Goal: Task Accomplishment & Management: Use online tool/utility

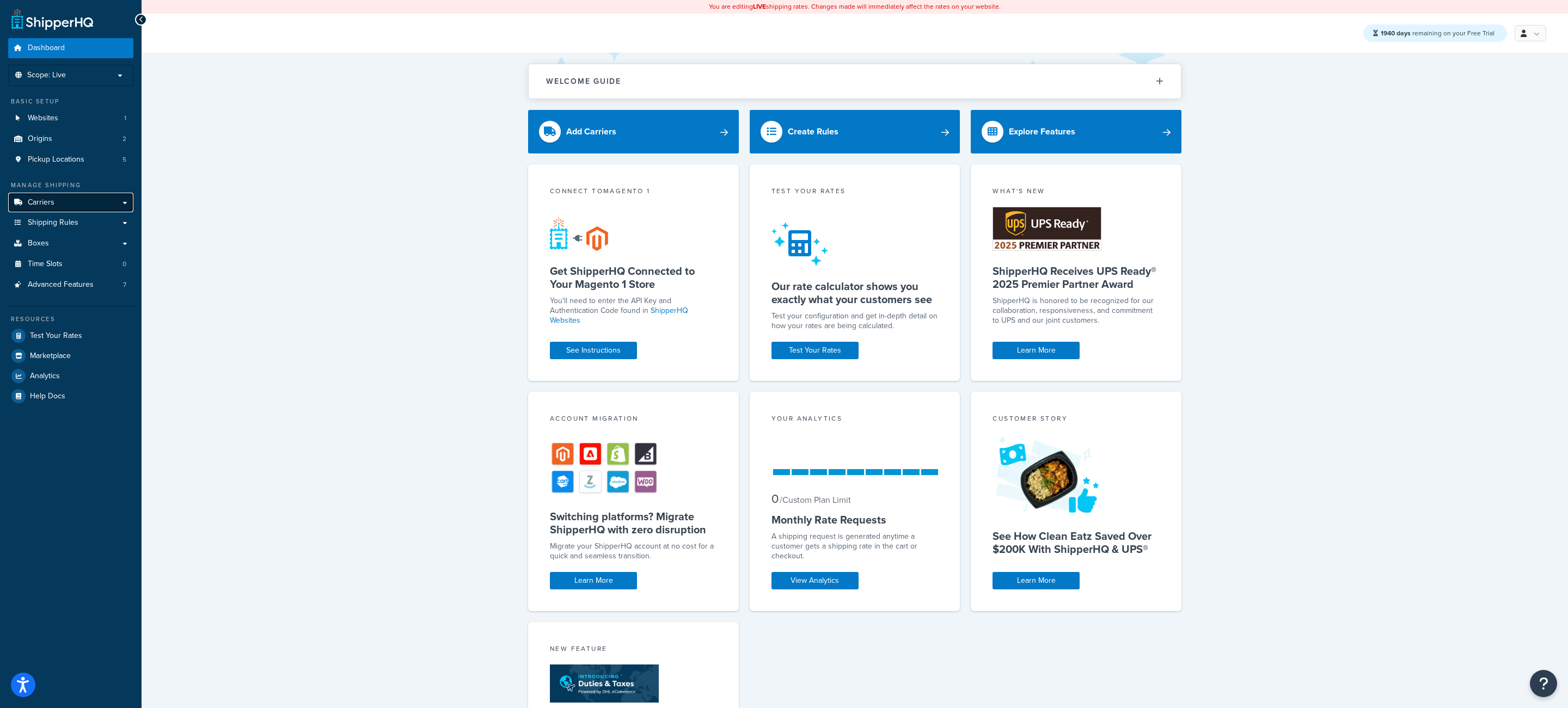
click at [90, 206] on link "Carriers" at bounding box center [71, 203] width 125 height 20
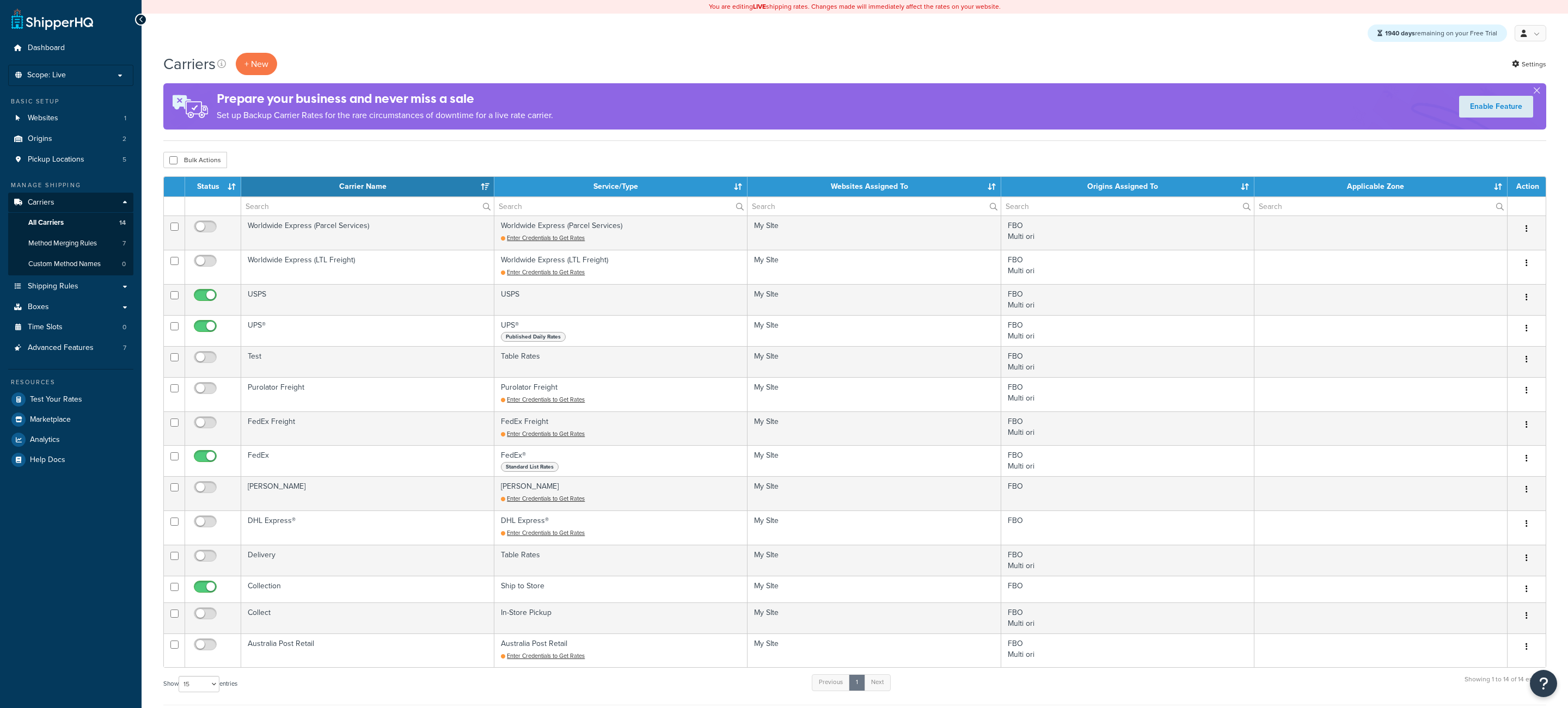
select select "15"
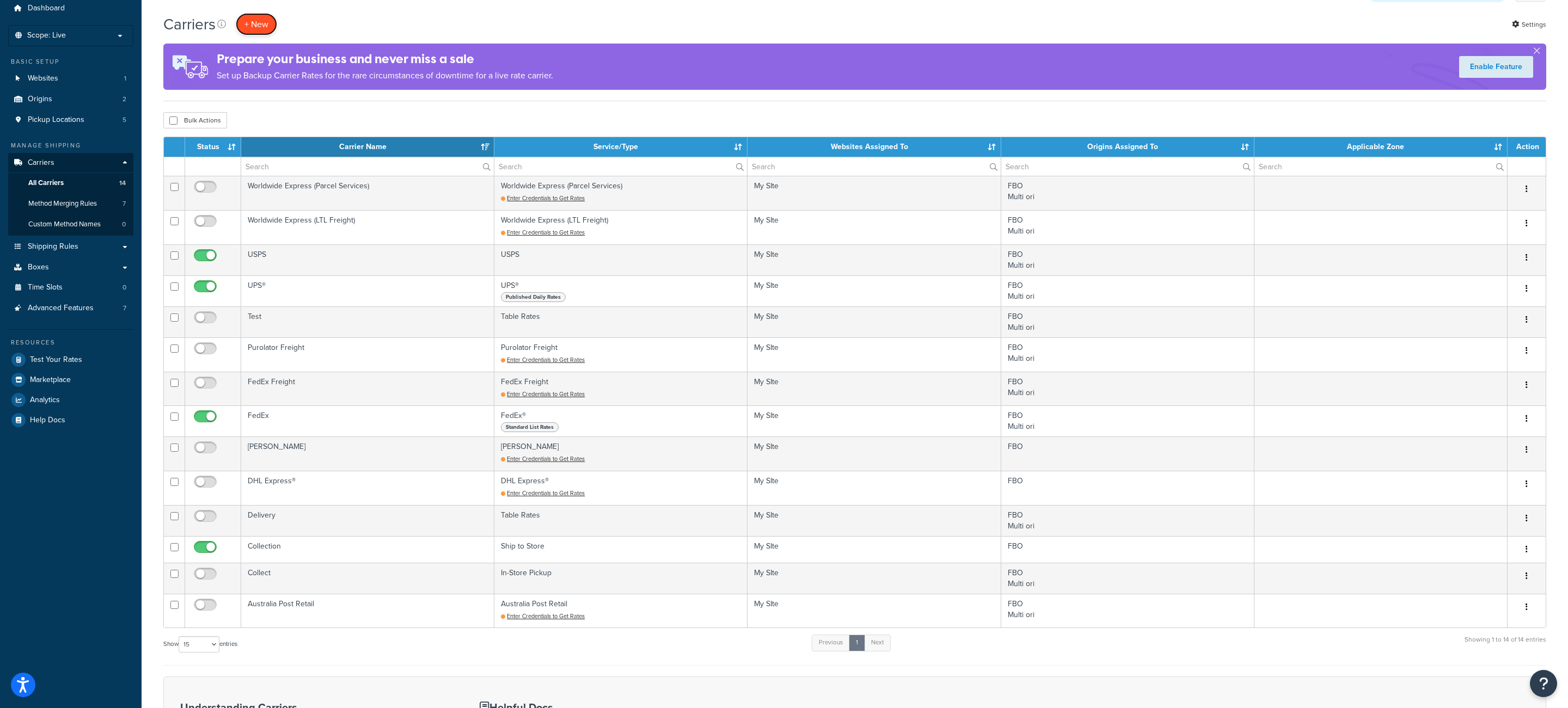
click at [253, 33] on button "+ New" at bounding box center [256, 24] width 42 height 22
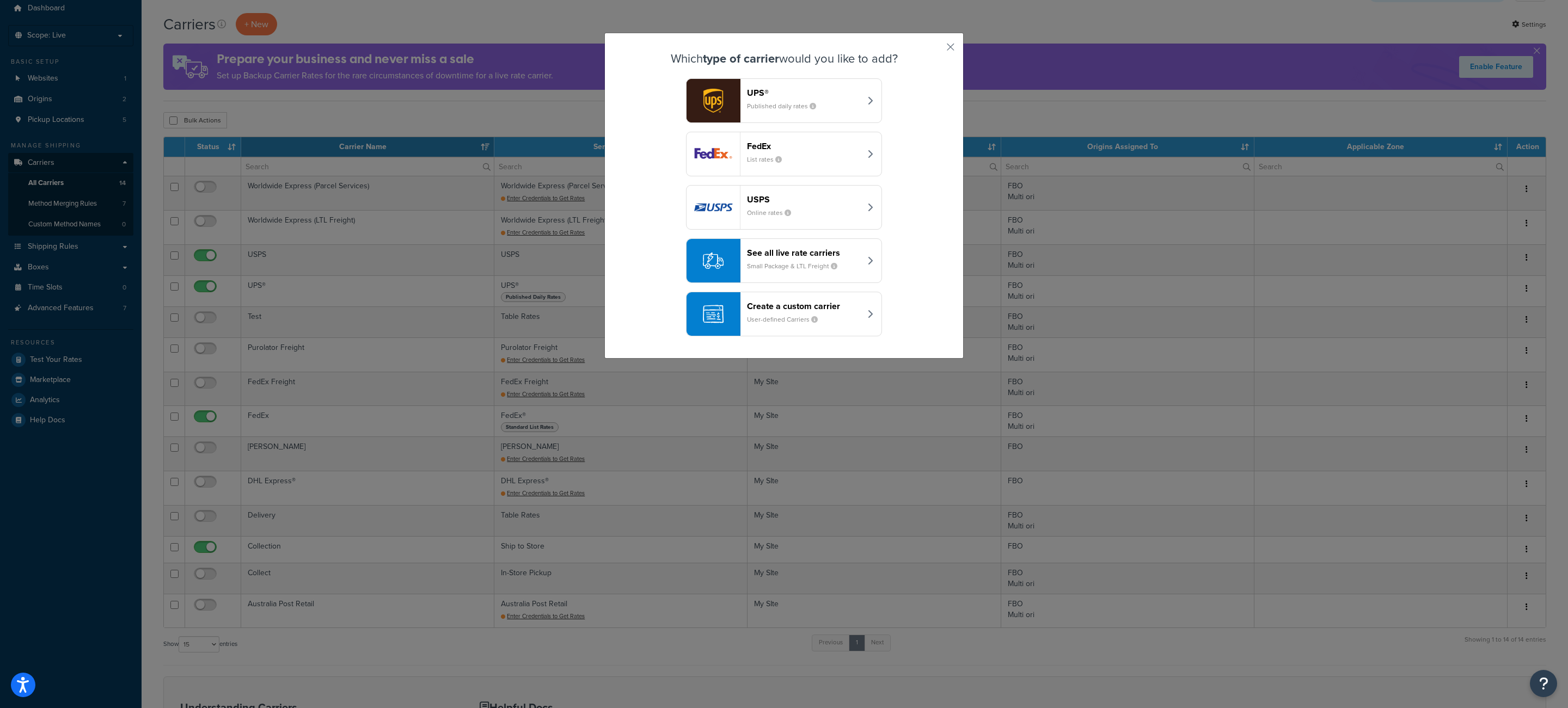
click at [811, 267] on small "Small Package & LTL Freight" at bounding box center [797, 265] width 99 height 10
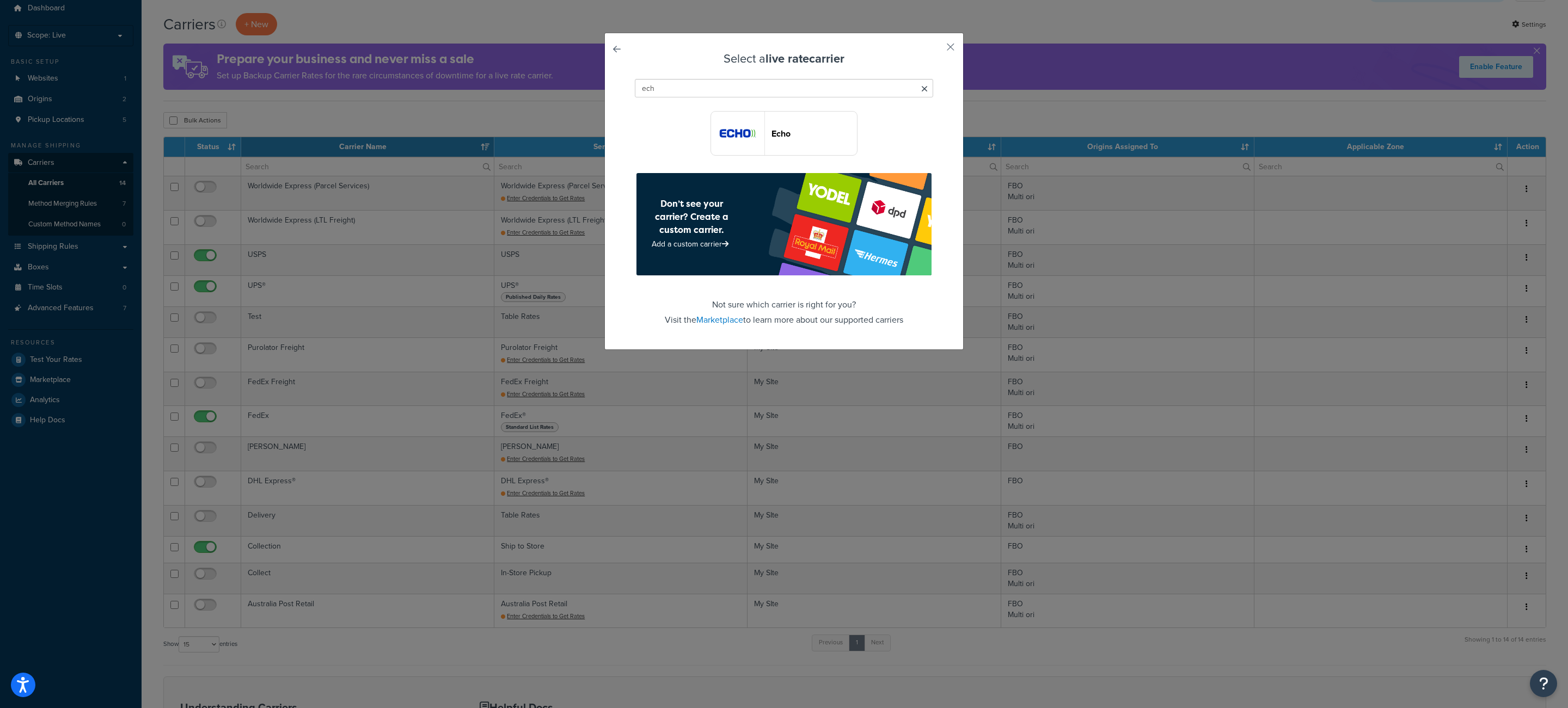
type input "ech"
click at [777, 142] on button "Echo" at bounding box center [784, 134] width 147 height 45
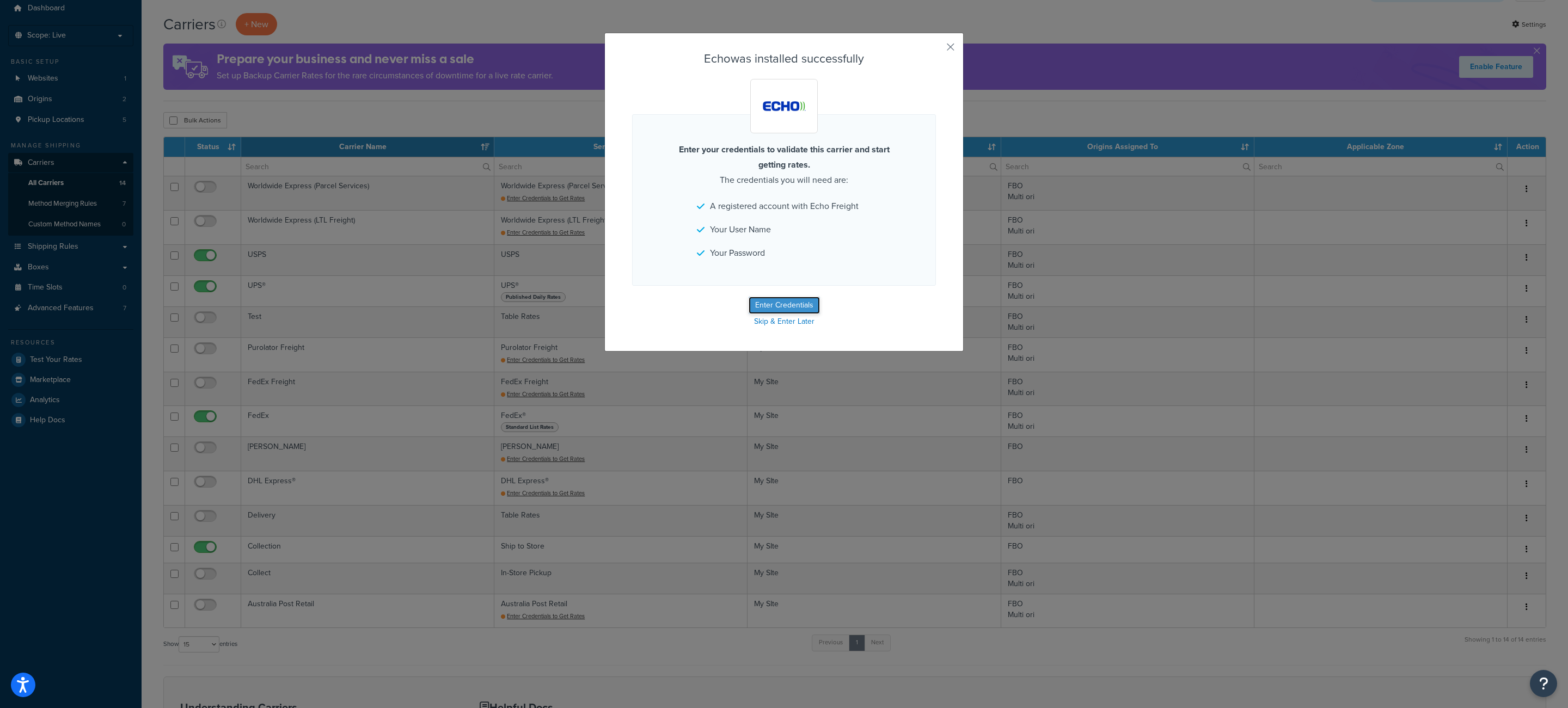
click at [789, 310] on button "Enter Credentials" at bounding box center [784, 305] width 71 height 18
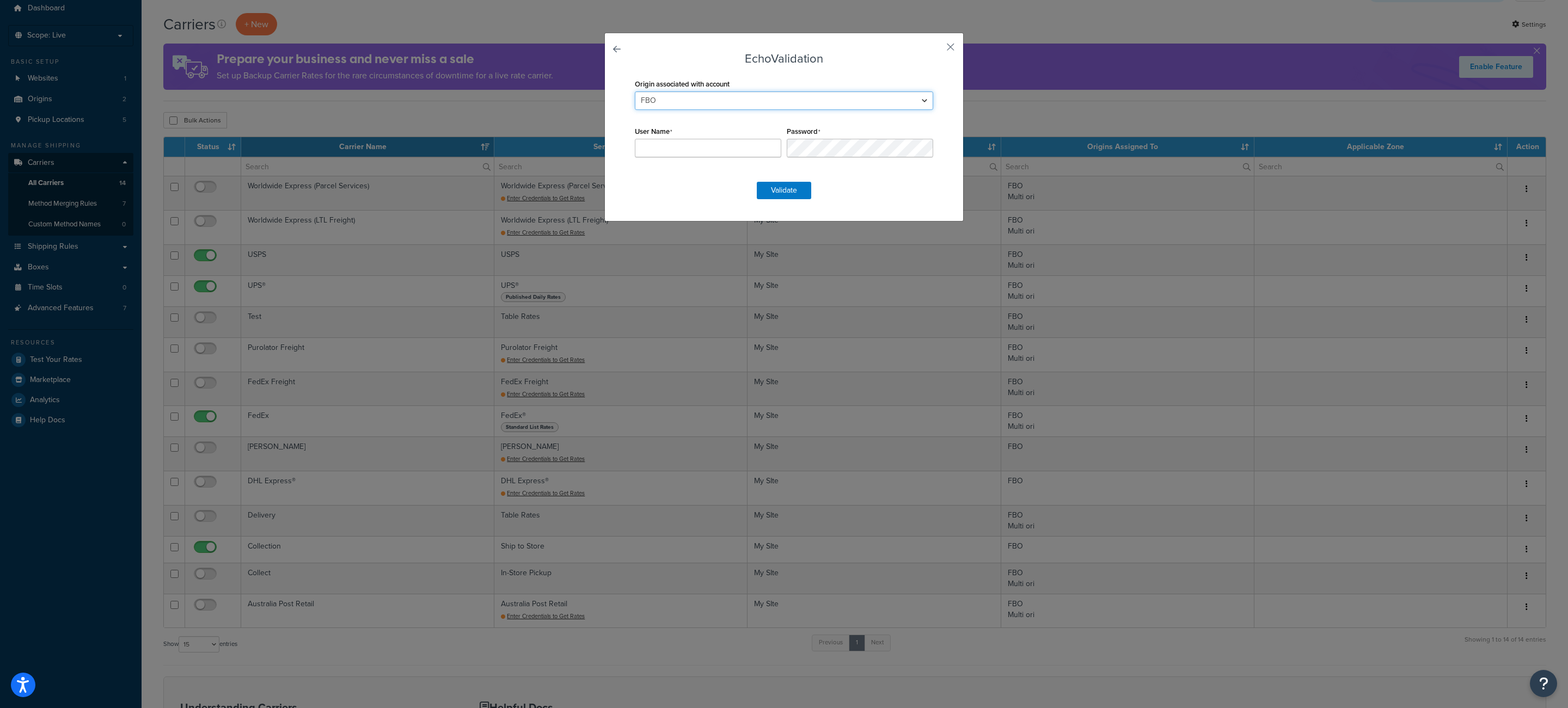
select select "167748"
click option "Multi ori" at bounding box center [0, 0] width 0 height 0
click at [936, 52] on button "button" at bounding box center [934, 50] width 3 height 3
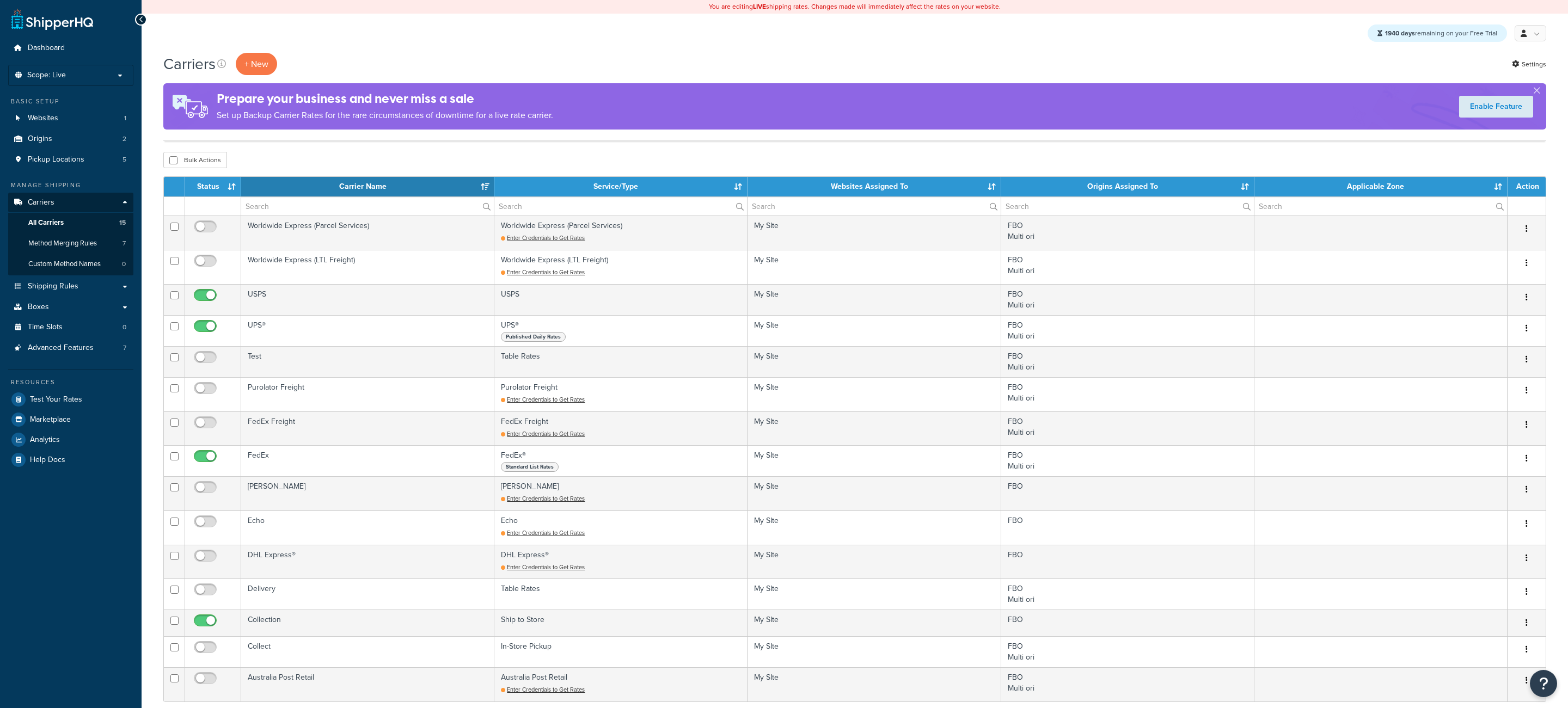
select select "15"
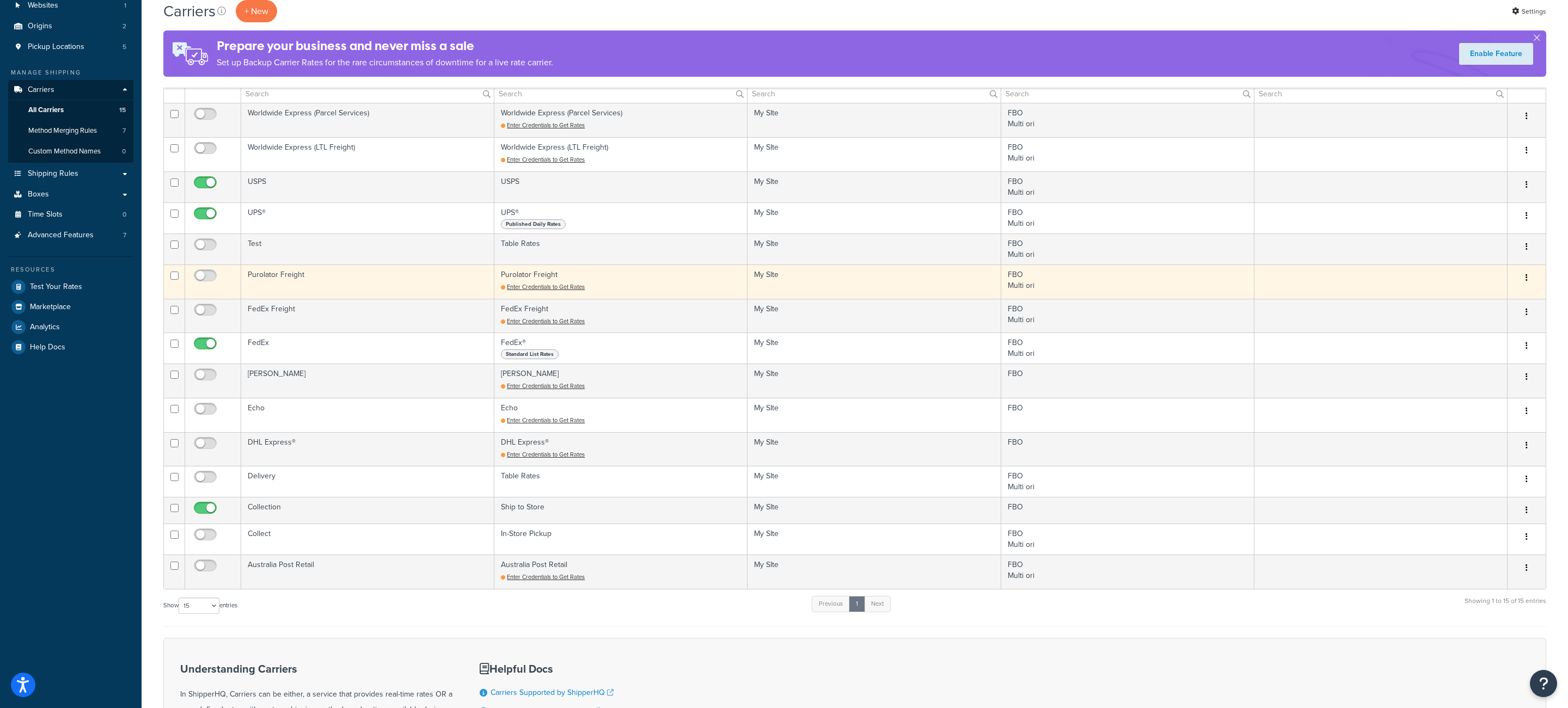
scroll to position [126, 0]
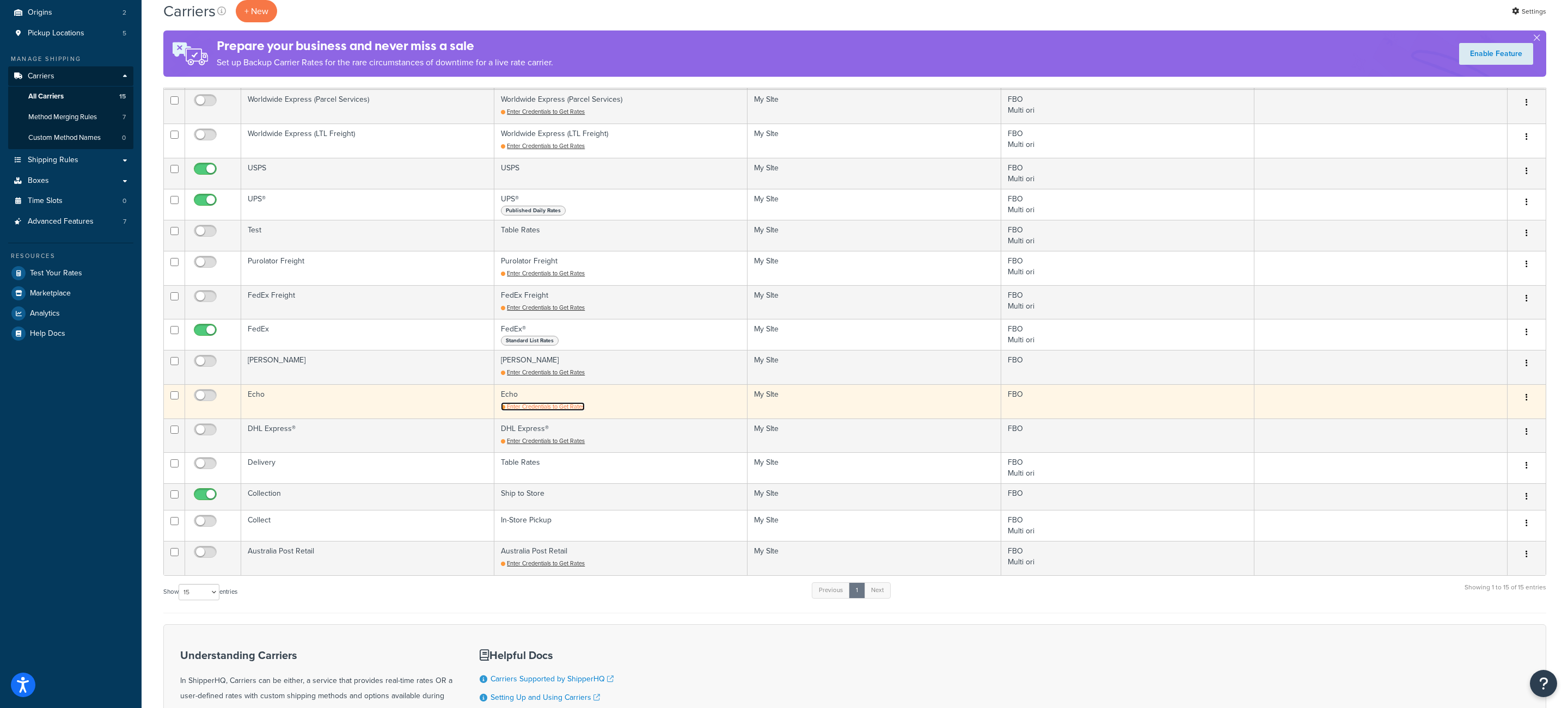
click at [540, 411] on span "Enter Credentials to Get Rates" at bounding box center [546, 405] width 78 height 8
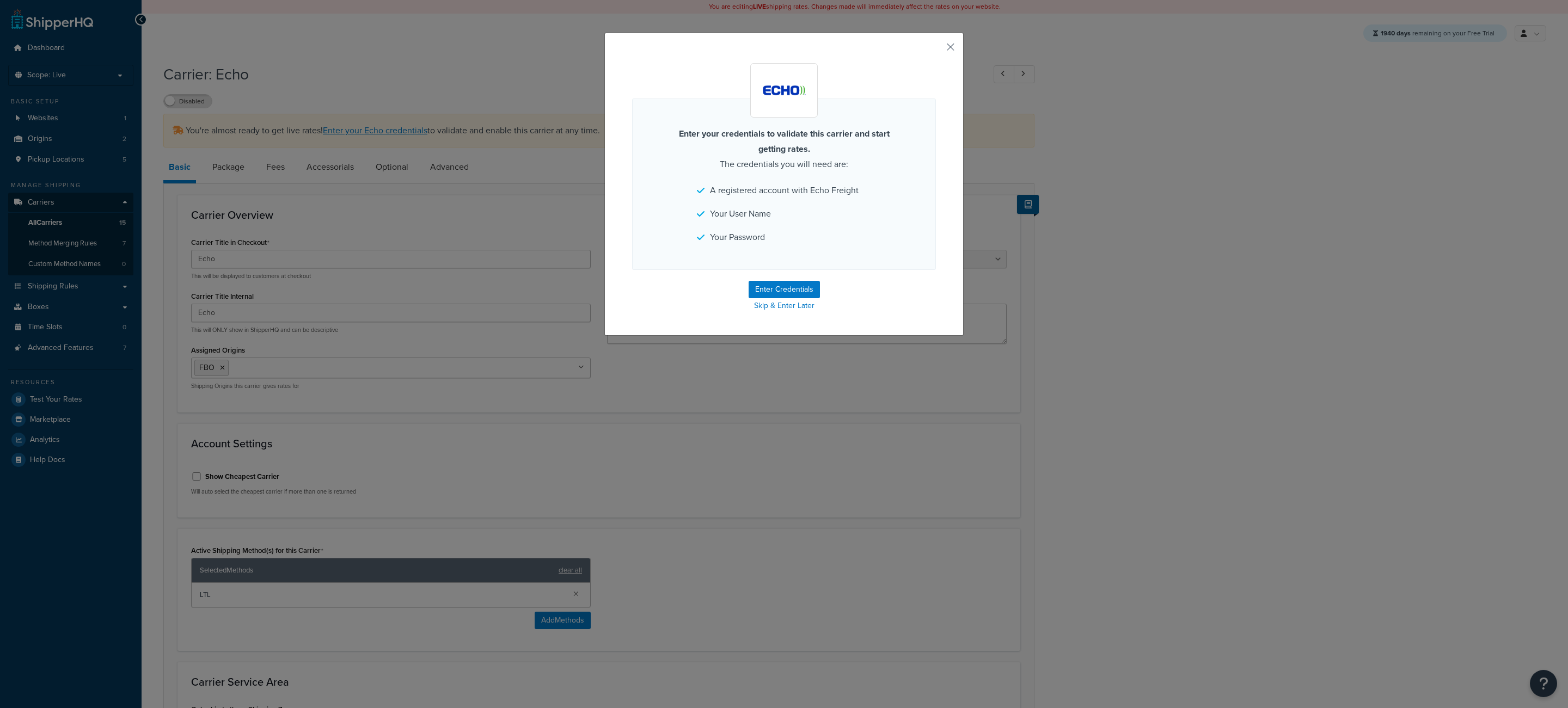
select select "echoFreight"
click at [936, 49] on button "button" at bounding box center [934, 50] width 3 height 3
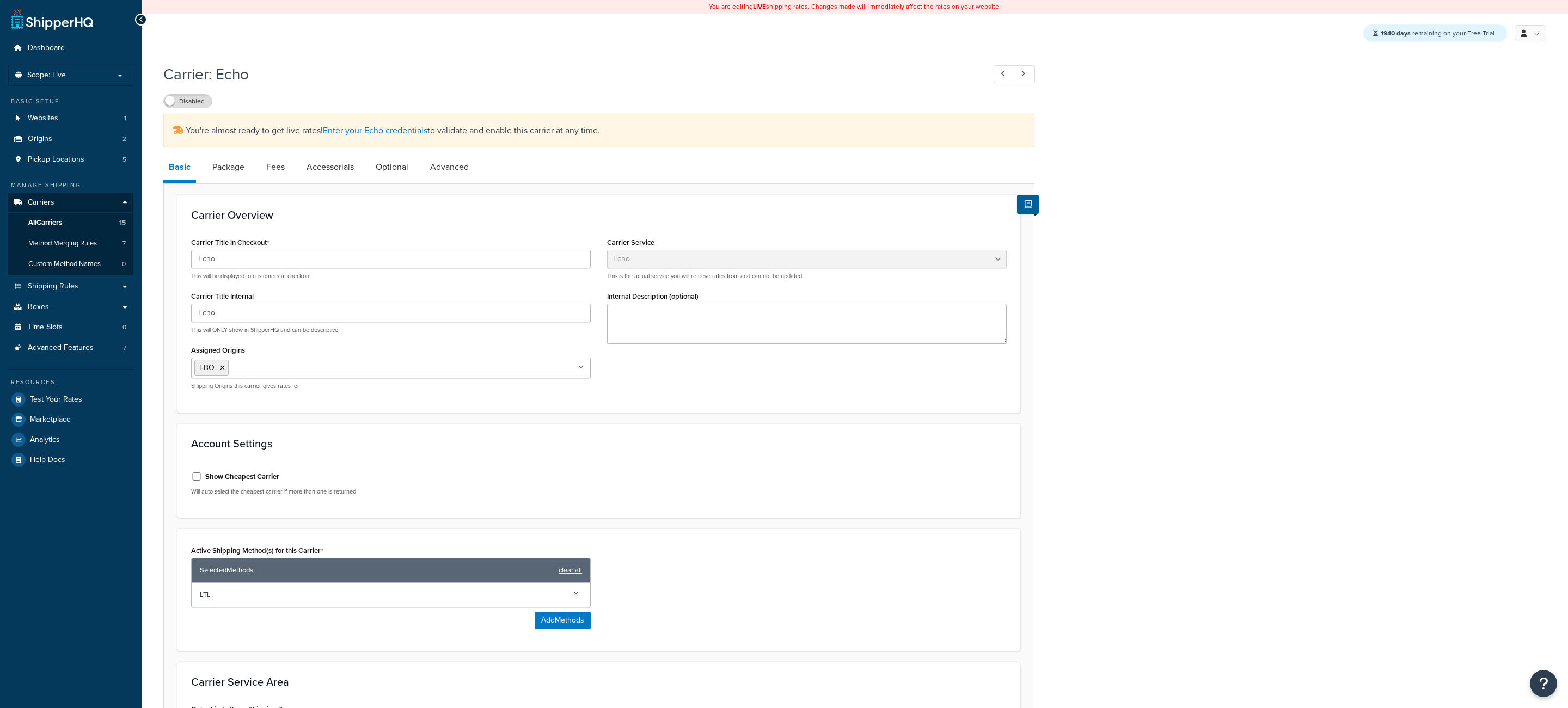
select select "echoFreight"
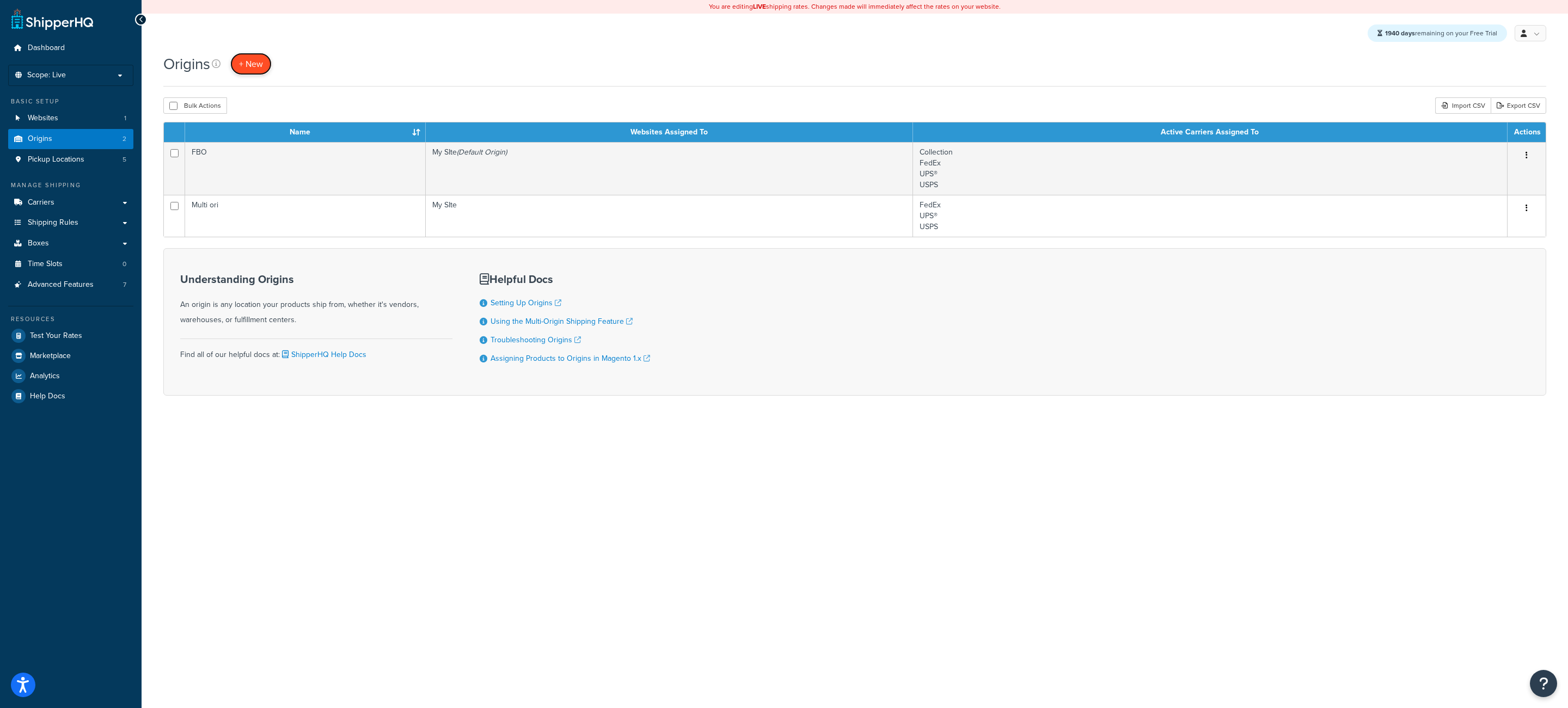
click at [259, 73] on link "+ New" at bounding box center [251, 64] width 42 height 22
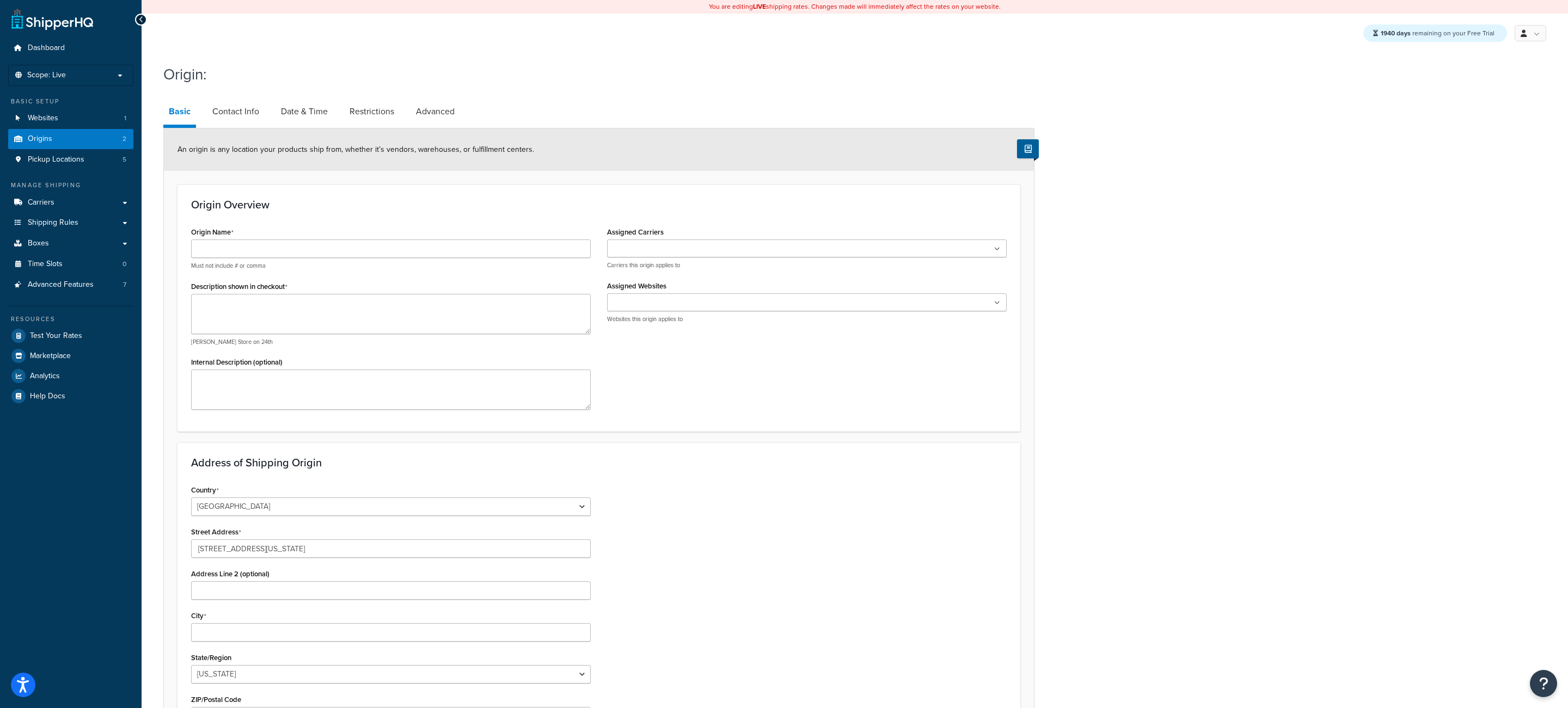
type input "3385 N Nevada St"
click at [272, 647] on div "Country United States United Kingdom Afghanistan Åland Islands Albania Algeria …" at bounding box center [391, 620] width 416 height 276
click at [269, 635] on input "City" at bounding box center [391, 632] width 399 height 19
paste input "85225"
type input "85225"
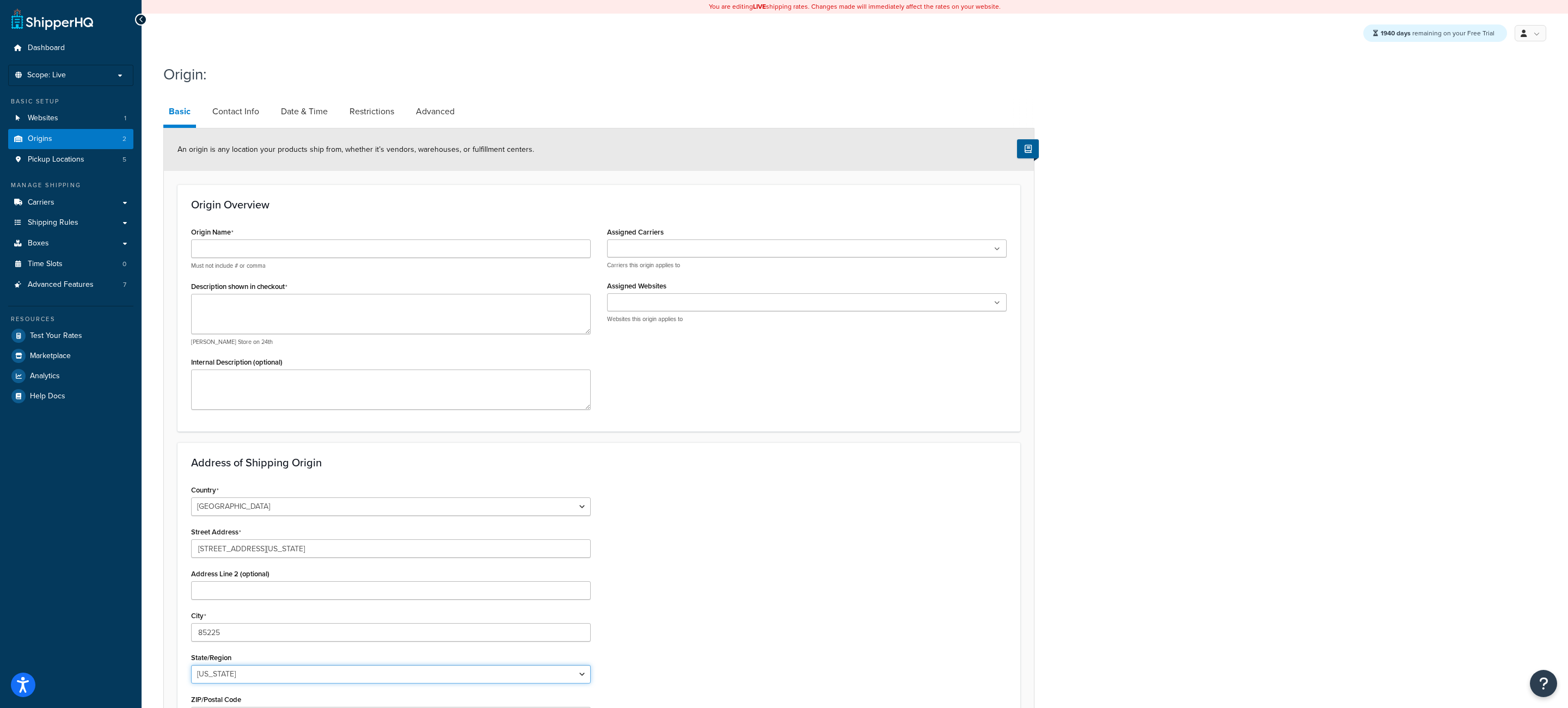
click at [191, 665] on select "Alabama Alaska American Samoa Arizona Arkansas Armed Forces Americas Armed Forc…" at bounding box center [391, 675] width 399 height 19
select select "3"
click option "Arizona" at bounding box center [0, 0] width 0 height 0
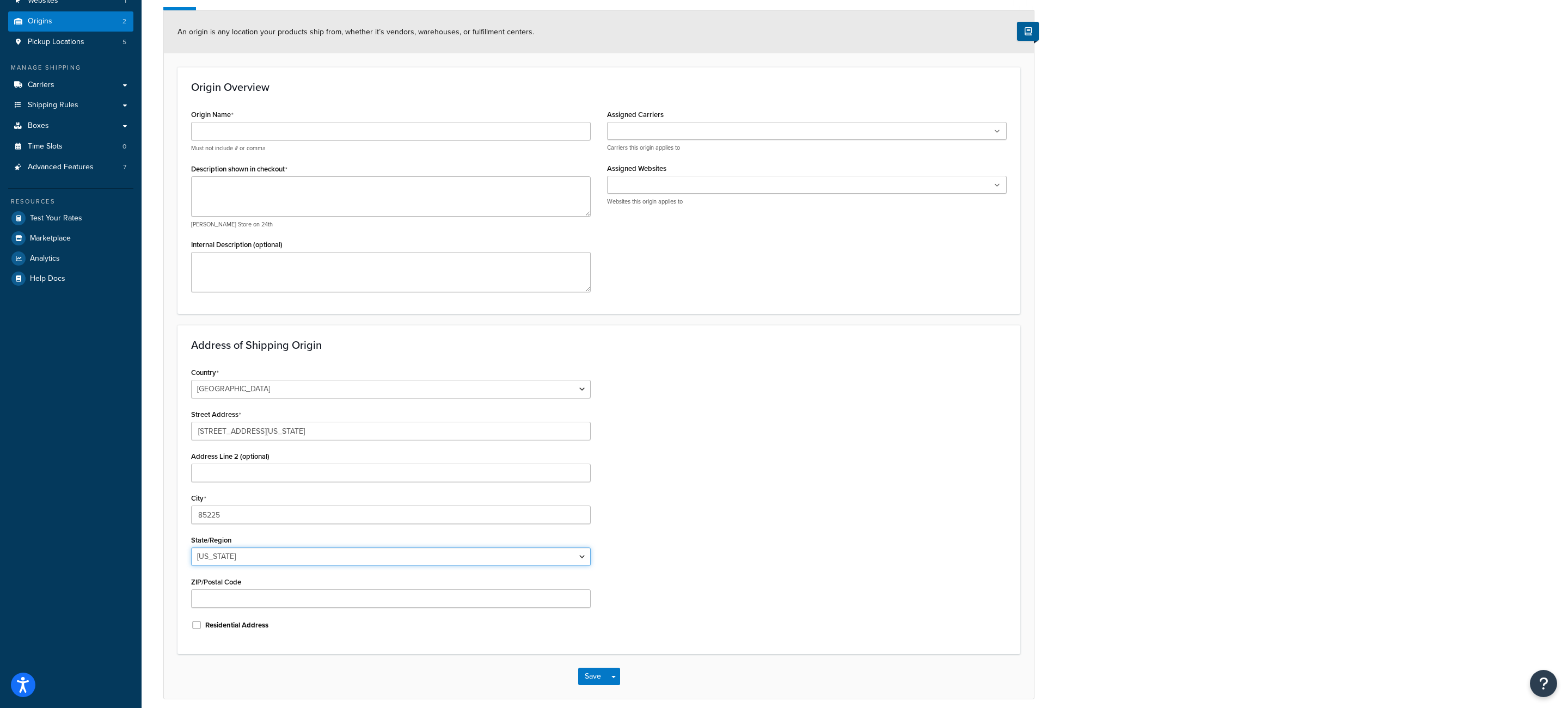
scroll to position [166, 0]
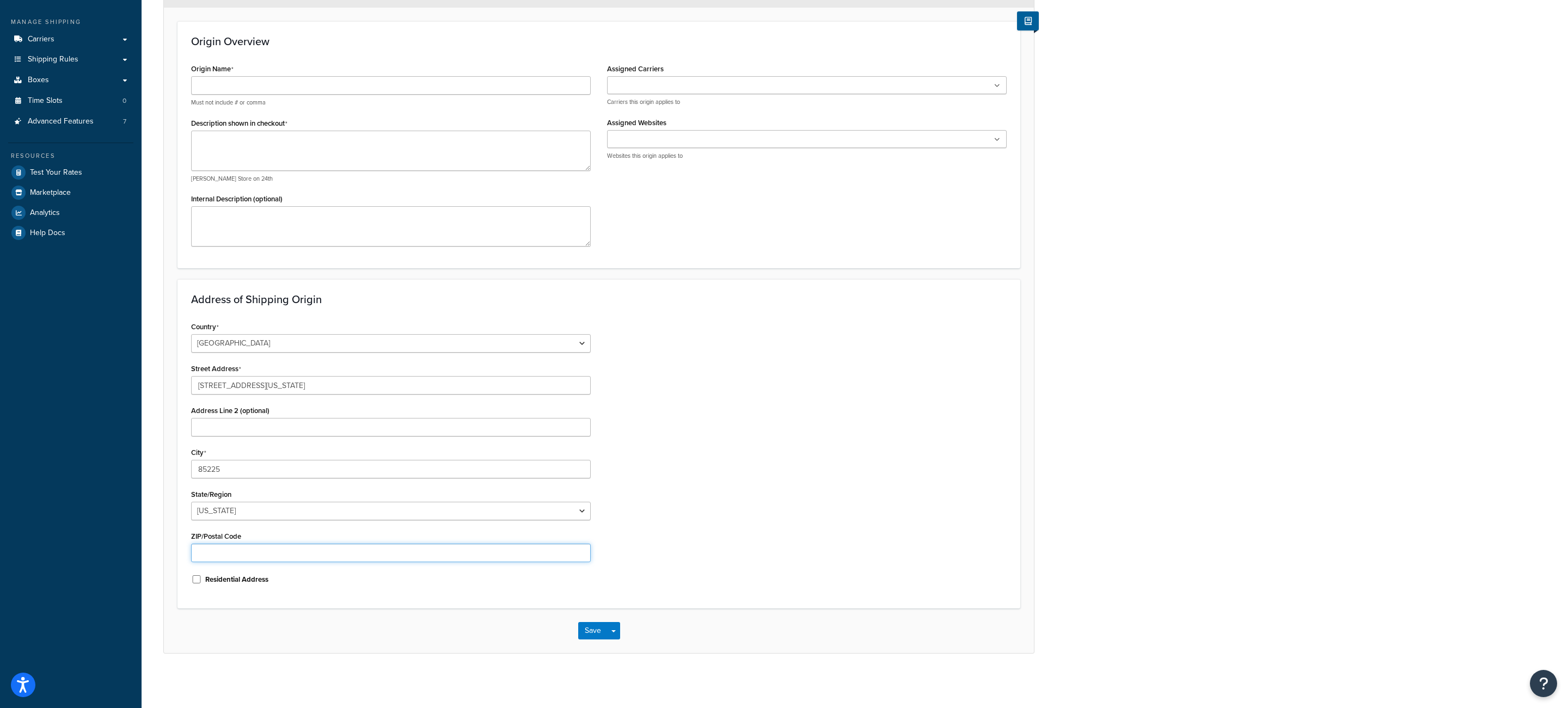
click at [214, 558] on input "ZIP/Postal Code" at bounding box center [391, 553] width 399 height 19
paste input "85225"
type input "85225"
click at [269, 426] on input "Address Line 2 (optional)" at bounding box center [391, 427] width 399 height 19
click at [245, 462] on input "85225" at bounding box center [391, 470] width 399 height 19
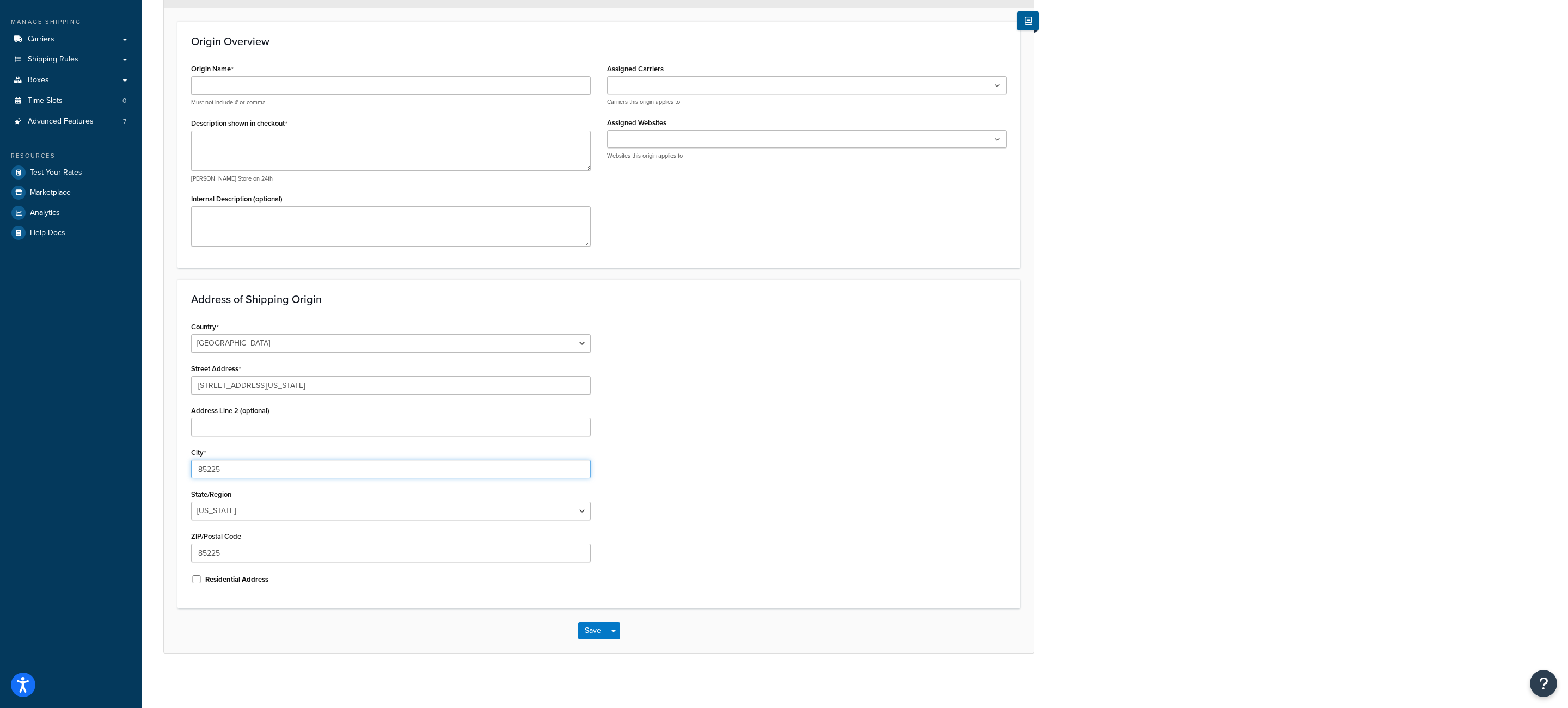
click at [245, 462] on input "85225" at bounding box center [391, 470] width 399 height 19
paste input "Chandler"
type input "Chandler"
click at [583, 636] on button "Save" at bounding box center [593, 630] width 30 height 18
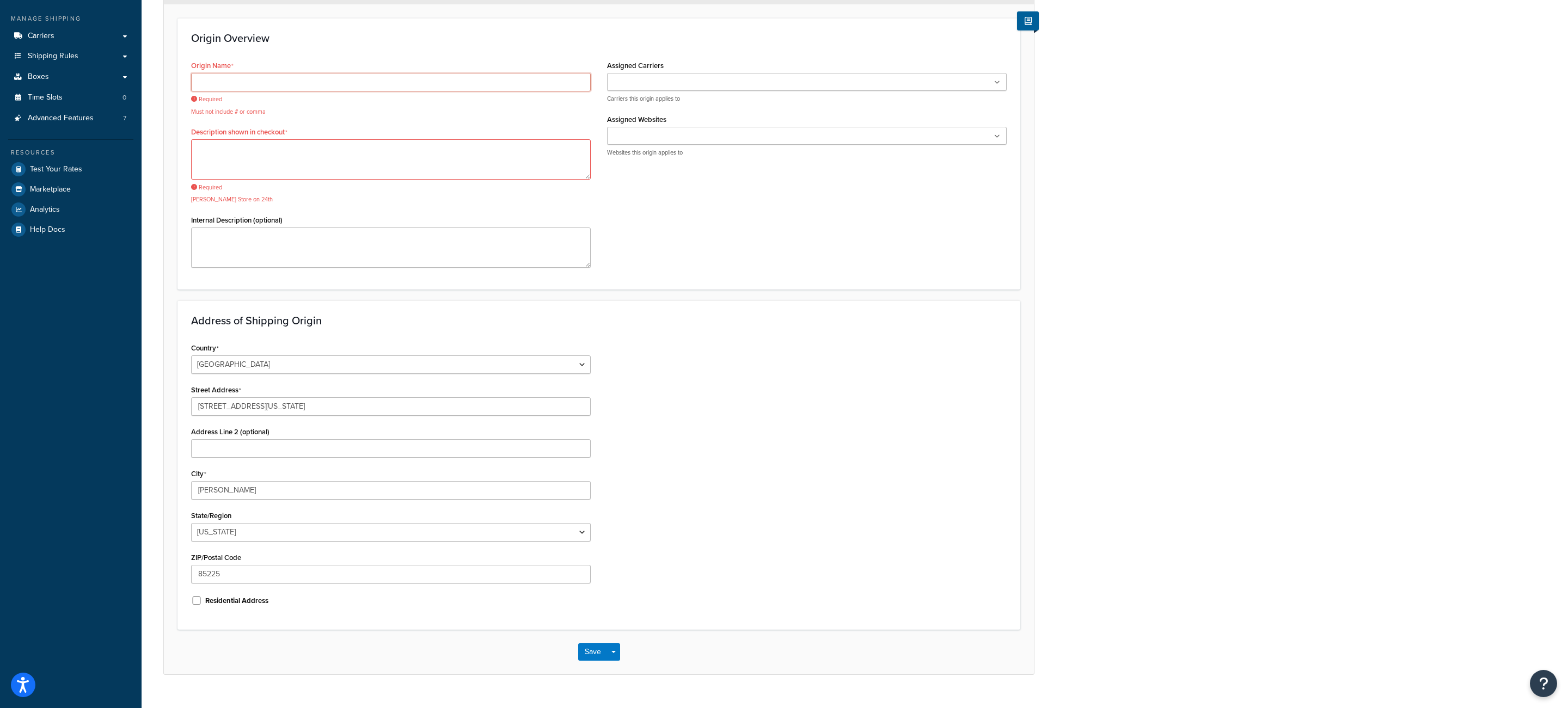
click at [254, 88] on input "Origin Name" at bounding box center [391, 83] width 399 height 19
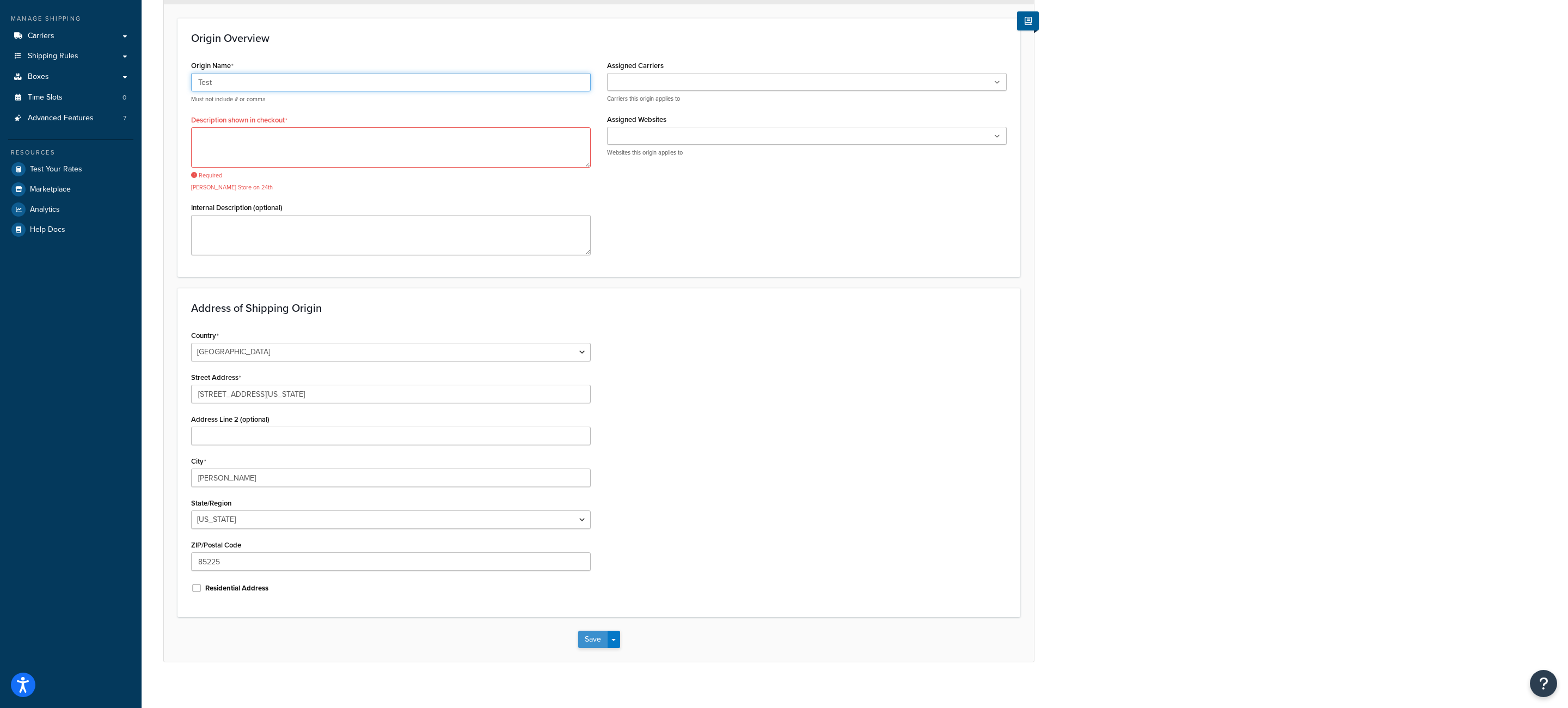
type input "Test"
click at [590, 648] on button "Save" at bounding box center [593, 639] width 30 height 18
click at [379, 149] on textarea "Description shown in checkout" at bounding box center [391, 147] width 399 height 40
type textarea "test"
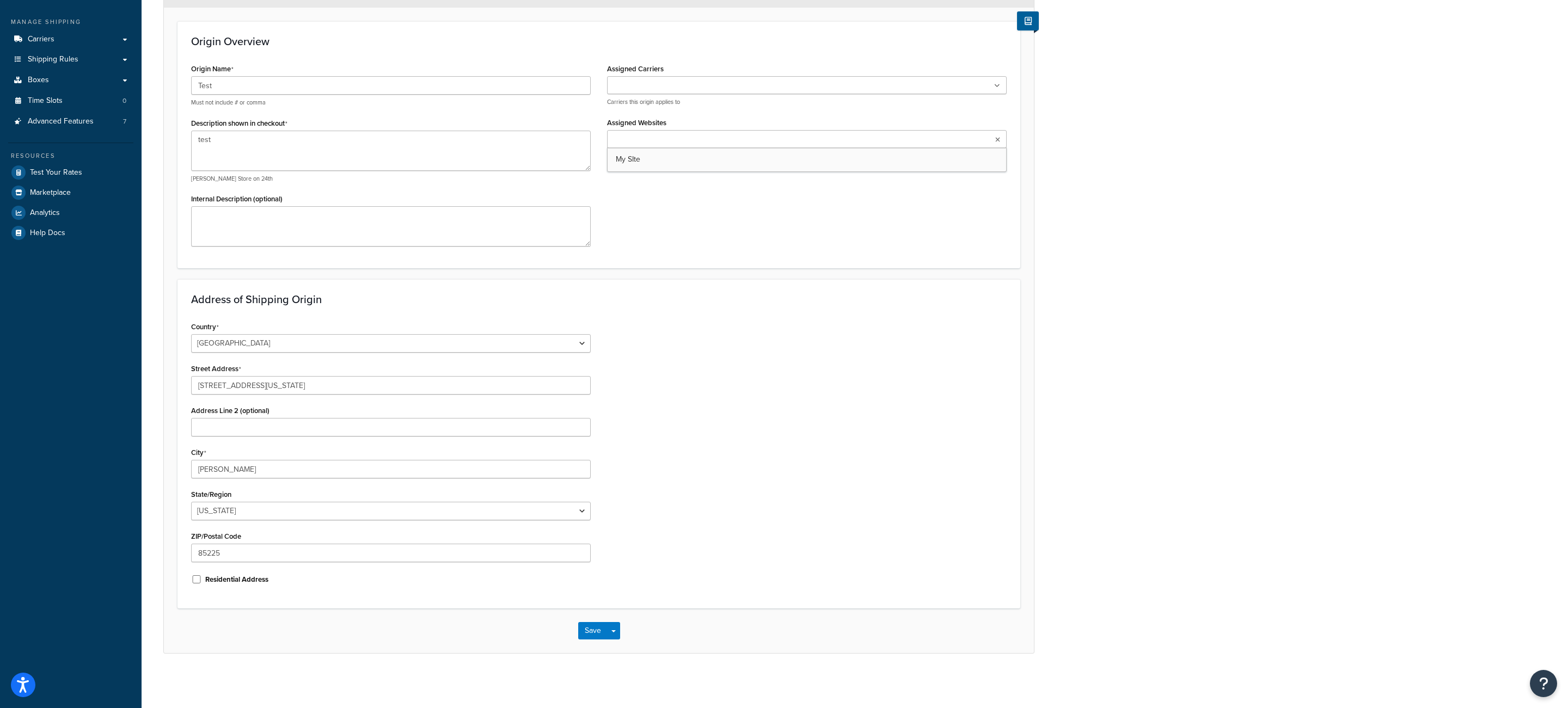
click at [659, 135] on input "Assigned Websites" at bounding box center [658, 139] width 97 height 12
click at [661, 89] on input "Assigned Carriers" at bounding box center [658, 85] width 97 height 12
click at [627, 24] on div "Origin Overview Origin Name Test Must not include # or comma Description shown …" at bounding box center [599, 145] width 843 height 247
click at [594, 628] on button "Save" at bounding box center [593, 630] width 30 height 18
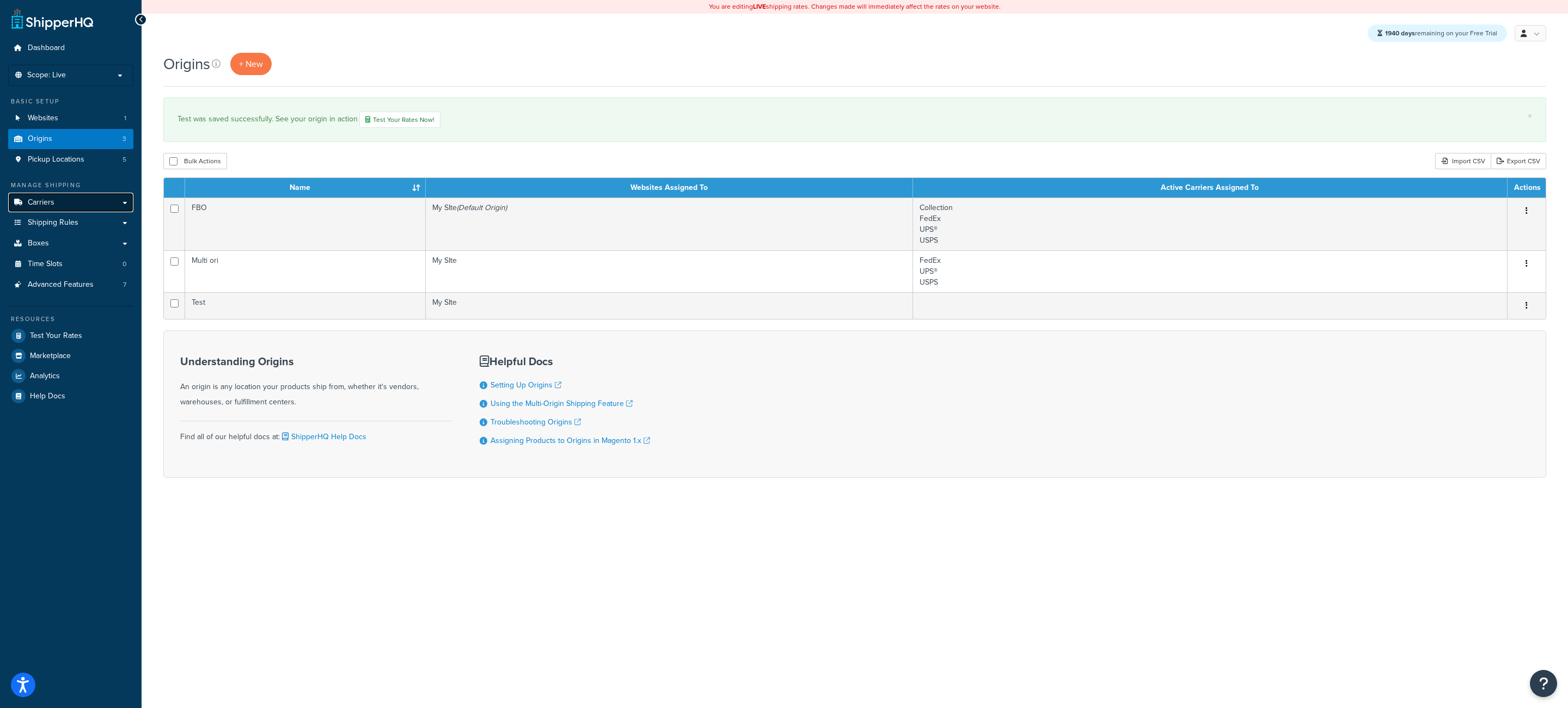
click at [98, 199] on link "Carriers" at bounding box center [71, 203] width 125 height 20
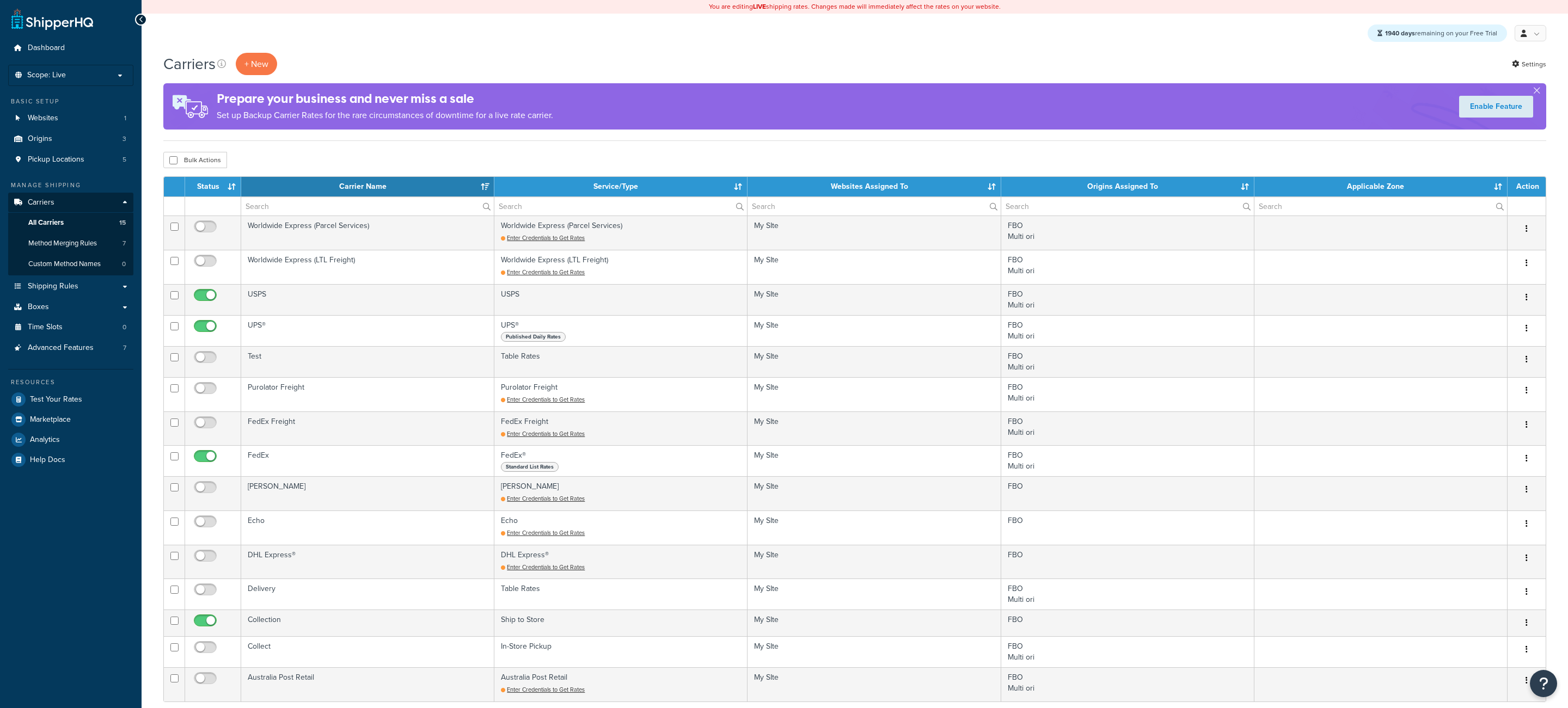
select select "15"
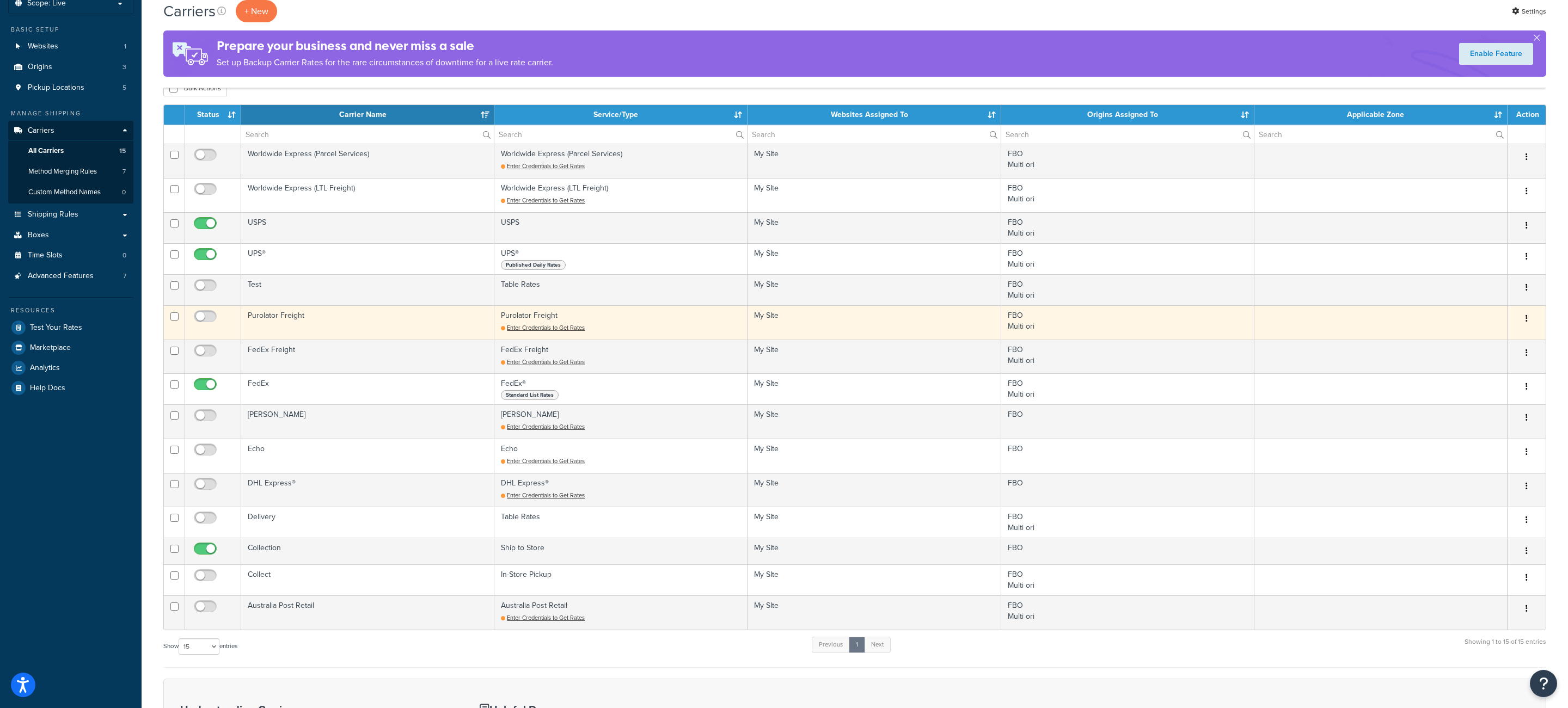
scroll to position [77, 0]
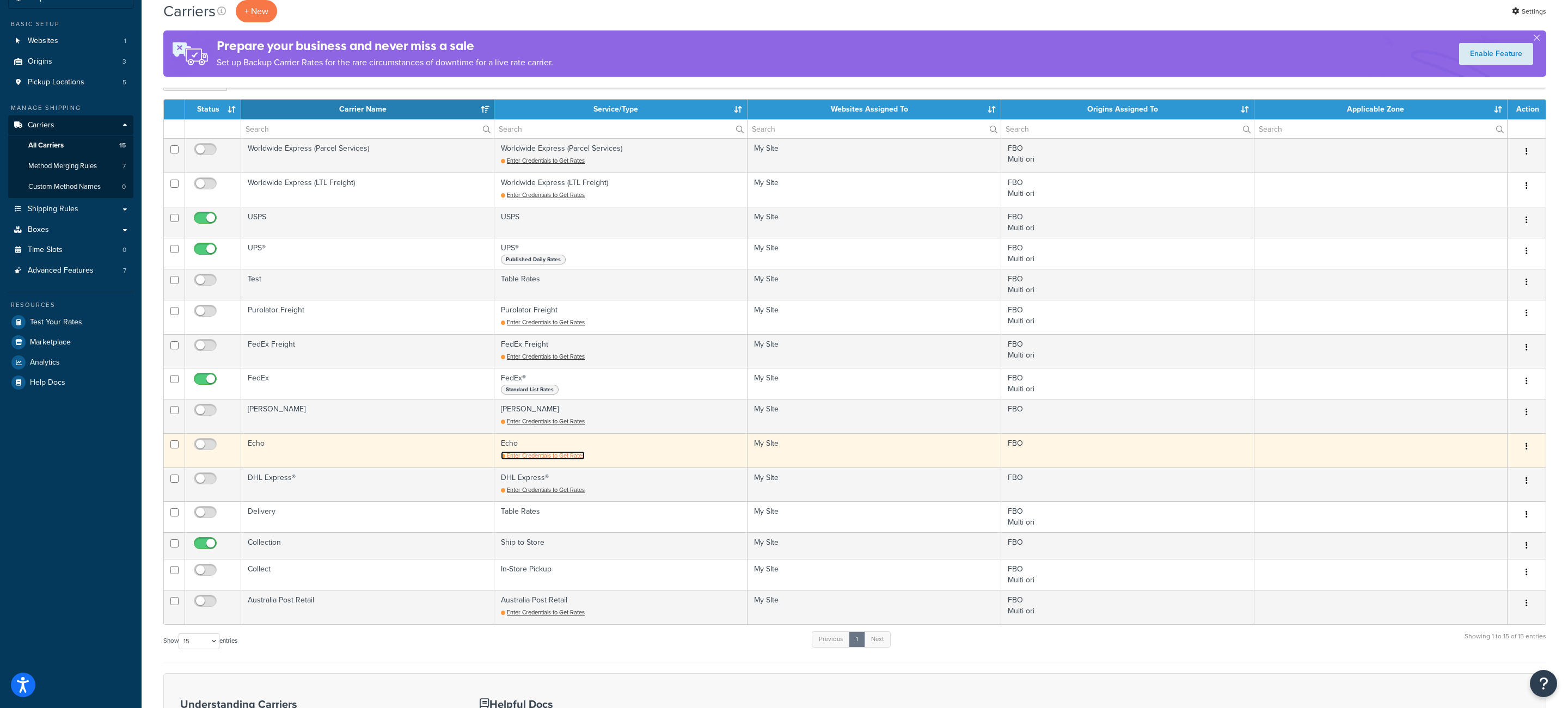
click at [538, 460] on span "Enter Credentials to Get Rates" at bounding box center [546, 455] width 78 height 8
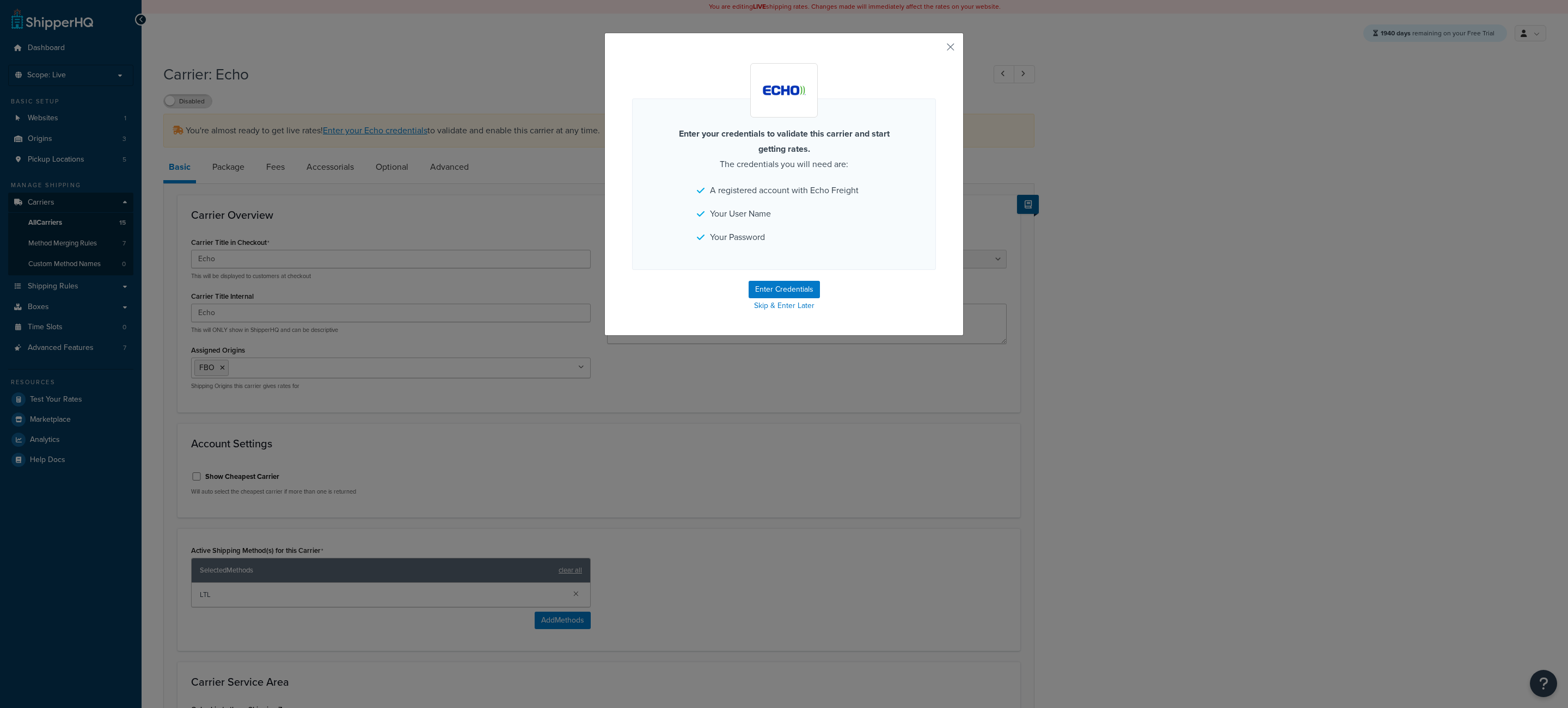
select select "echoFreight"
click at [763, 292] on button "Enter Credentials" at bounding box center [784, 290] width 71 height 18
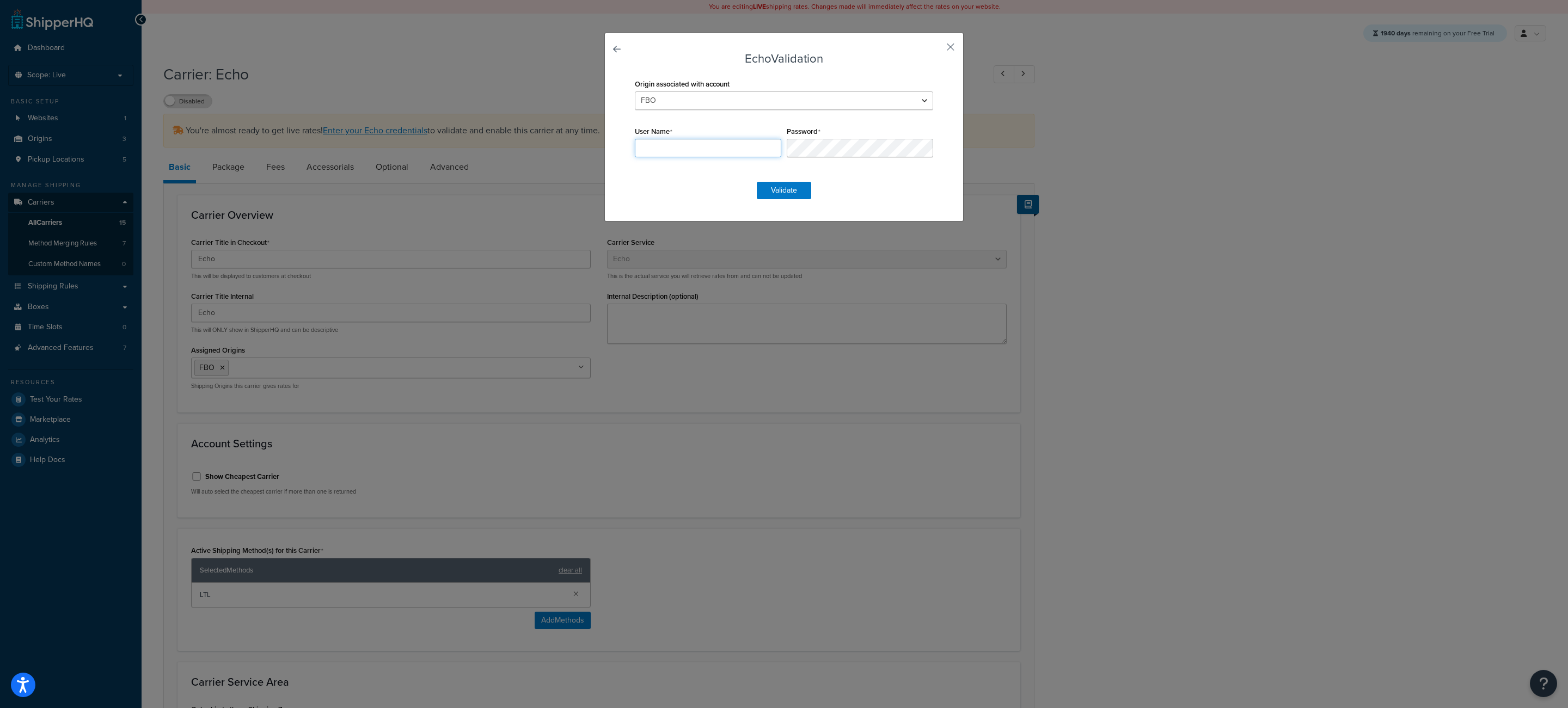
click at [686, 153] on input "User Name" at bounding box center [708, 148] width 147 height 19
paste input "Duct2Go"
type input "Duct2Go"
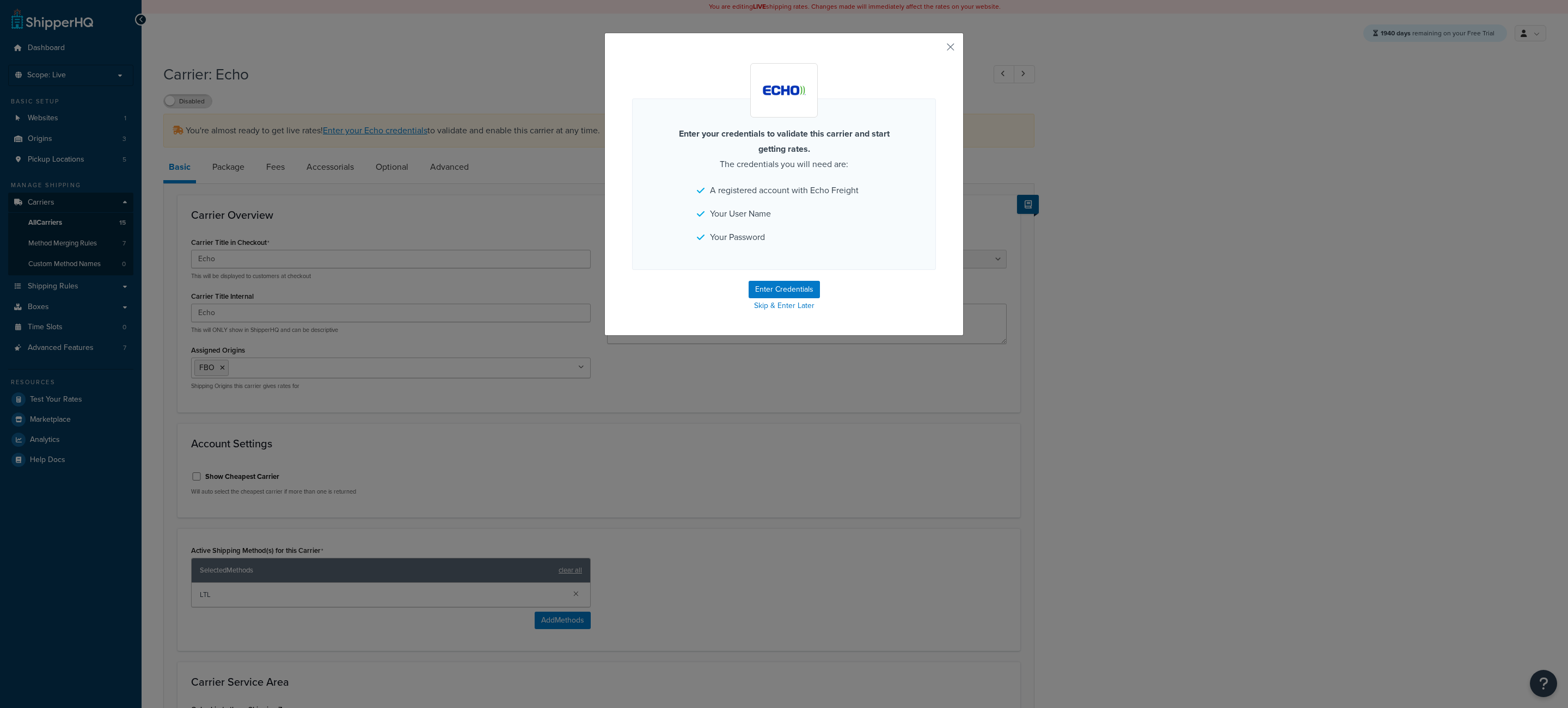
select select "echoFreight"
click at [785, 291] on button "Enter Credentials" at bounding box center [784, 290] width 71 height 18
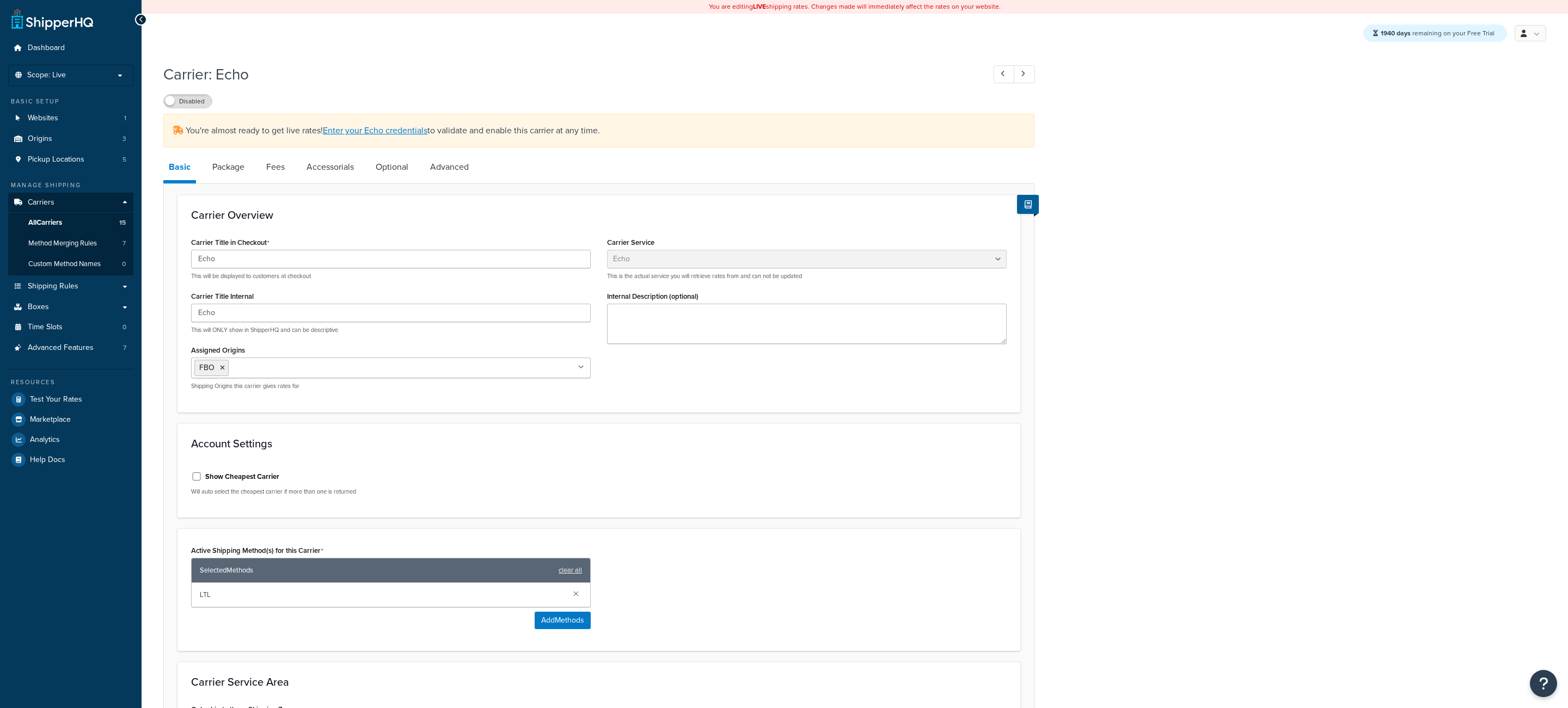
select select "echoFreight"
click at [380, 131] on link "Enter your Echo credentials" at bounding box center [375, 130] width 105 height 12
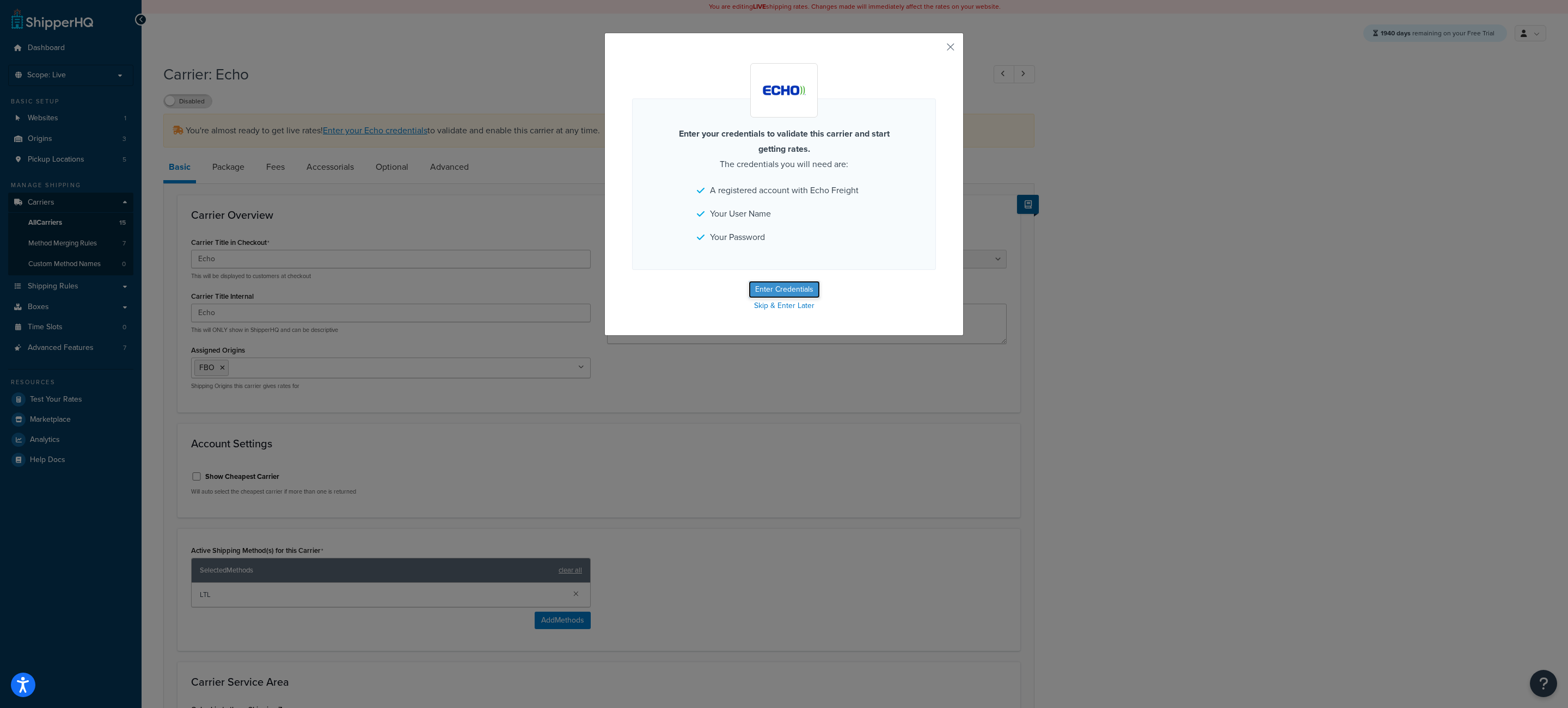
click at [767, 285] on button "Enter Credentials" at bounding box center [784, 290] width 71 height 18
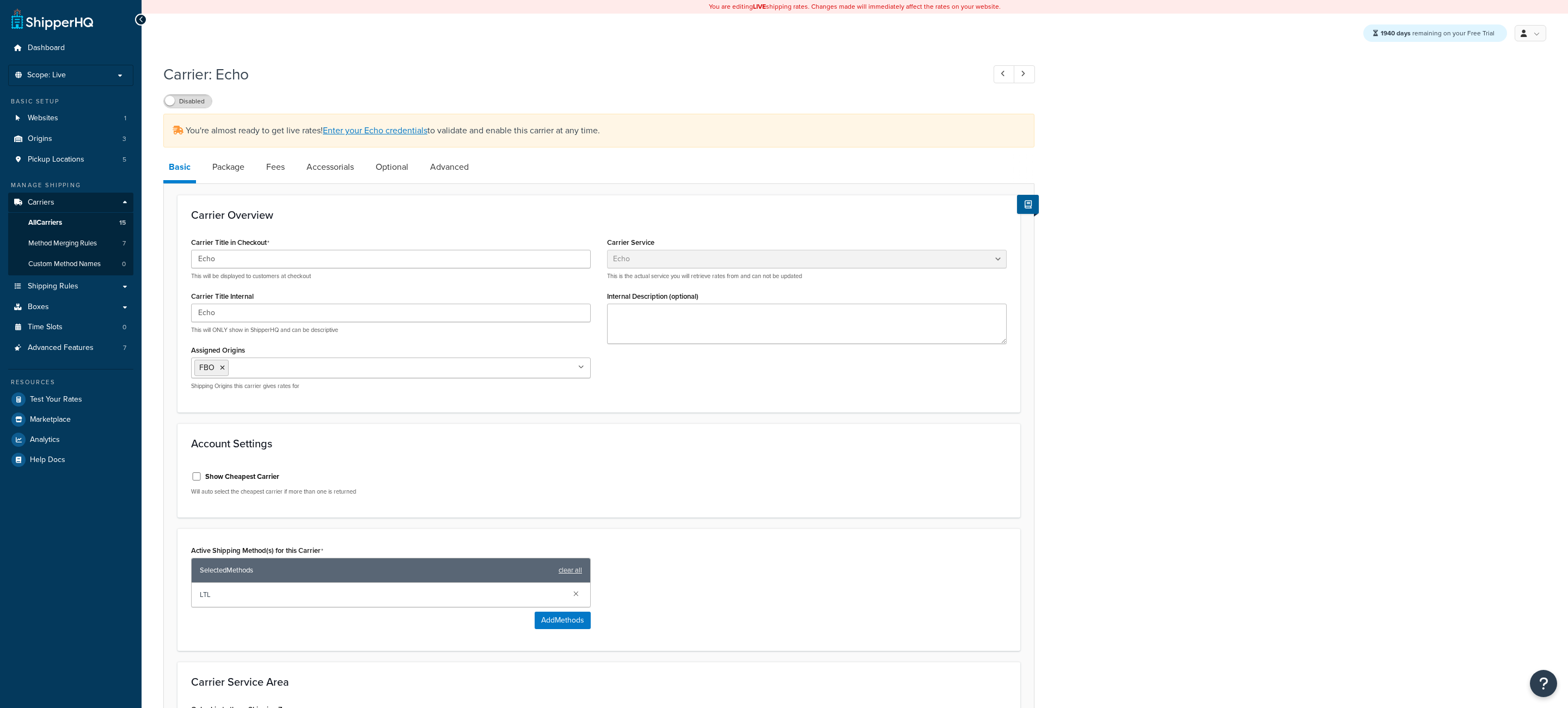
select select "echoFreight"
click at [590, 248] on div "Carrier Title in Checkout Echo This will be displayed to customers at checkout" at bounding box center [391, 257] width 399 height 45
drag, startPoint x: 405, startPoint y: 140, endPoint x: 405, endPoint y: 134, distance: 6.0
click at [405, 140] on div "You're almost ready to get live rates! Enter your Echo credentials to validate …" at bounding box center [599, 131] width 871 height 33
click at [405, 134] on link "Enter your Echo credentials" at bounding box center [375, 130] width 105 height 12
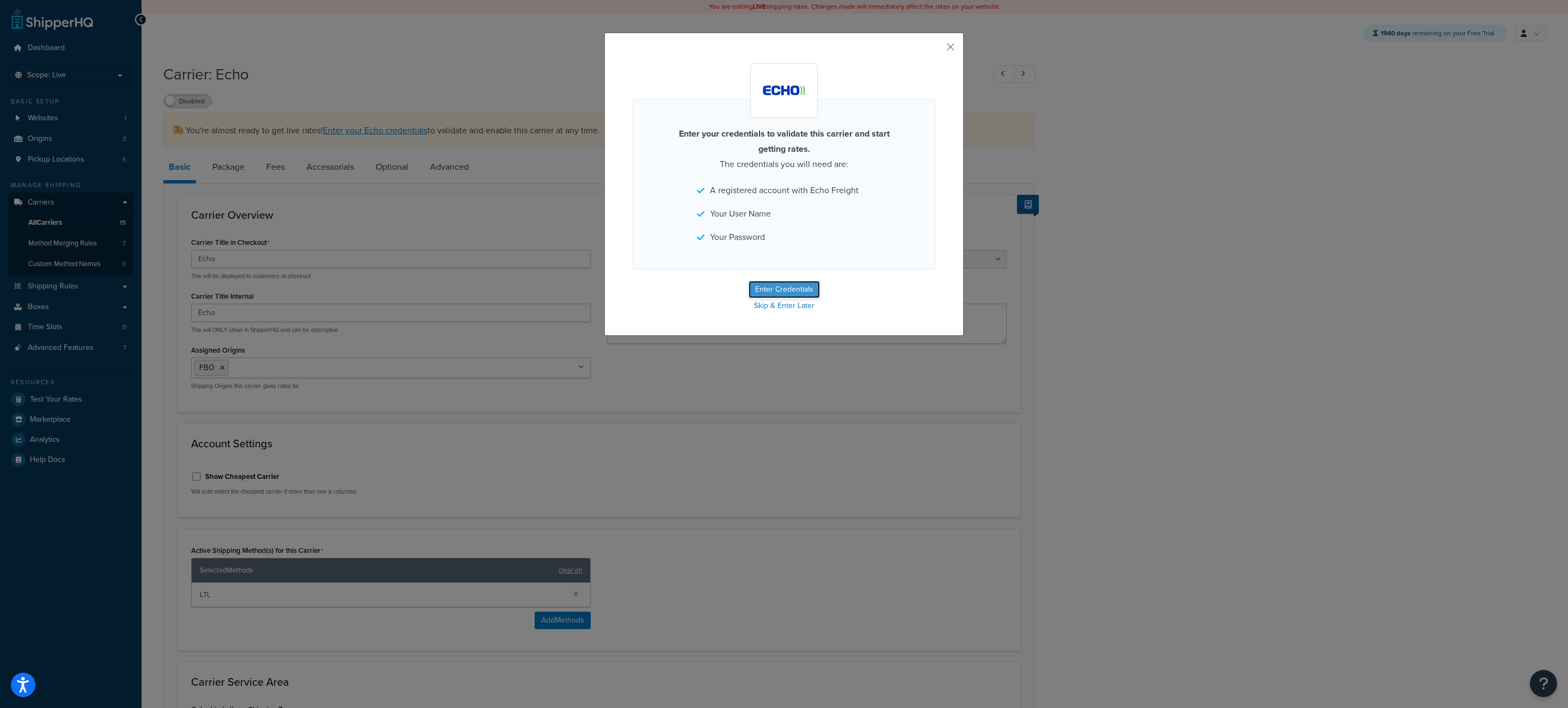
click at [802, 295] on button "Enter Credentials" at bounding box center [784, 290] width 71 height 18
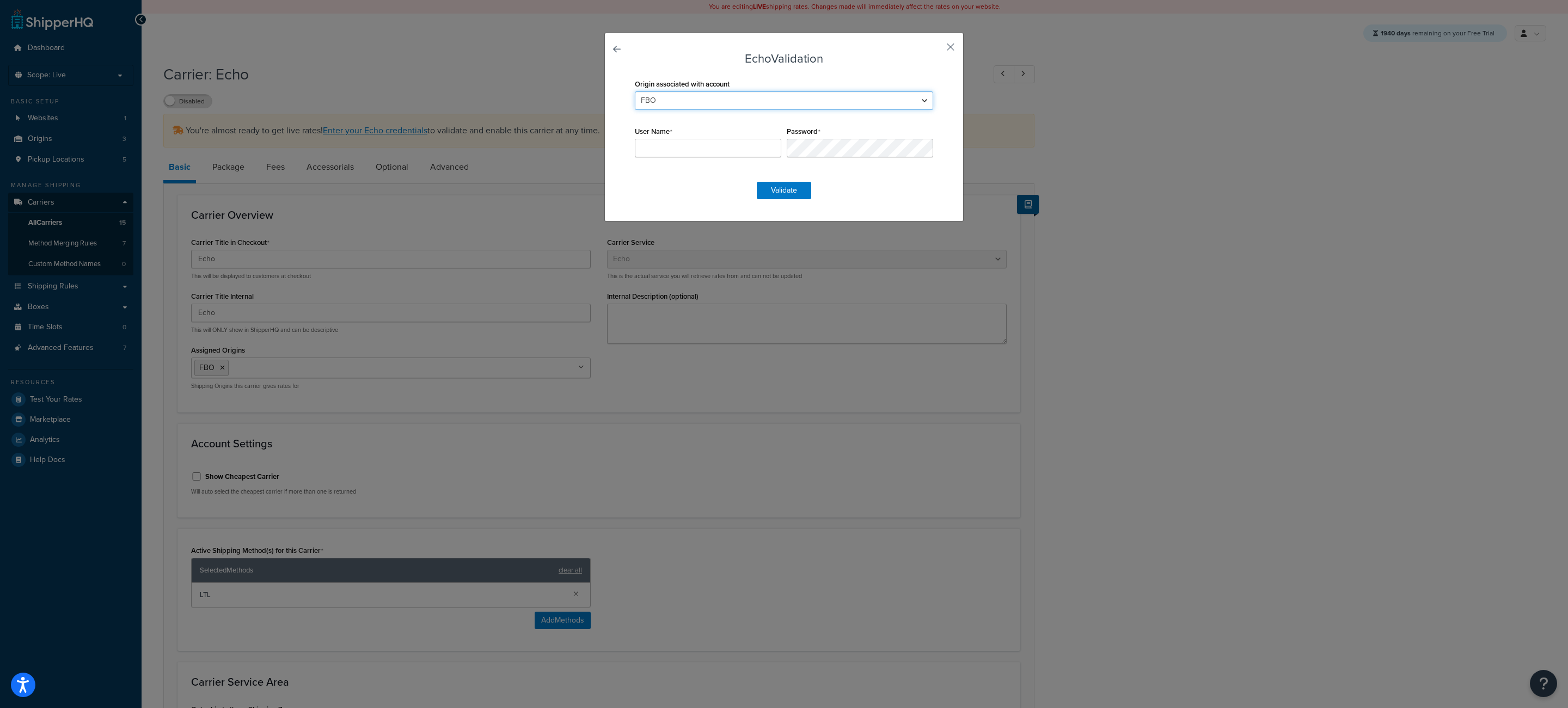
select select "169727"
click option "Test" at bounding box center [0, 0] width 0 height 0
click at [698, 125] on div "User Name" at bounding box center [708, 140] width 152 height 33
click at [724, 150] on input "User Name" at bounding box center [708, 148] width 147 height 19
paste input "Duct2Go"
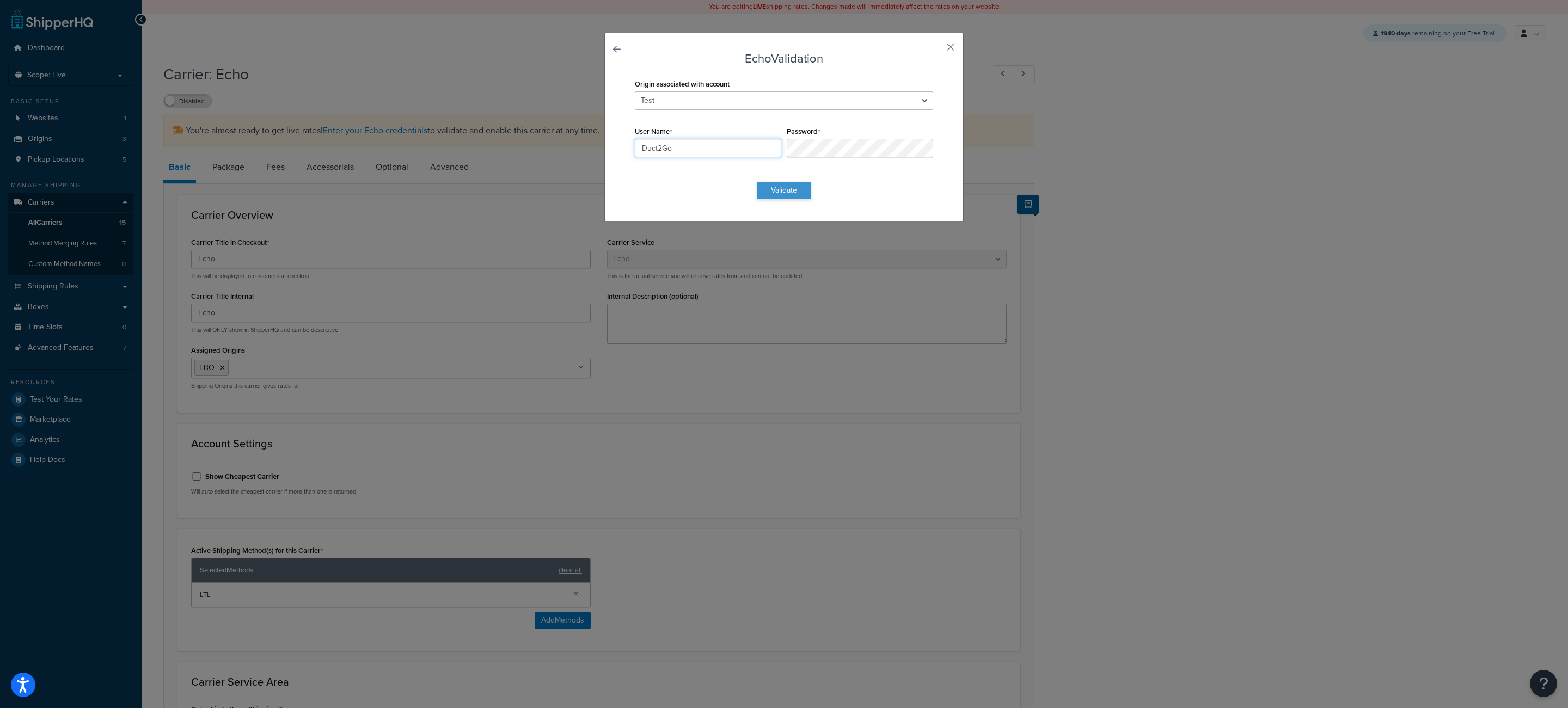
type input "Duct2Go"
click at [789, 191] on button "Validate" at bounding box center [784, 190] width 55 height 18
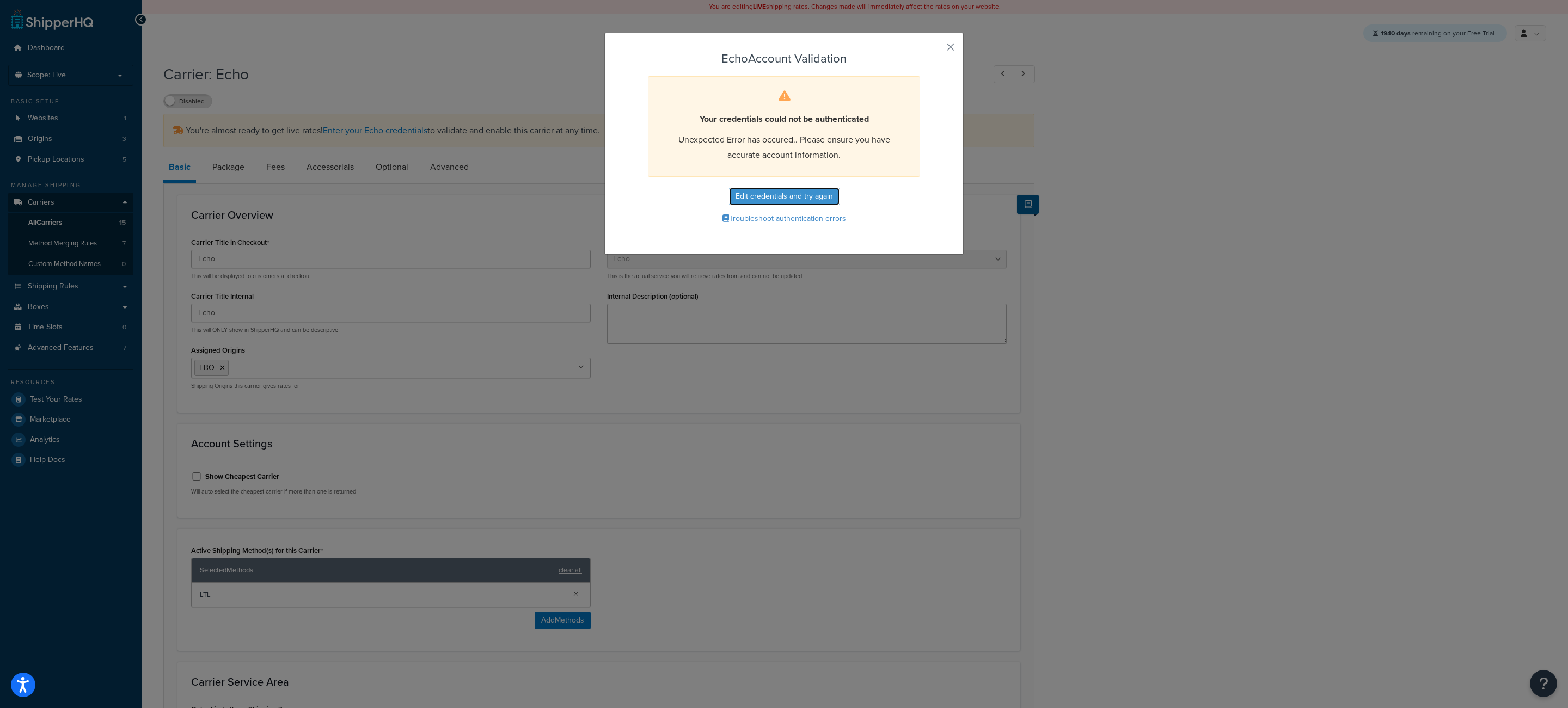
click at [789, 191] on button "Edit credentials and try again" at bounding box center [784, 196] width 110 height 18
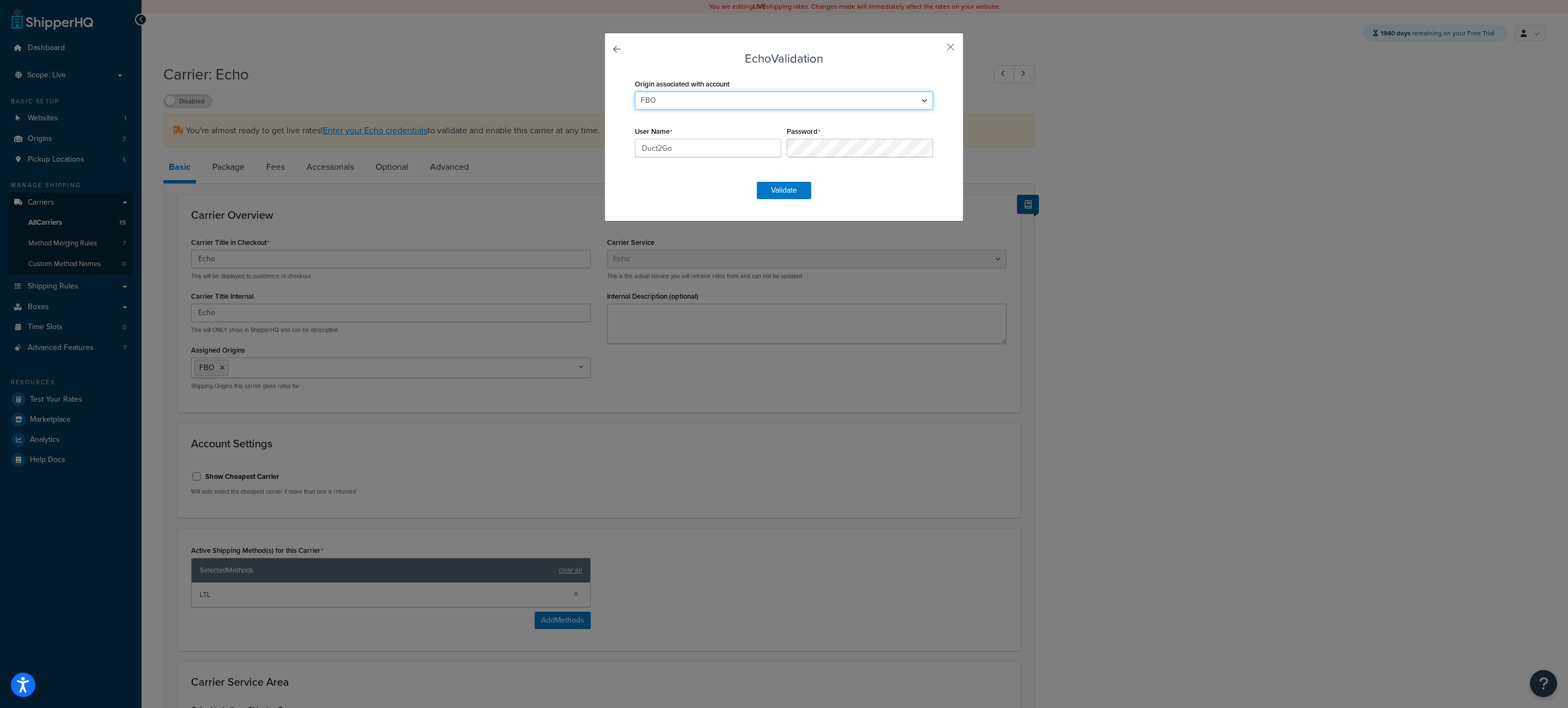
select select "169727"
click option "Test" at bounding box center [0, 0] width 0 height 0
click at [774, 183] on button "Validate" at bounding box center [784, 190] width 55 height 18
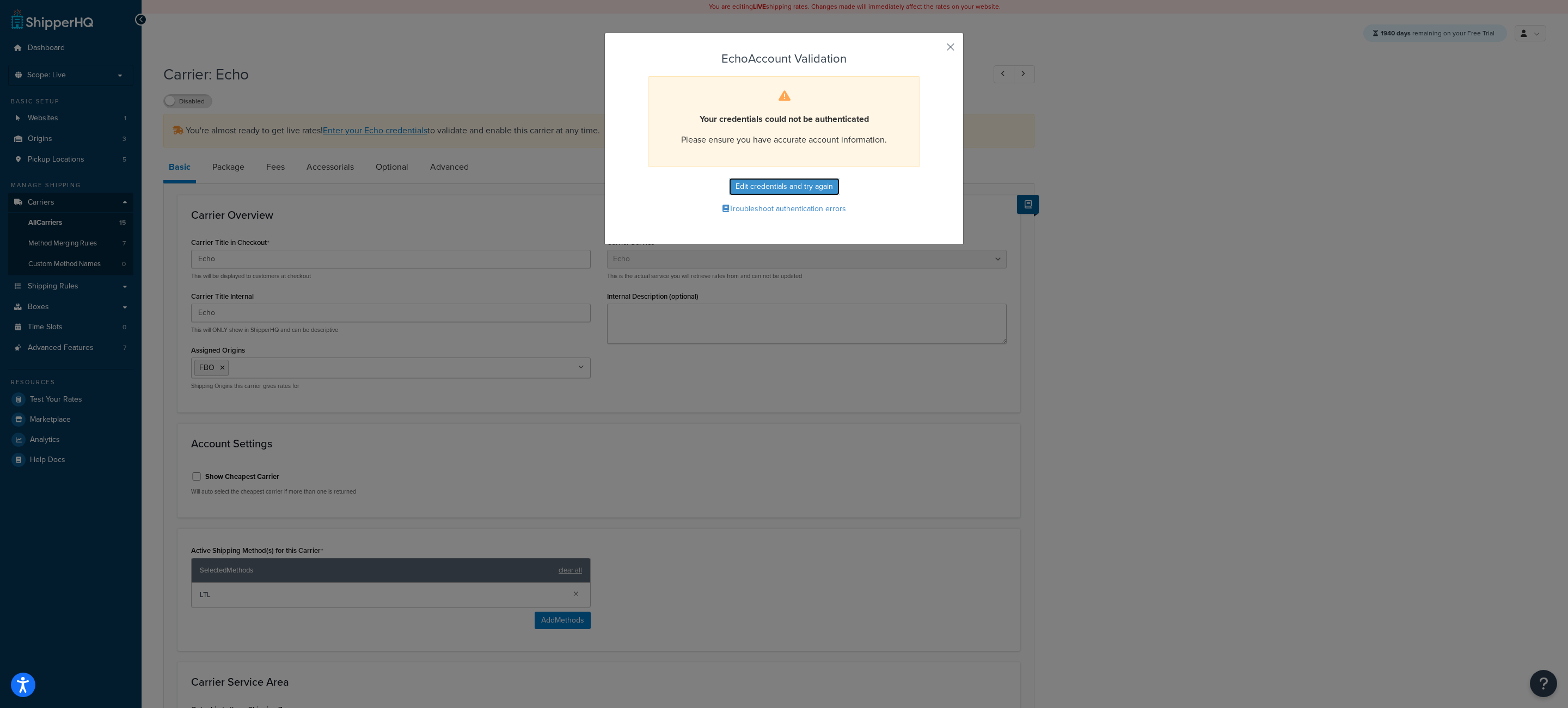
click at [774, 183] on button "Edit credentials and try again" at bounding box center [784, 187] width 110 height 18
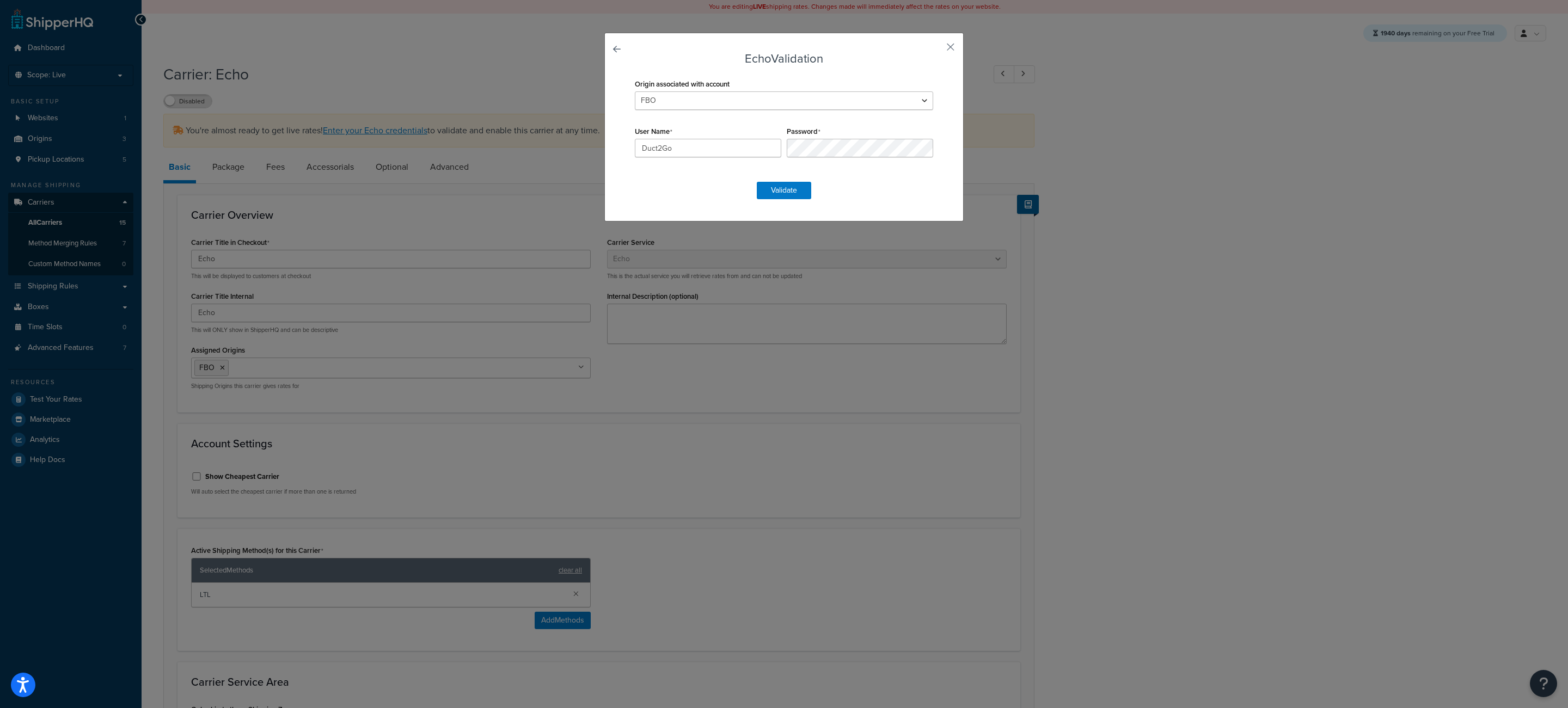
click at [946, 52] on div "Echo Validation Origin associated with account FBO Multi ori Test User Name Duc…" at bounding box center [784, 126] width 359 height 188
click at [936, 50] on button "button" at bounding box center [934, 50] width 3 height 3
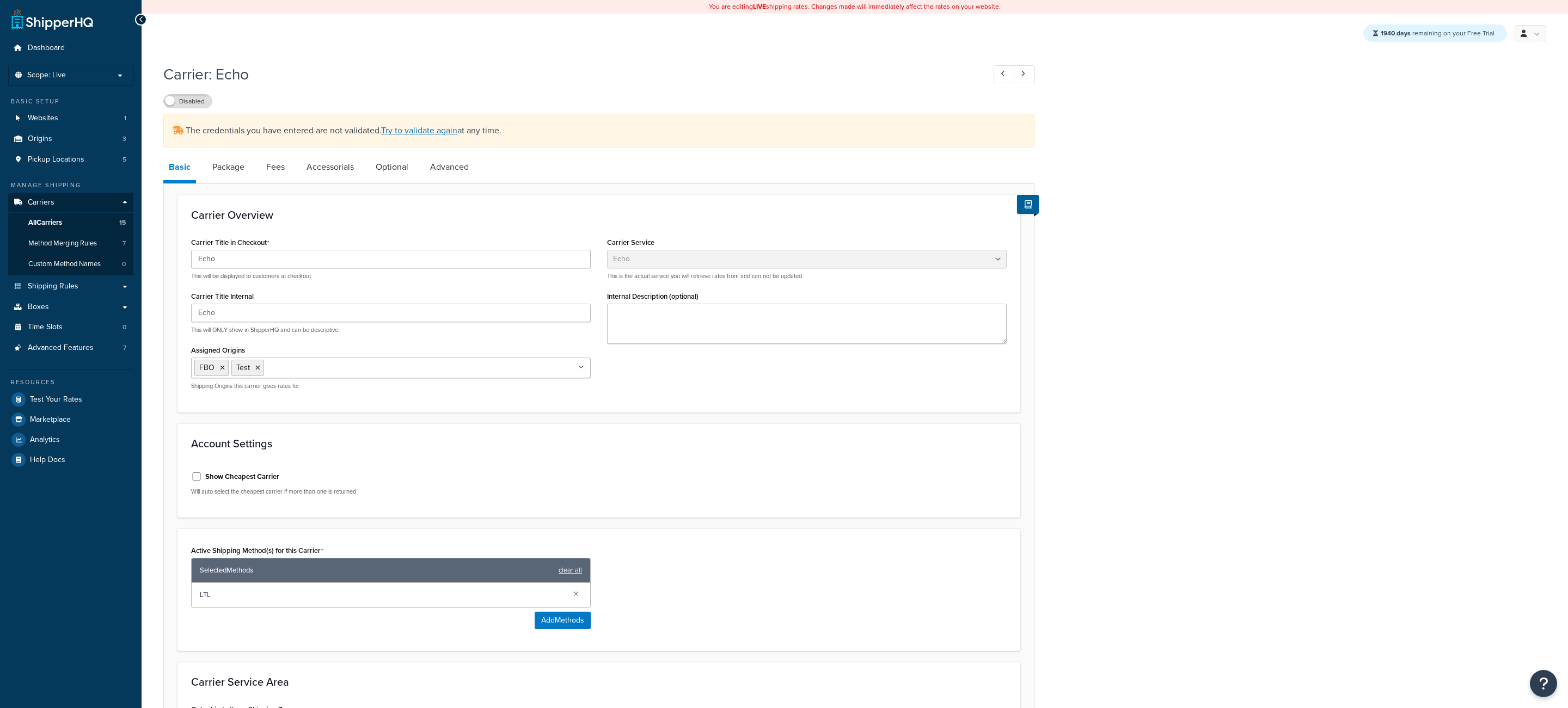
select select "echoFreight"
click at [81, 351] on span "Advanced Features" at bounding box center [60, 348] width 66 height 9
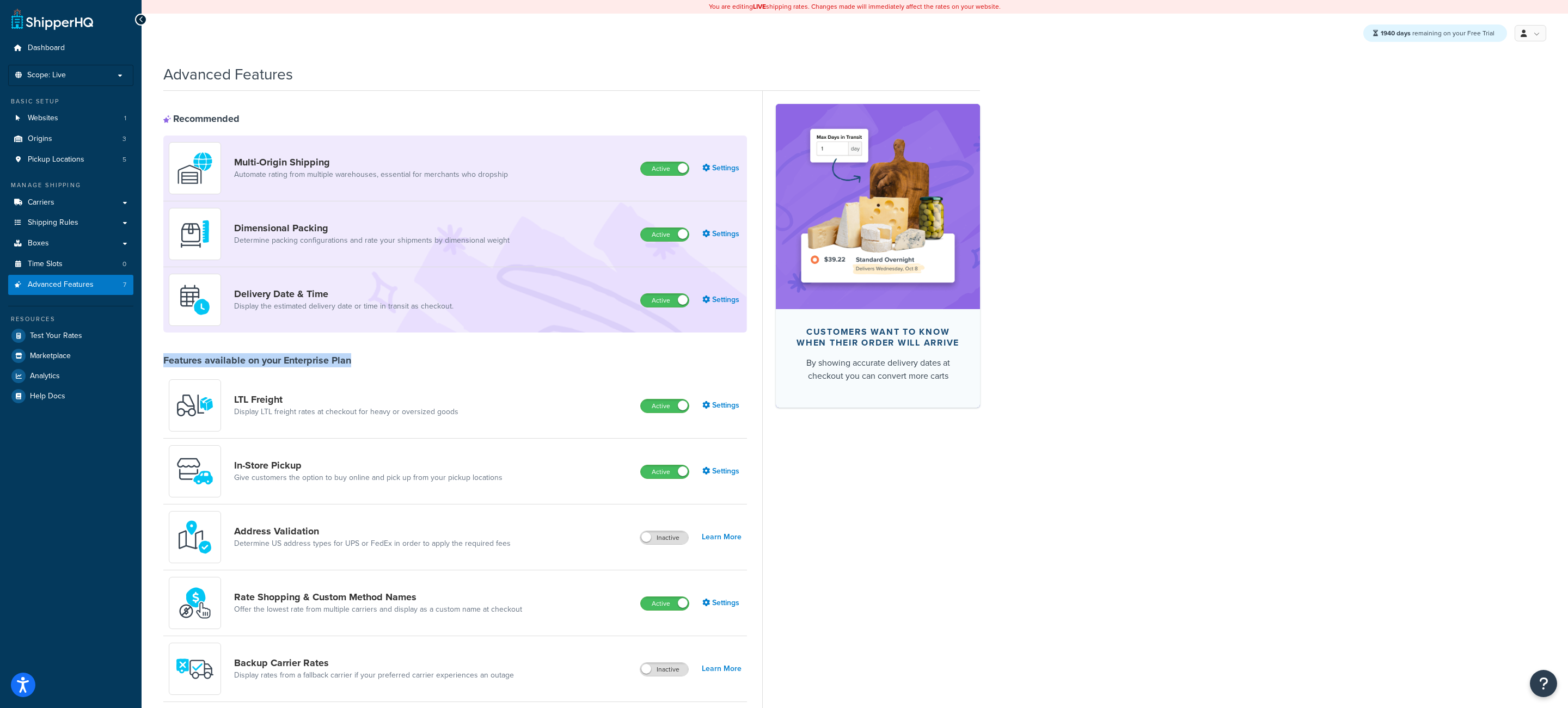
drag, startPoint x: 372, startPoint y: 364, endPoint x: 162, endPoint y: 363, distance: 210.0
click at [162, 363] on div "Advanced Features Recommended Multi-Origin Shipping Automate rating from multip…" at bounding box center [854, 525] width 1426 height 933
drag, startPoint x: 422, startPoint y: 358, endPoint x: 152, endPoint y: 366, distance: 270.1
click at [152, 366] on div "Advanced Features Recommended Multi-Origin Shipping Automate rating from multip…" at bounding box center [854, 525] width 1426 height 933
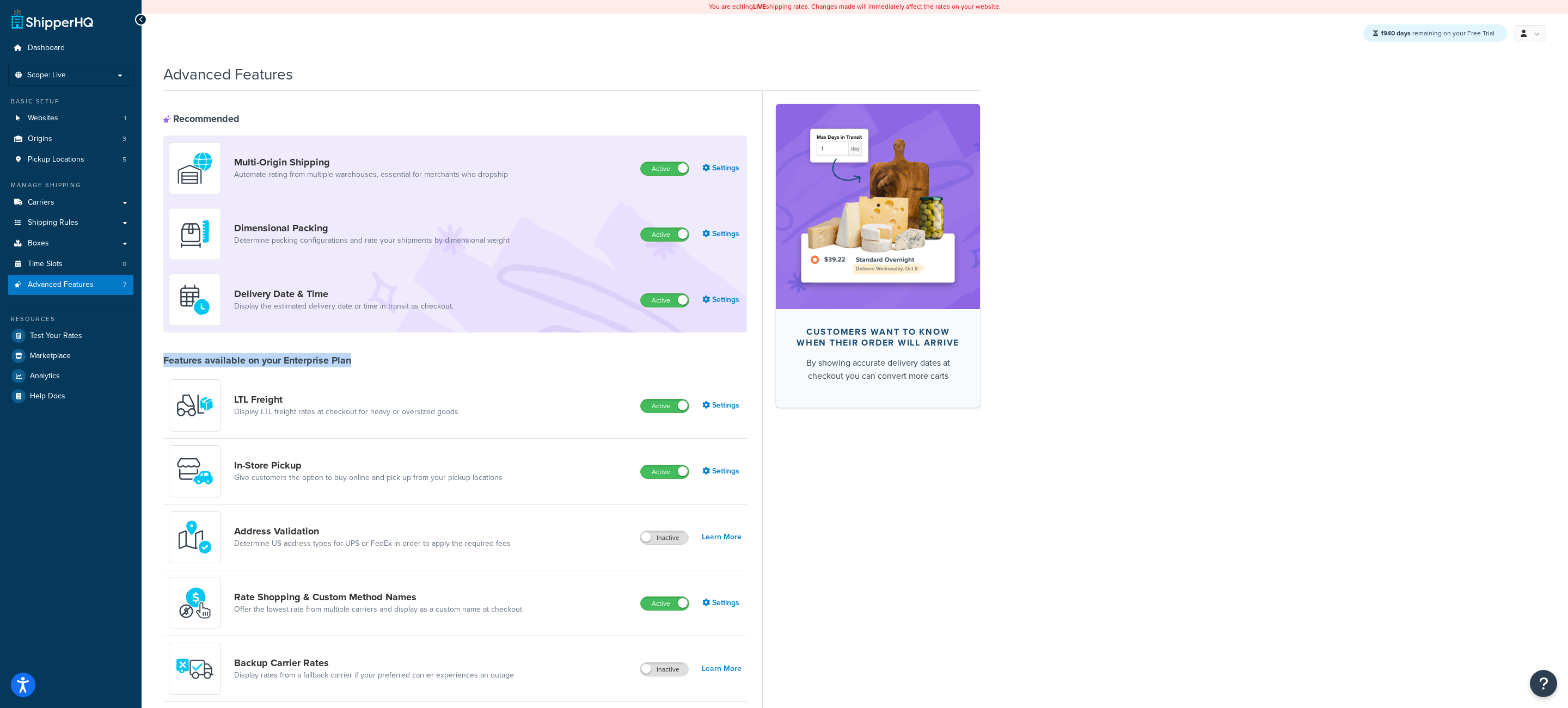
click at [166, 364] on div "Features available on your Enterprise Plan" at bounding box center [257, 360] width 188 height 12
drag, startPoint x: 359, startPoint y: 364, endPoint x: 117, endPoint y: 358, distance: 242.1
click at [117, 358] on div "Dashboard Scope: Live Basic Setup Websites 1 Origins 3 Pickup Locations 5 Manag…" at bounding box center [784, 509] width 1568 height 1019
click at [340, 356] on div "Features available on your Enterprise Plan" at bounding box center [257, 360] width 188 height 12
click at [1205, 252] on div "Advanced Features Recommended Multi-Origin Shipping Automate rating from multip…" at bounding box center [854, 525] width 1426 height 933
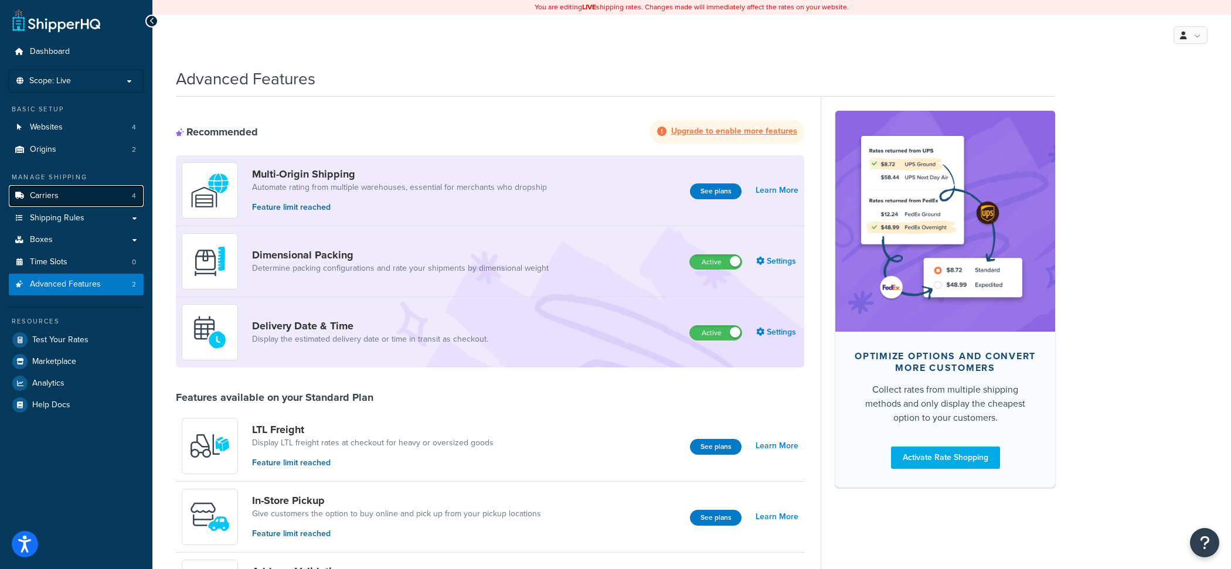
click at [87, 195] on link "Carriers 4" at bounding box center [76, 196] width 135 height 22
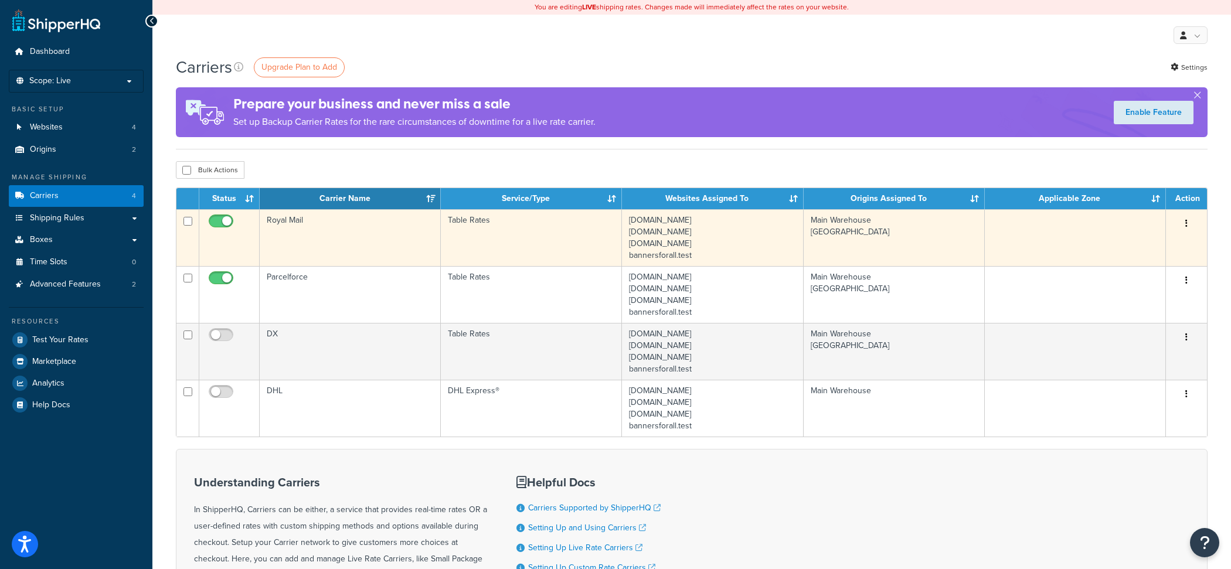
click at [354, 255] on td "Royal Mail" at bounding box center [350, 237] width 181 height 57
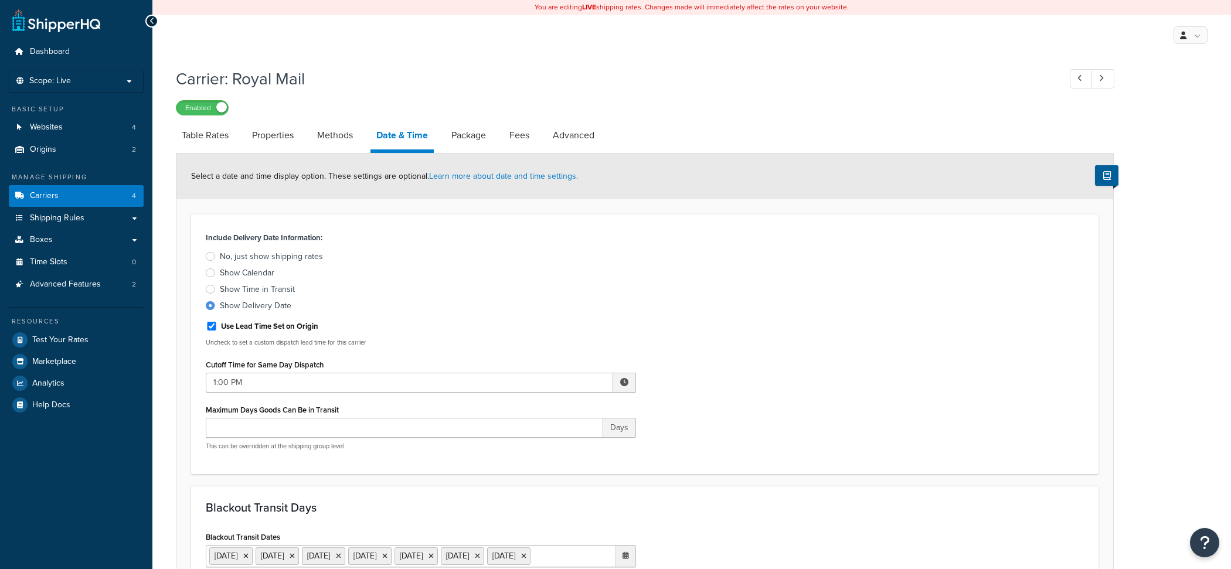
select select "yMMMEd"
click at [345, 145] on link "Methods" at bounding box center [334, 135] width 47 height 28
select select "25"
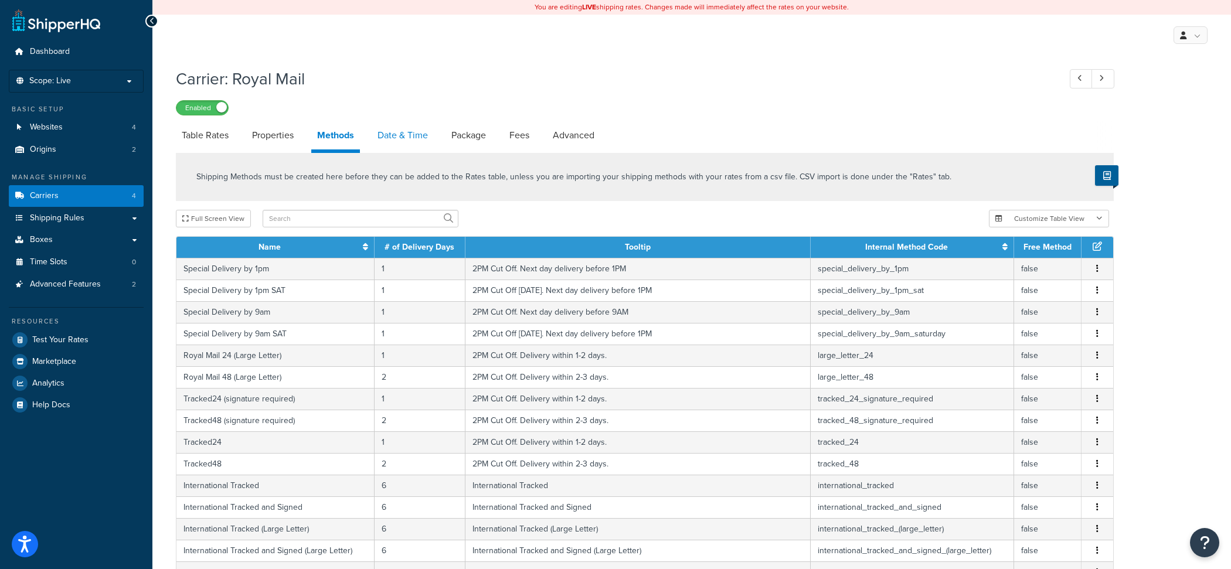
click at [391, 138] on link "Date & Time" at bounding box center [403, 135] width 62 height 28
select select "yMMMEd"
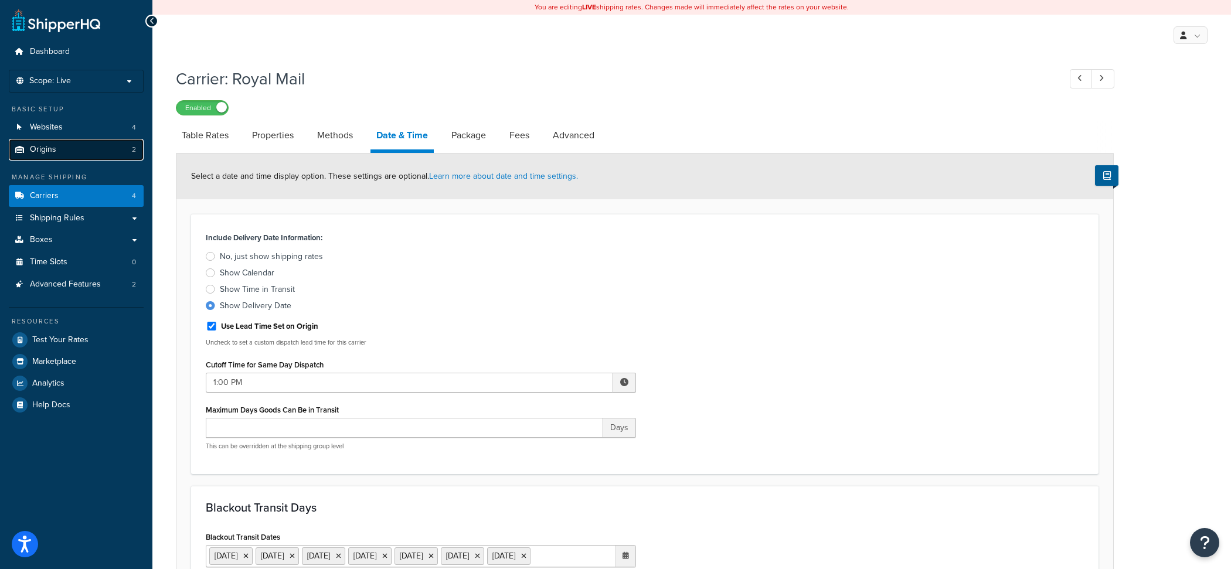
click at [94, 144] on link "Origins 2" at bounding box center [76, 150] width 135 height 22
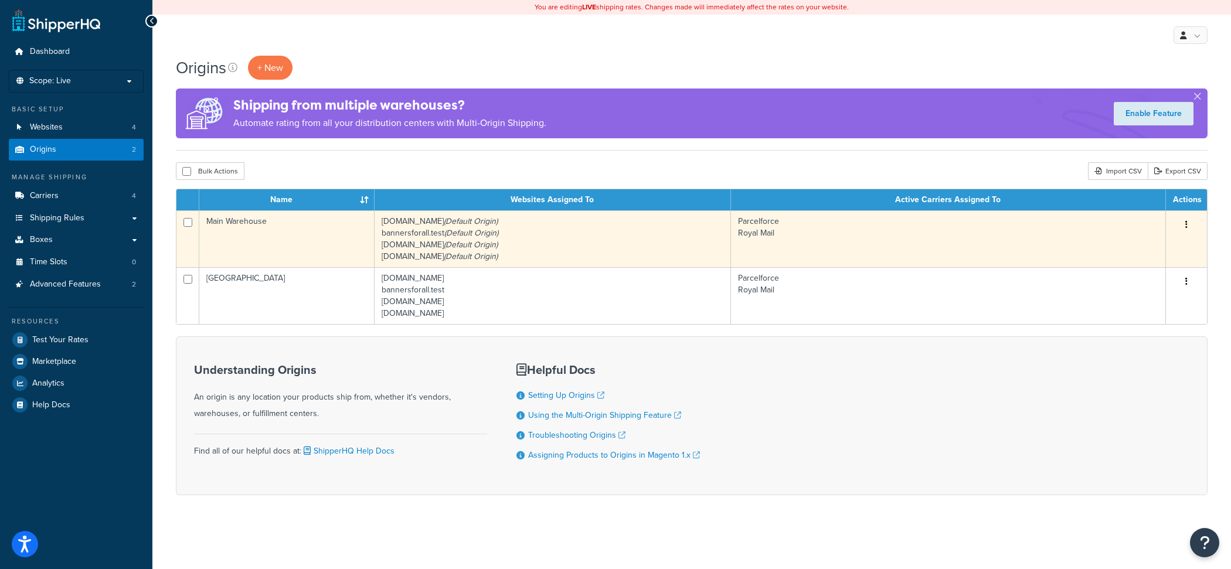
click at [313, 242] on td "Main Warehouse" at bounding box center [286, 239] width 175 height 57
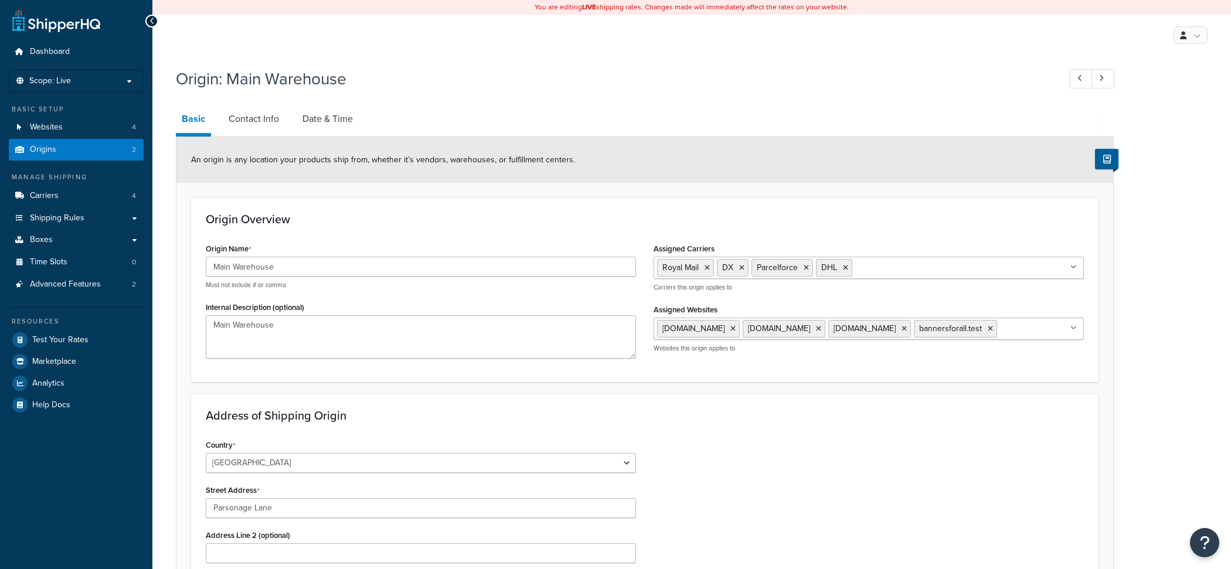
select select "1226"
click at [314, 127] on link "Date & Time" at bounding box center [328, 119] width 62 height 28
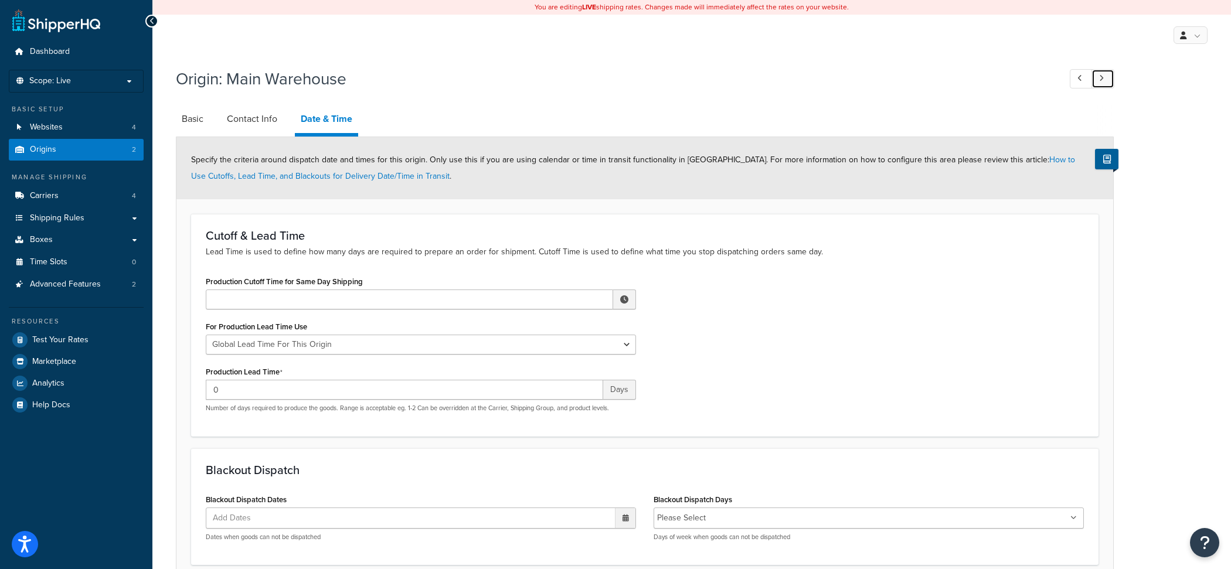
click at [1099, 85] on link at bounding box center [1103, 78] width 23 height 19
click at [130, 153] on link "Origins 2" at bounding box center [76, 150] width 135 height 22
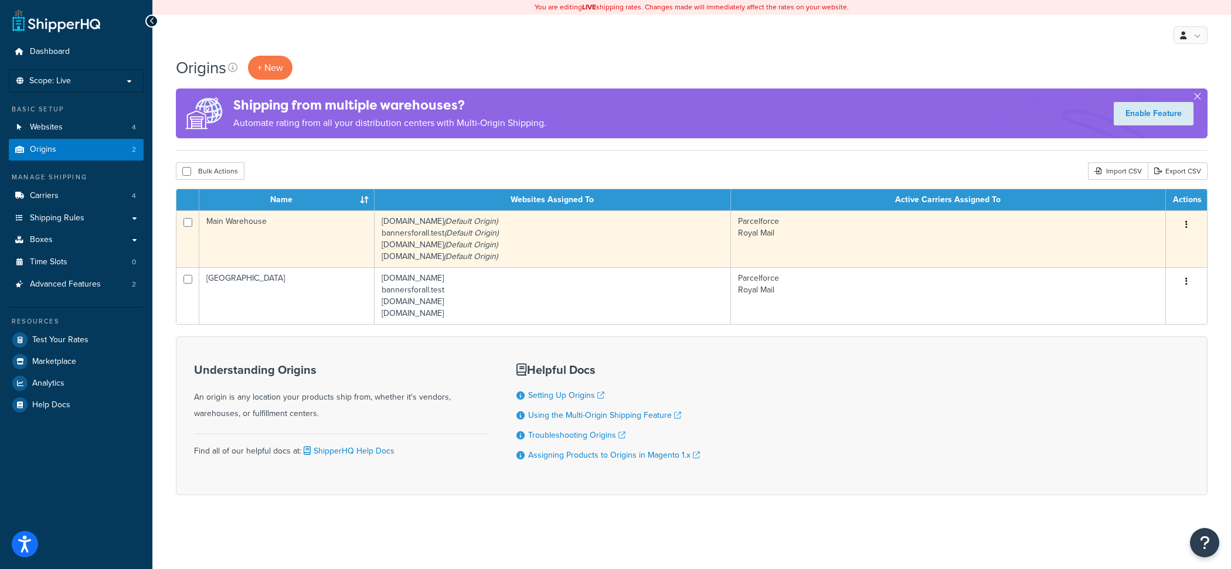
click at [290, 240] on td "Main Warehouse" at bounding box center [286, 239] width 175 height 57
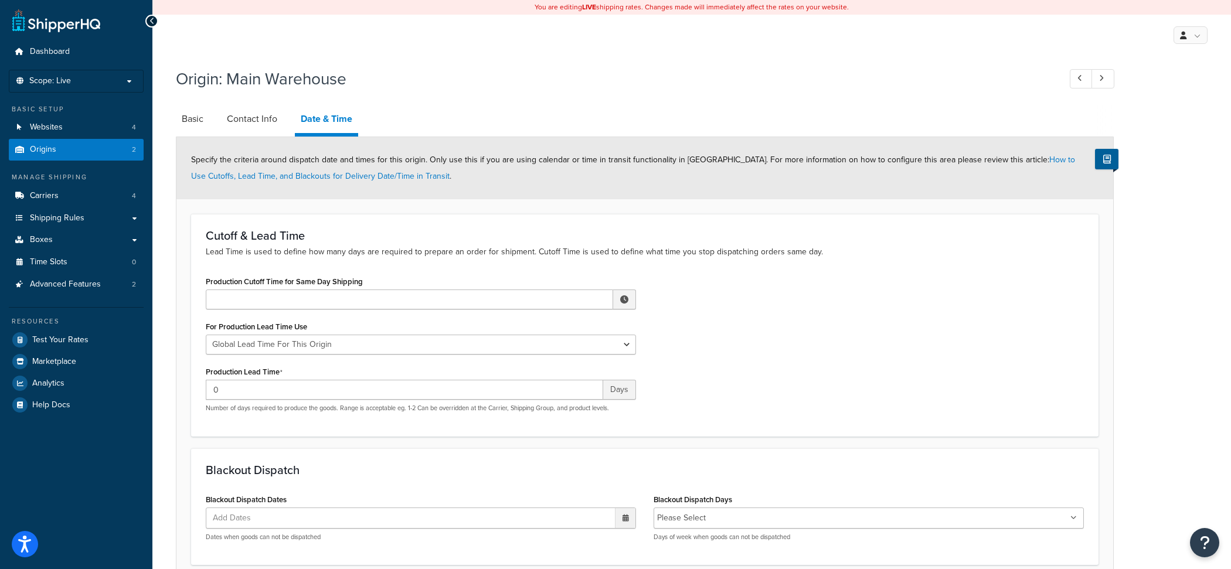
scroll to position [203, 0]
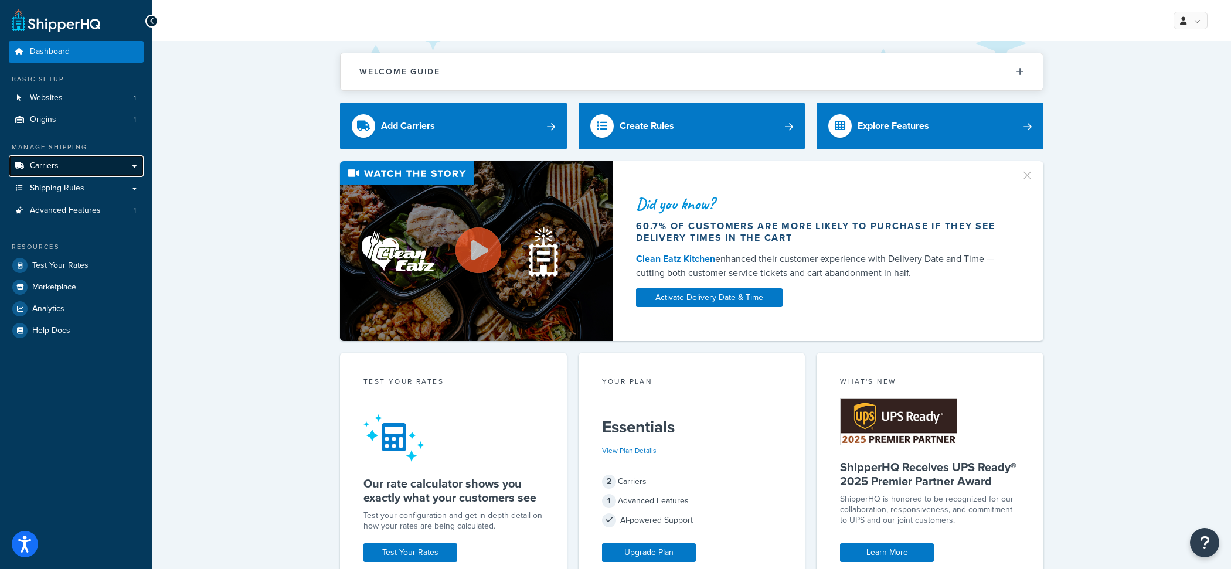
click at [130, 168] on link "Carriers" at bounding box center [76, 166] width 135 height 22
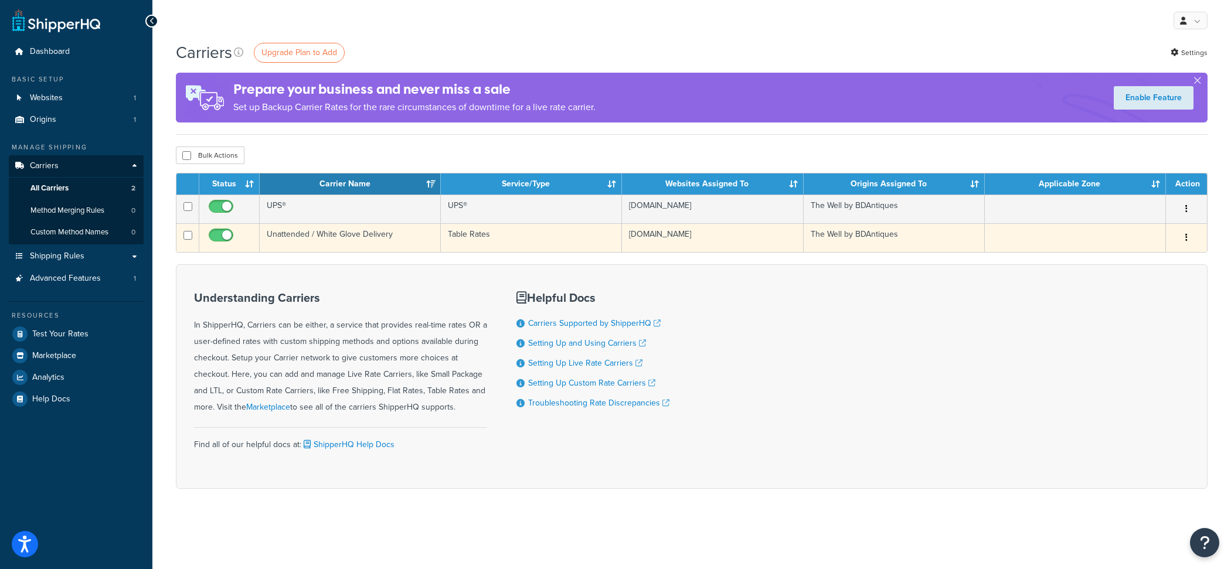
click at [385, 246] on td "Unattended / White Glove Delivery" at bounding box center [350, 237] width 181 height 29
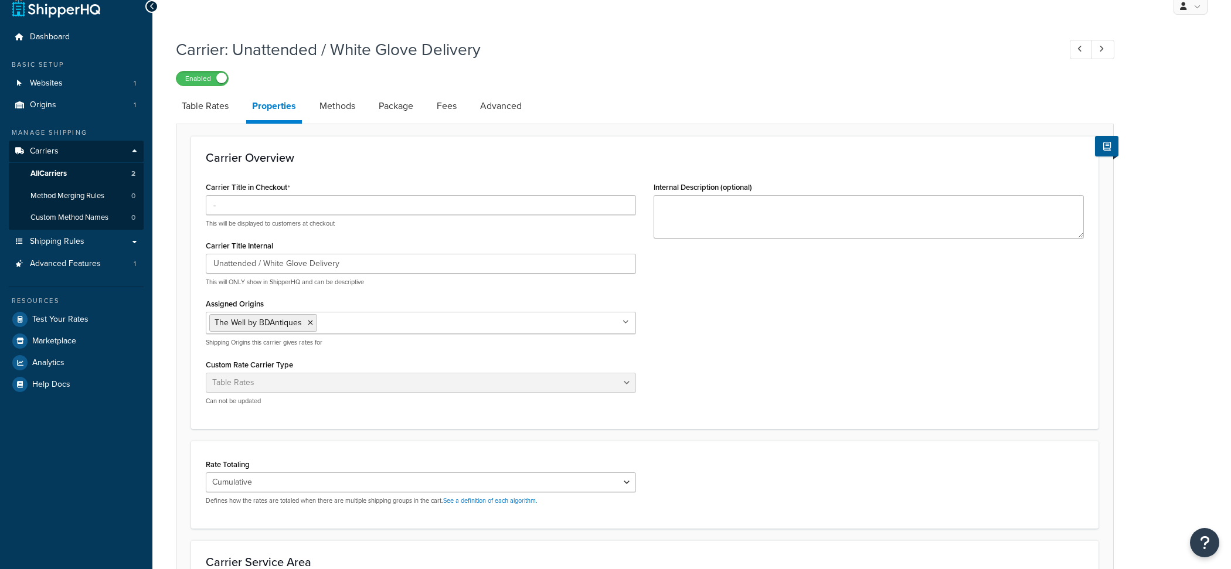
scroll to position [15, 0]
click at [216, 114] on link "Table Rates" at bounding box center [205, 106] width 59 height 28
select select "25"
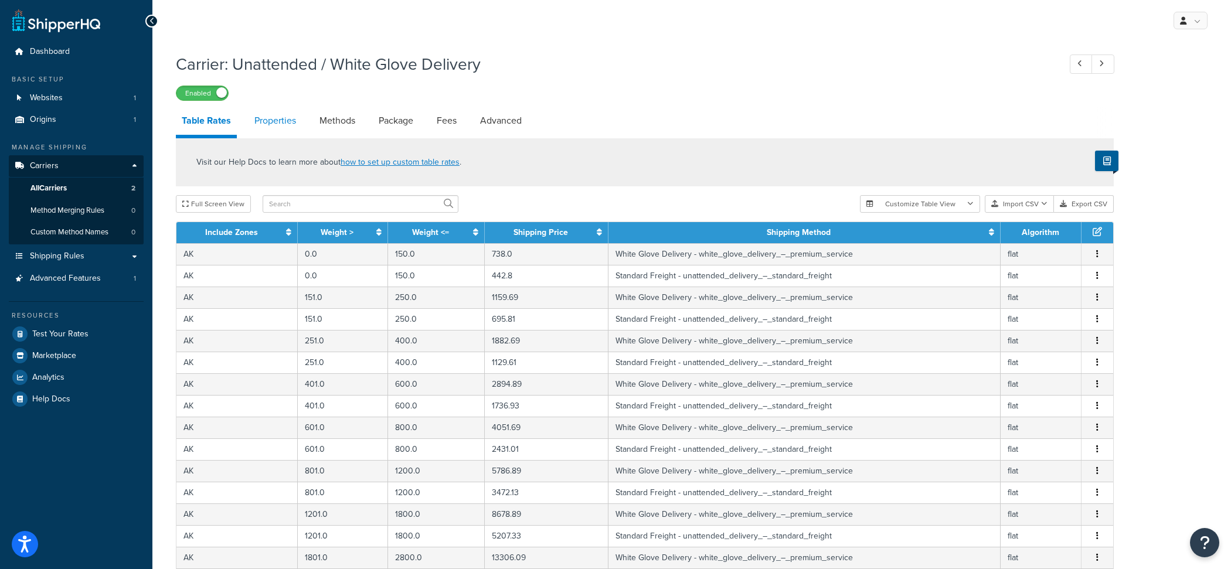
click at [289, 126] on link "Properties" at bounding box center [275, 121] width 53 height 28
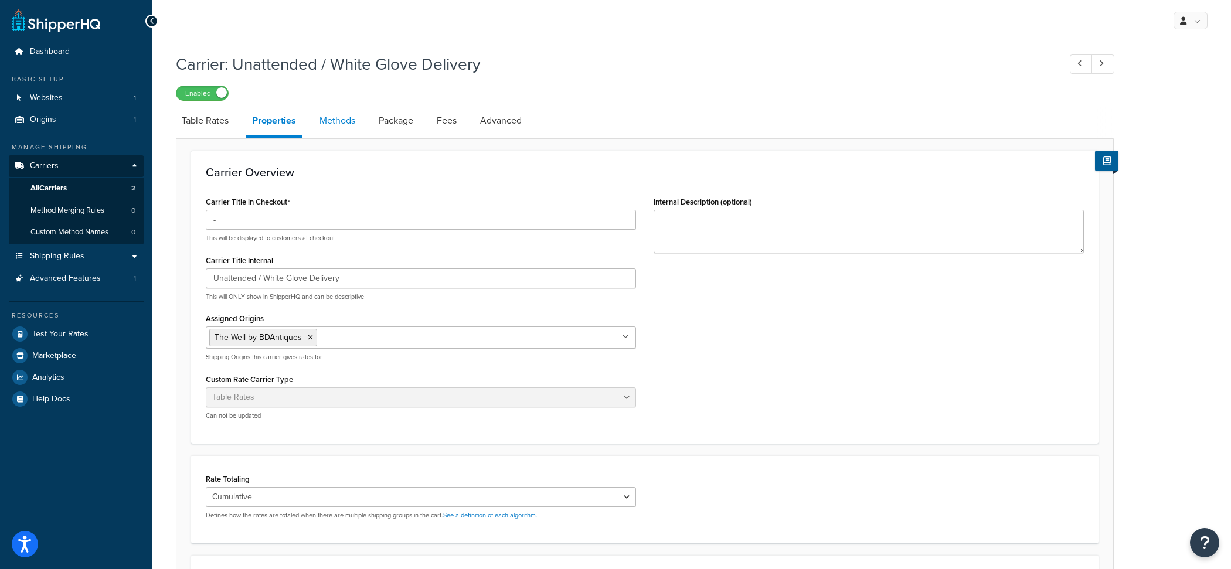
click at [330, 120] on link "Methods" at bounding box center [337, 121] width 47 height 28
select select "25"
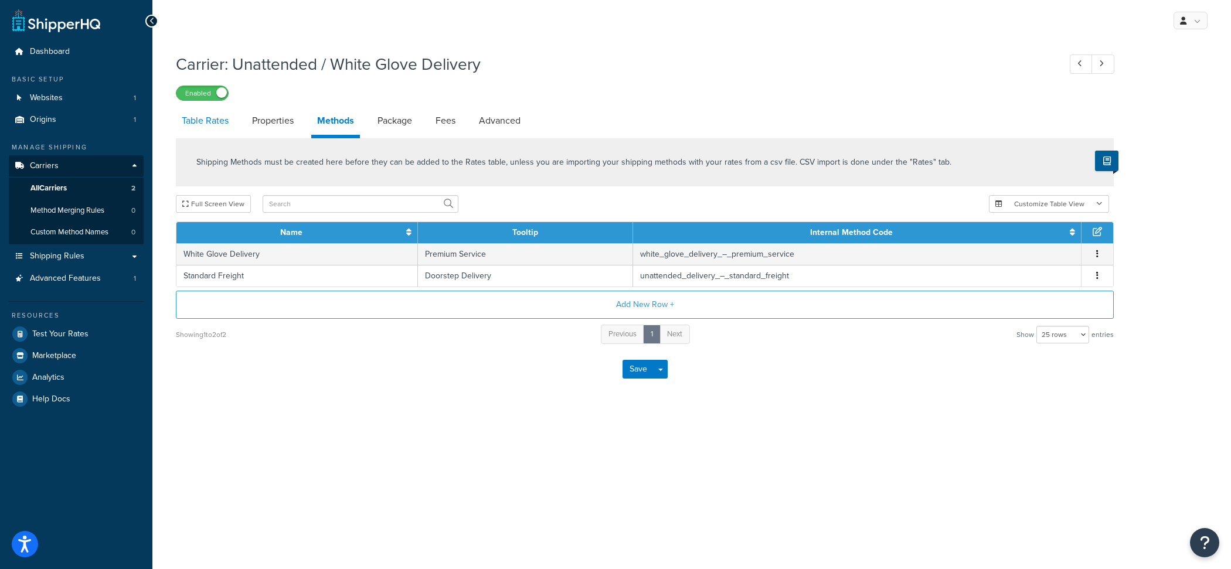
click at [211, 125] on link "Table Rates" at bounding box center [205, 121] width 59 height 28
select select "25"
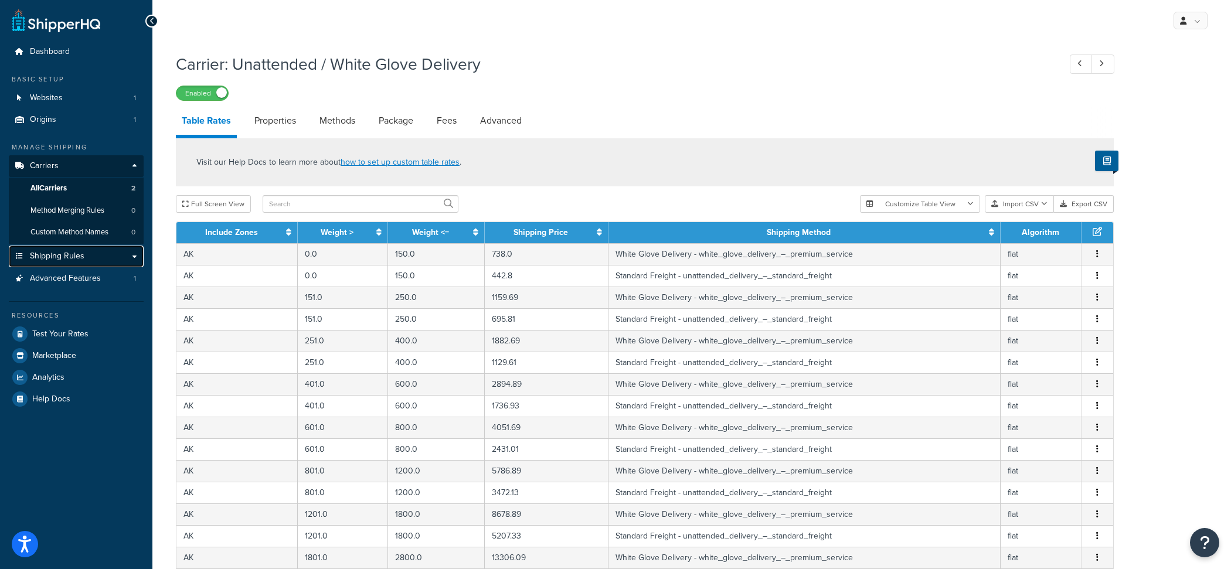
click at [86, 251] on link "Shipping Rules" at bounding box center [76, 257] width 135 height 22
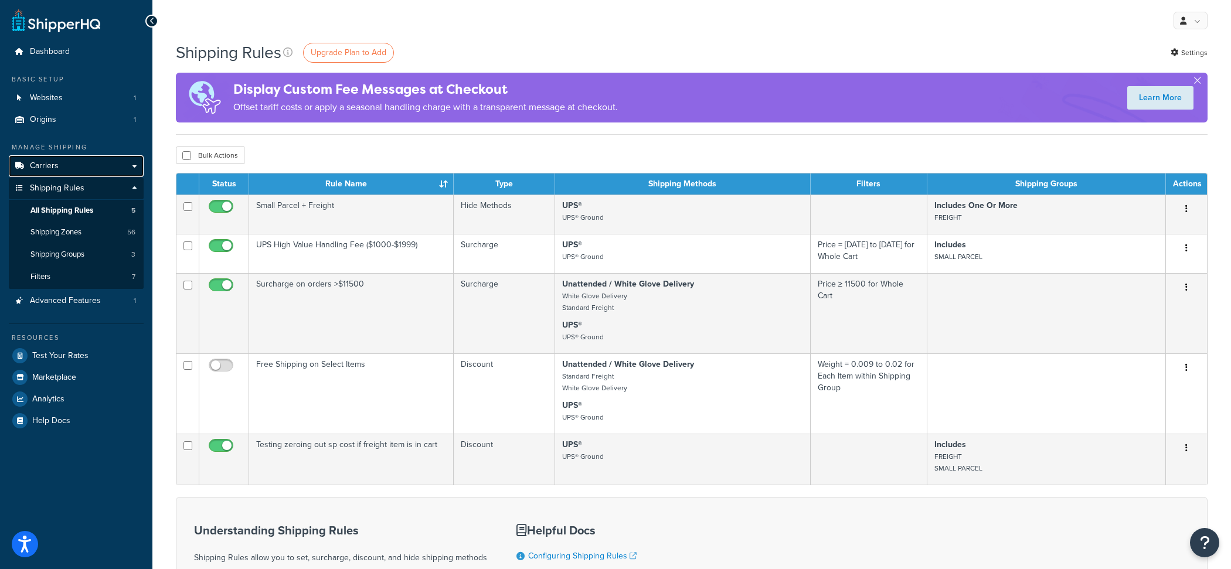
click at [87, 167] on link "Carriers" at bounding box center [76, 166] width 135 height 22
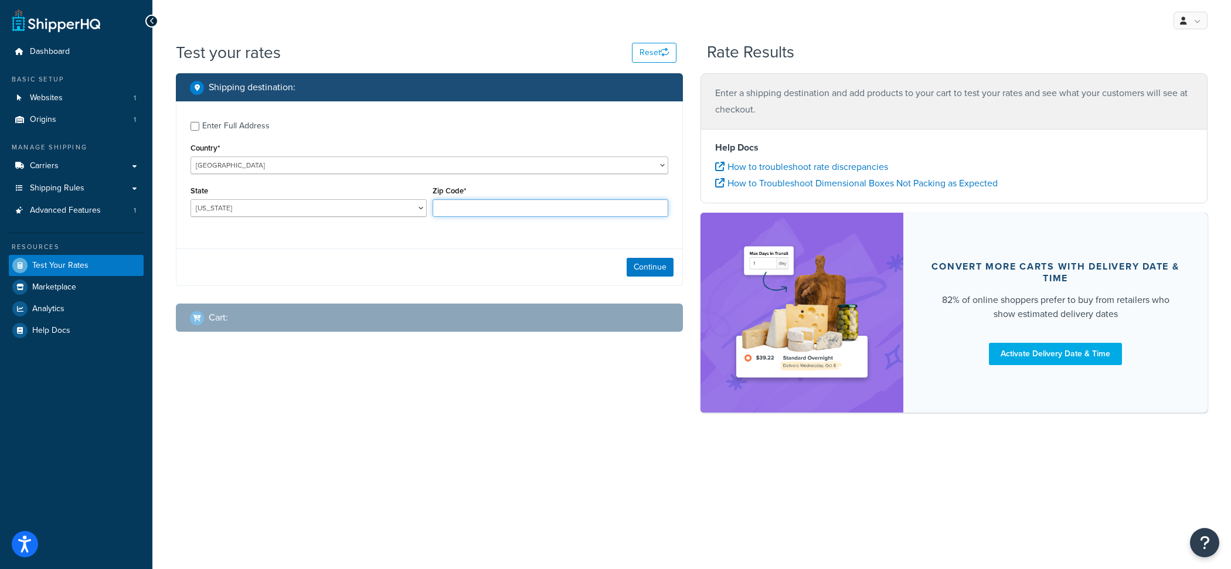
click at [452, 208] on input "Zip Code*" at bounding box center [551, 208] width 236 height 18
type input "35005"
click at [636, 272] on button "Continue" at bounding box center [650, 267] width 47 height 19
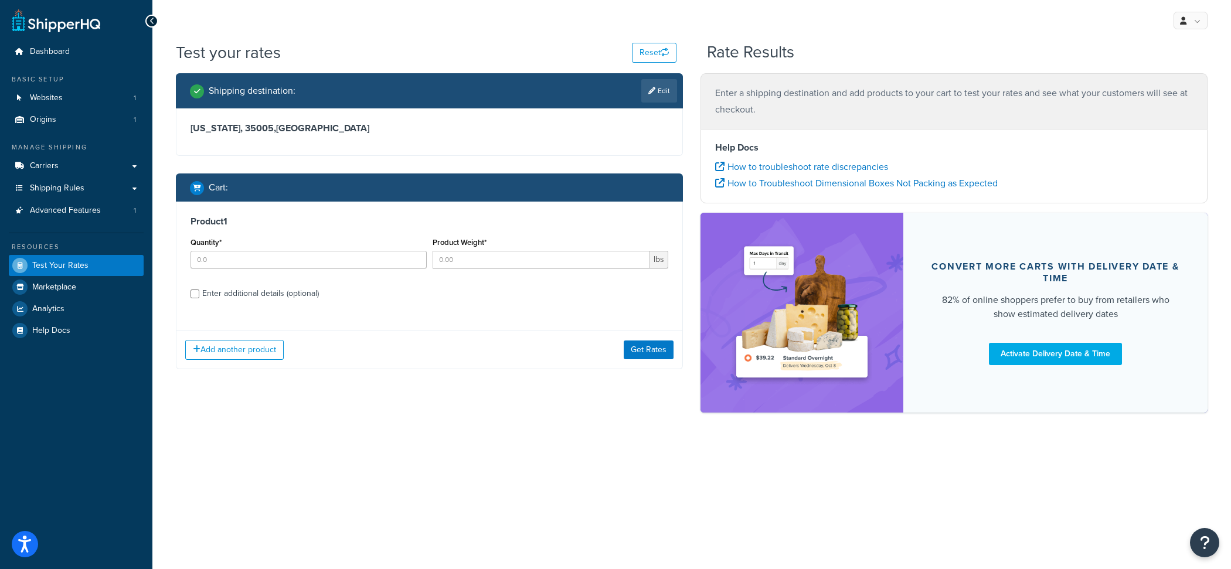
click at [269, 249] on div "Quantity*" at bounding box center [309, 252] width 236 height 34
click at [269, 260] on input "1" at bounding box center [309, 260] width 236 height 18
type input "1"
click at [494, 270] on div "Product Weight* 500 lbs" at bounding box center [551, 256] width 242 height 43
click at [494, 269] on input "500" at bounding box center [542, 260] width 218 height 18
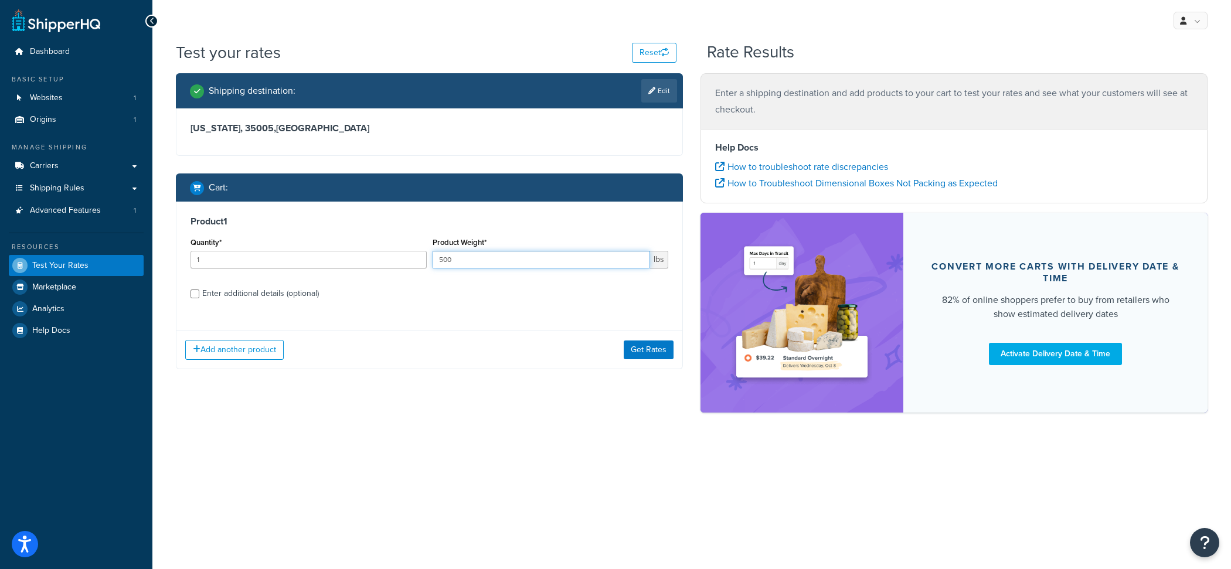
click at [494, 269] on input "500" at bounding box center [542, 260] width 218 height 18
type input "130"
click at [647, 349] on button "Get Rates" at bounding box center [649, 350] width 50 height 19
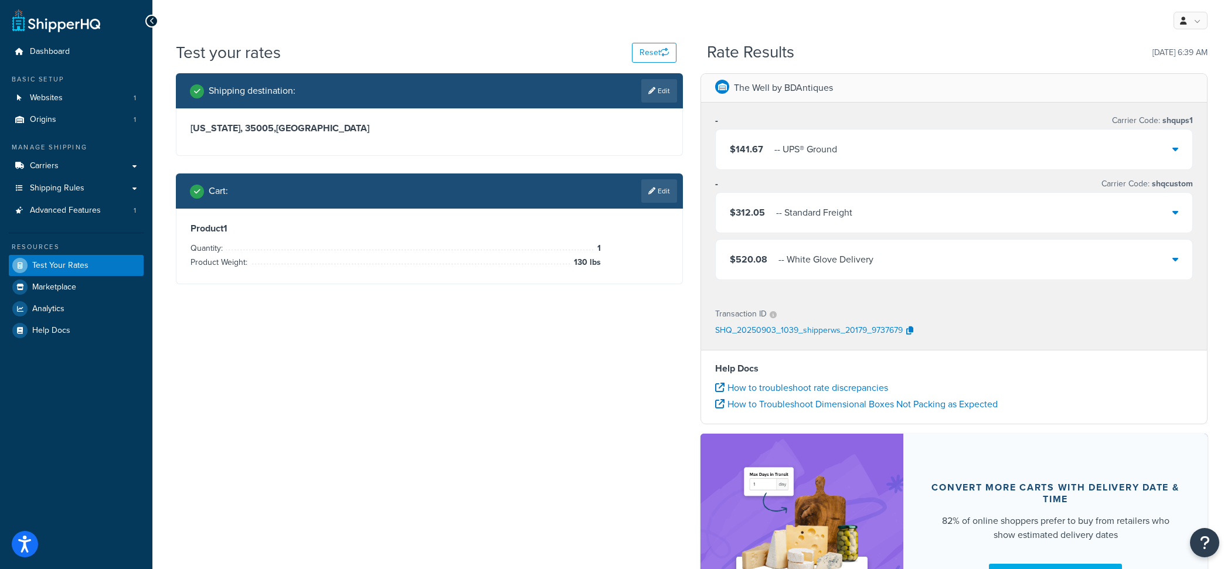
click at [654, 203] on div "Cart : Edit" at bounding box center [429, 191] width 507 height 35
click at [657, 191] on link "Edit" at bounding box center [660, 190] width 36 height 23
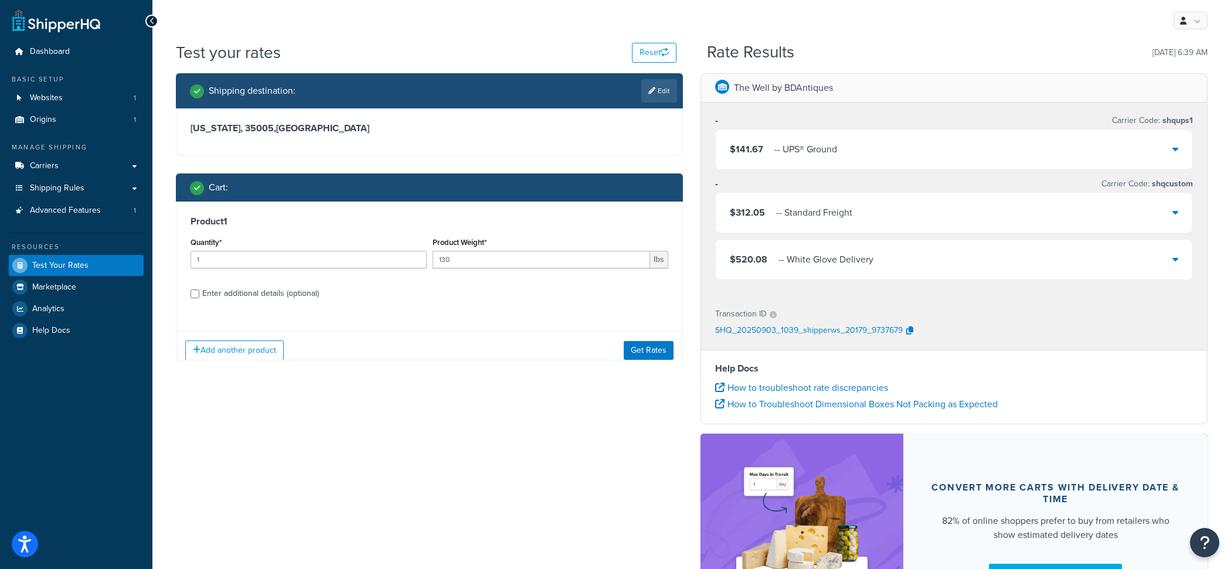
click at [257, 291] on div "Enter additional details (optional)" at bounding box center [260, 294] width 117 height 16
click at [199, 291] on input "Enter additional details (optional)" at bounding box center [195, 294] width 9 height 9
checkbox input "true"
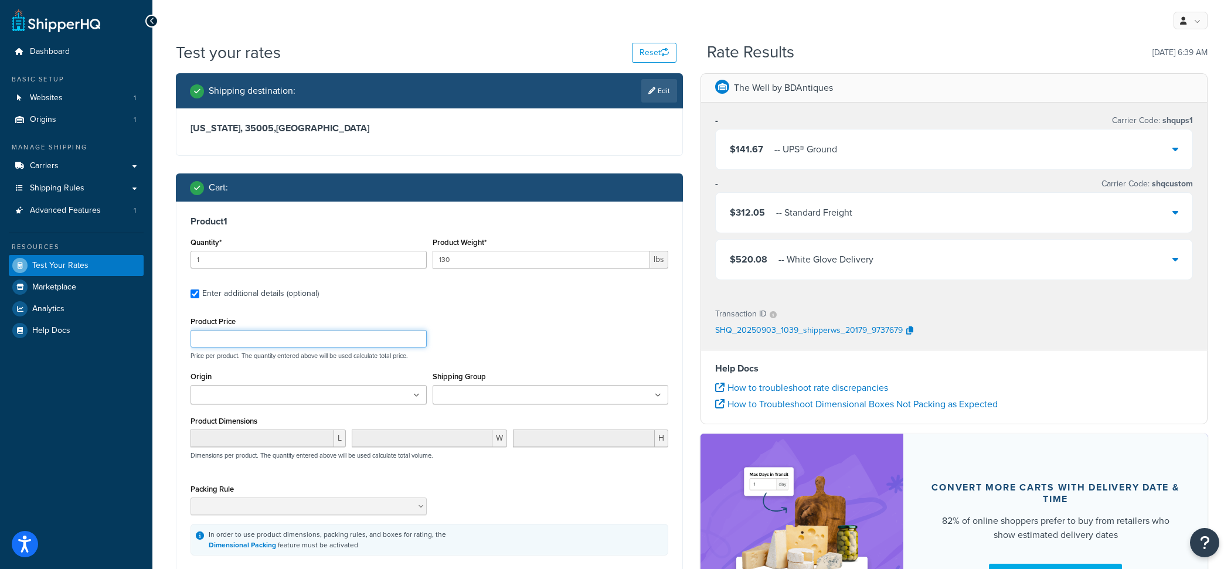
click at [255, 342] on input "Product Price" at bounding box center [309, 339] width 236 height 18
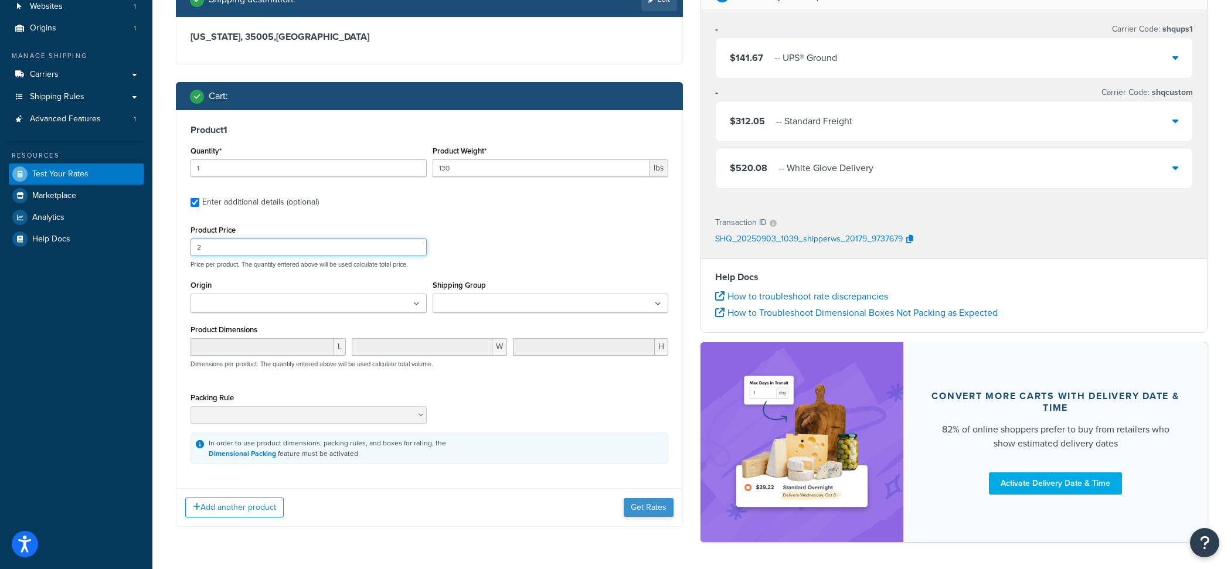
type input "2"
click at [650, 515] on button "Get Rates" at bounding box center [649, 507] width 50 height 19
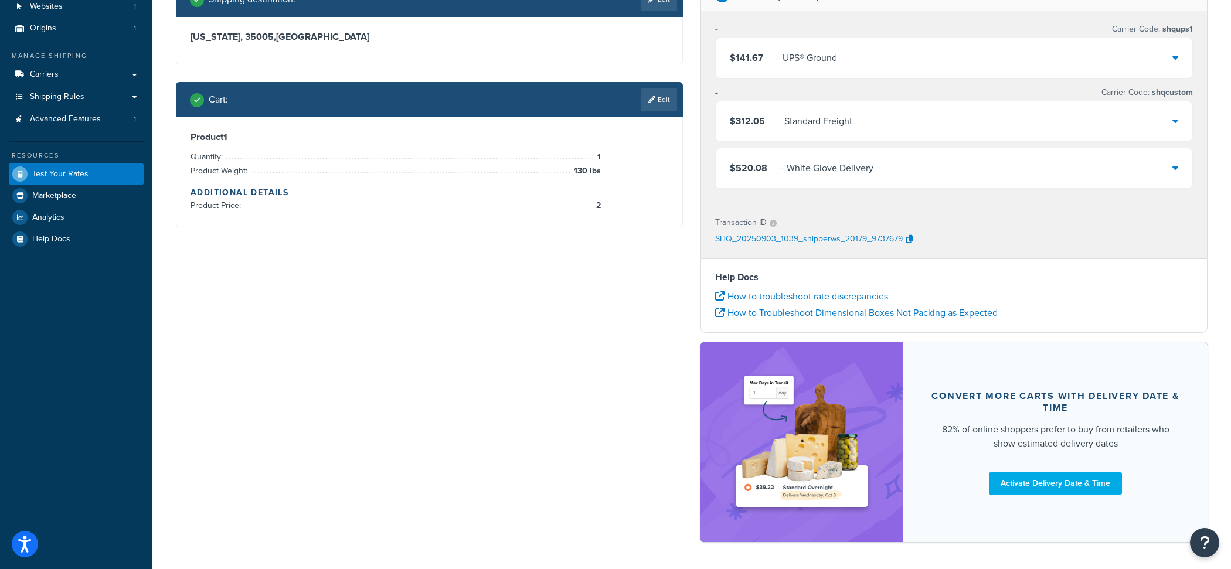
scroll to position [0, 0]
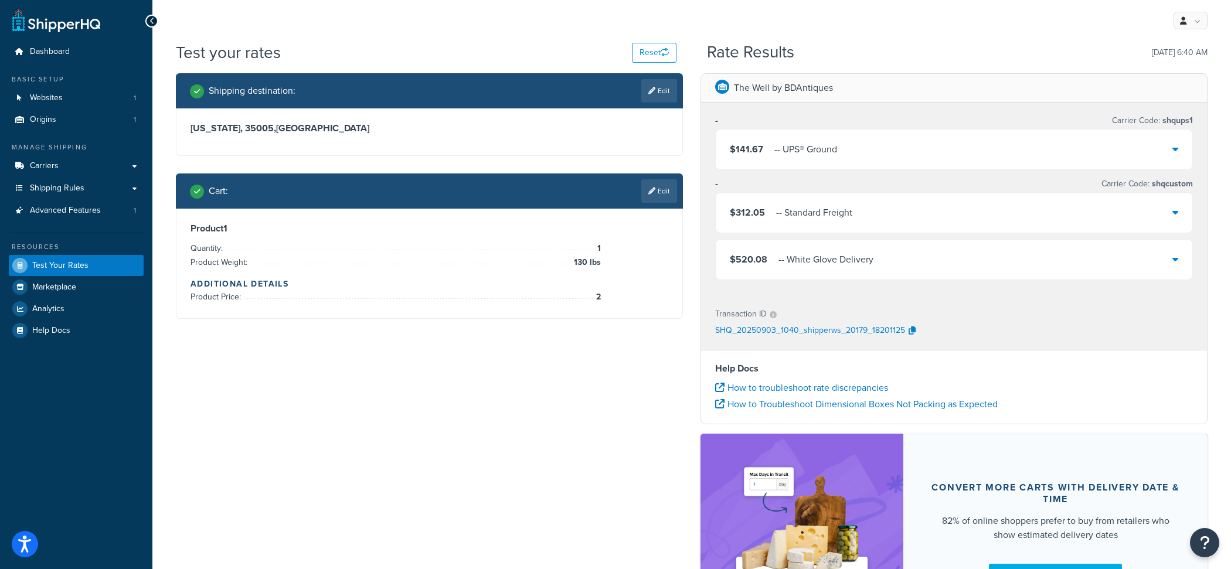
click at [785, 205] on div "- - Standard Freight" at bounding box center [814, 213] width 76 height 16
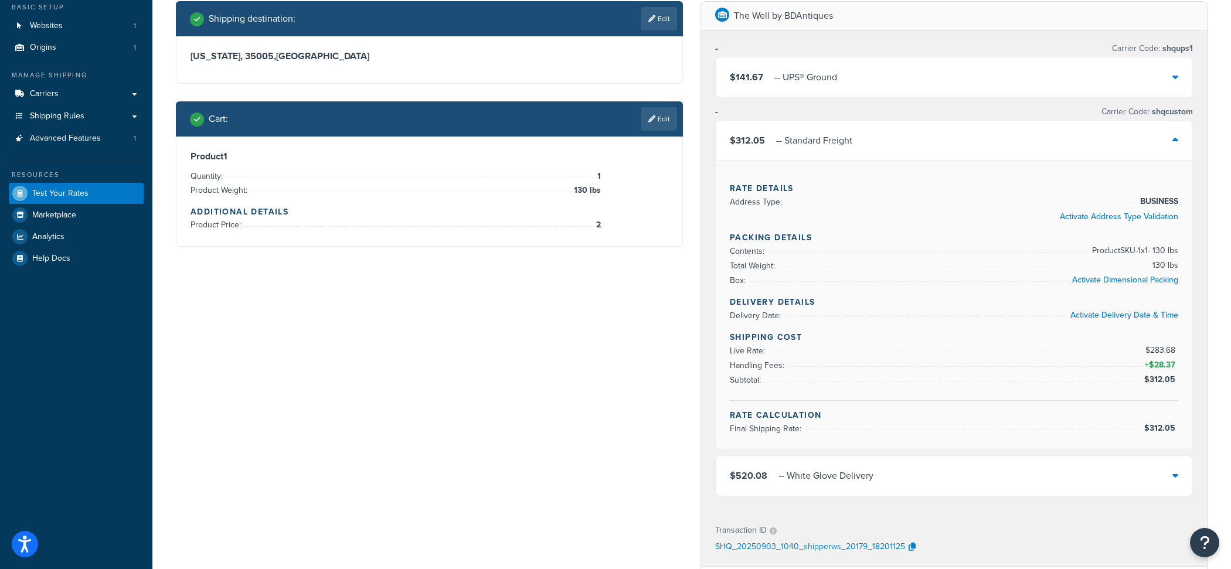
scroll to position [81, 0]
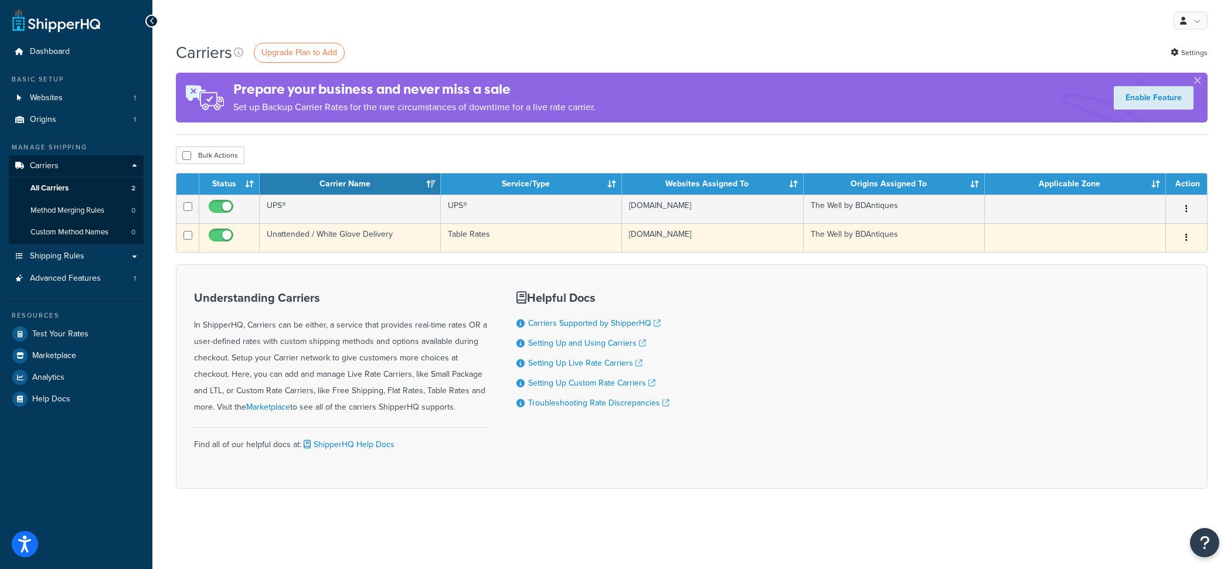
click at [401, 236] on td "Unattended / White Glove Delivery" at bounding box center [350, 237] width 181 height 29
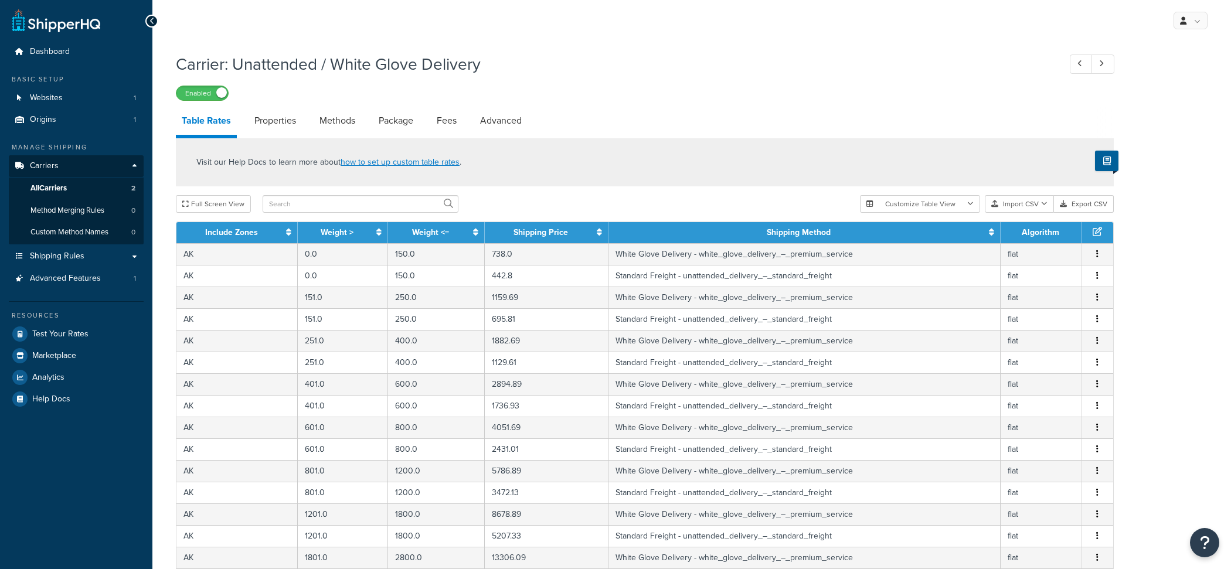
select select "25"
click at [279, 122] on link "Properties" at bounding box center [275, 121] width 53 height 28
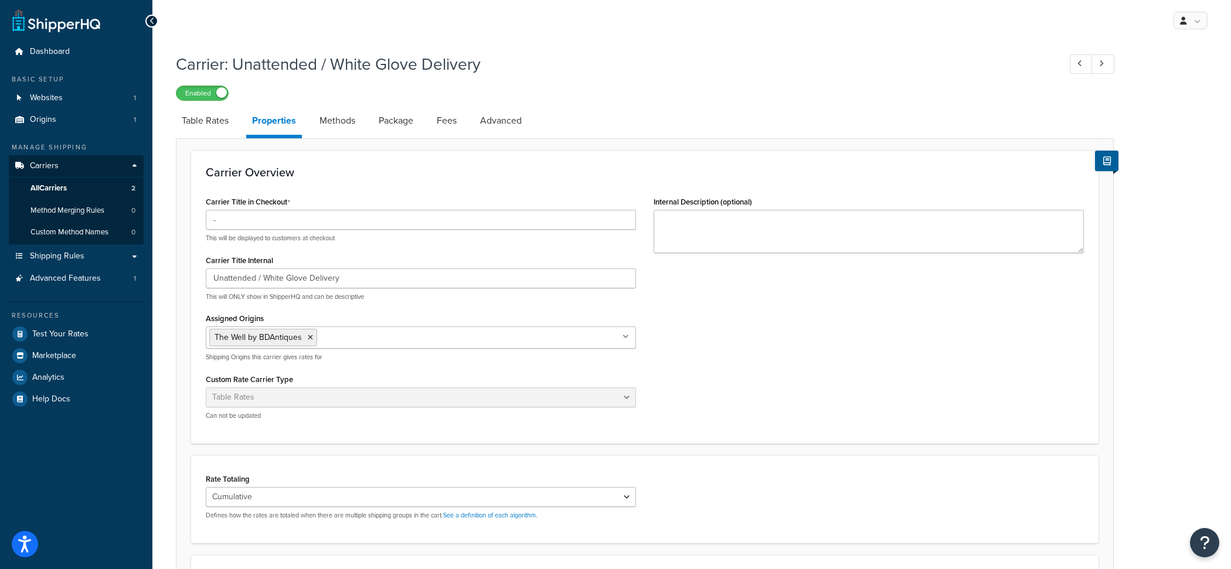
scroll to position [217, 0]
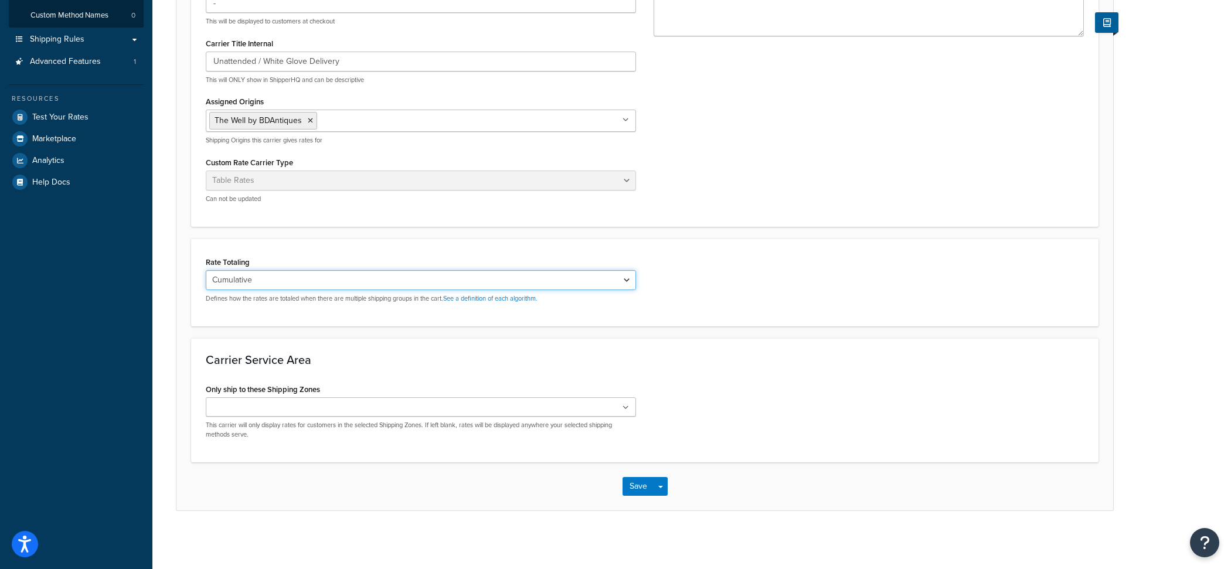
select select "HIGHEST"
click option "Highest" at bounding box center [0, 0] width 0 height 0
click at [663, 488] on button "Save Dropdown" at bounding box center [661, 486] width 14 height 19
click at [672, 511] on button "Save and Edit" at bounding box center [666, 508] width 86 height 25
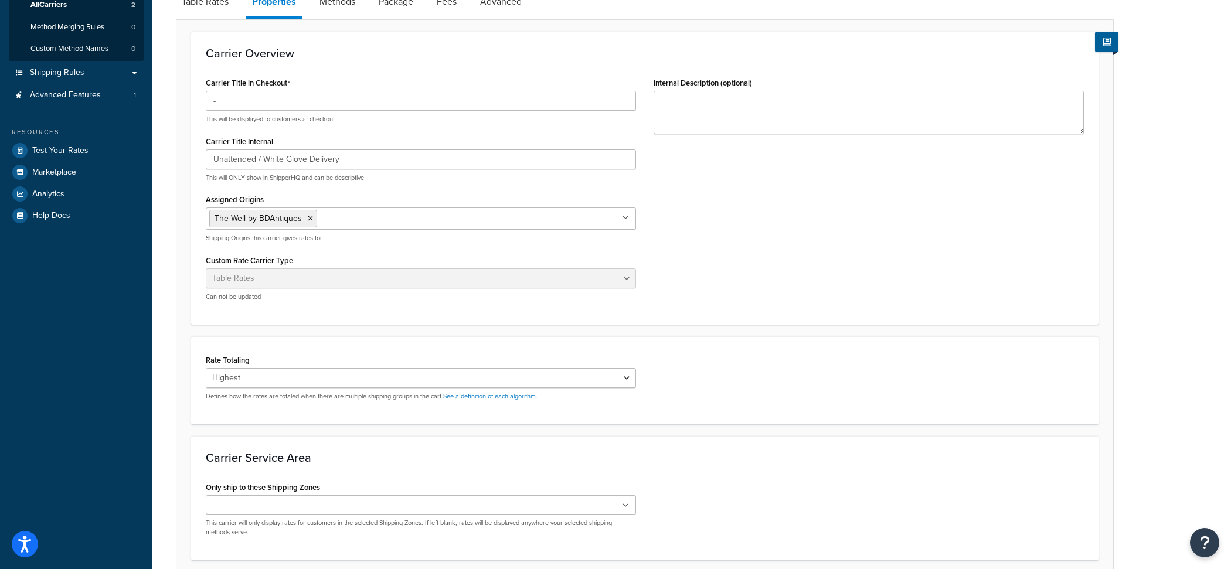
scroll to position [281, 0]
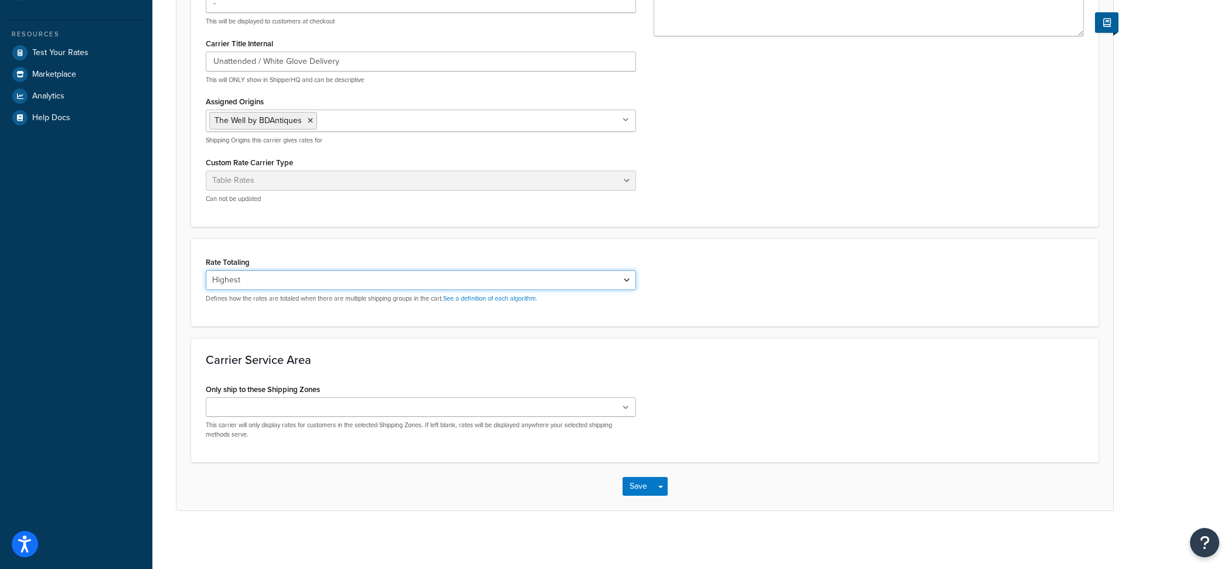
select select "CUMULATIVE"
click option "Cumulative" at bounding box center [0, 0] width 0 height 0
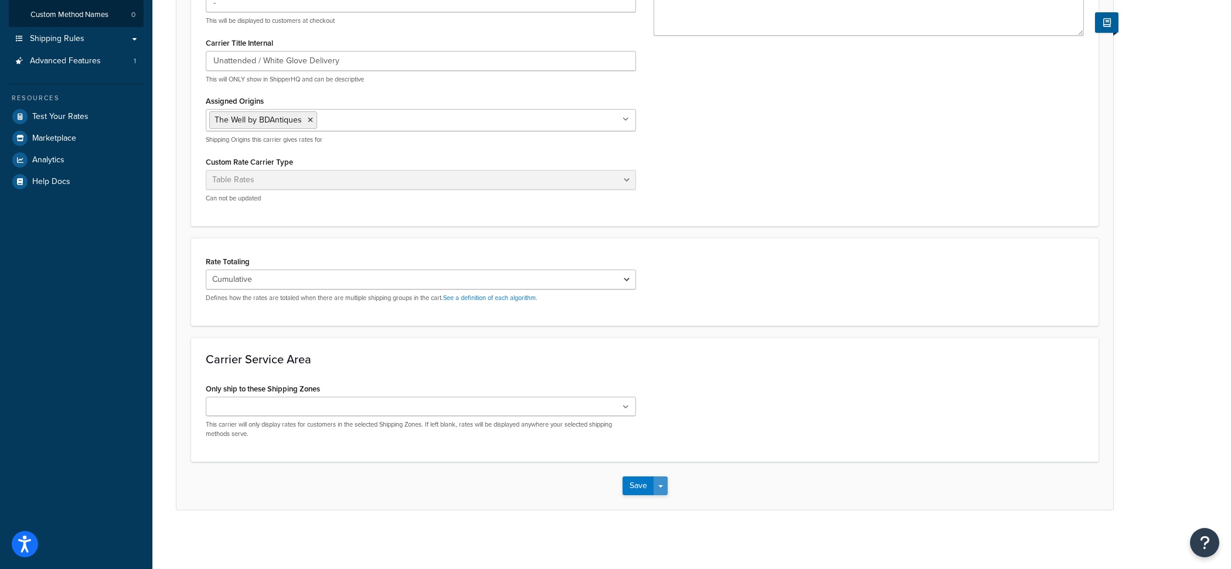
click at [665, 487] on button "Save Dropdown" at bounding box center [661, 486] width 14 height 19
click at [670, 505] on button "Save and Edit" at bounding box center [666, 508] width 86 height 25
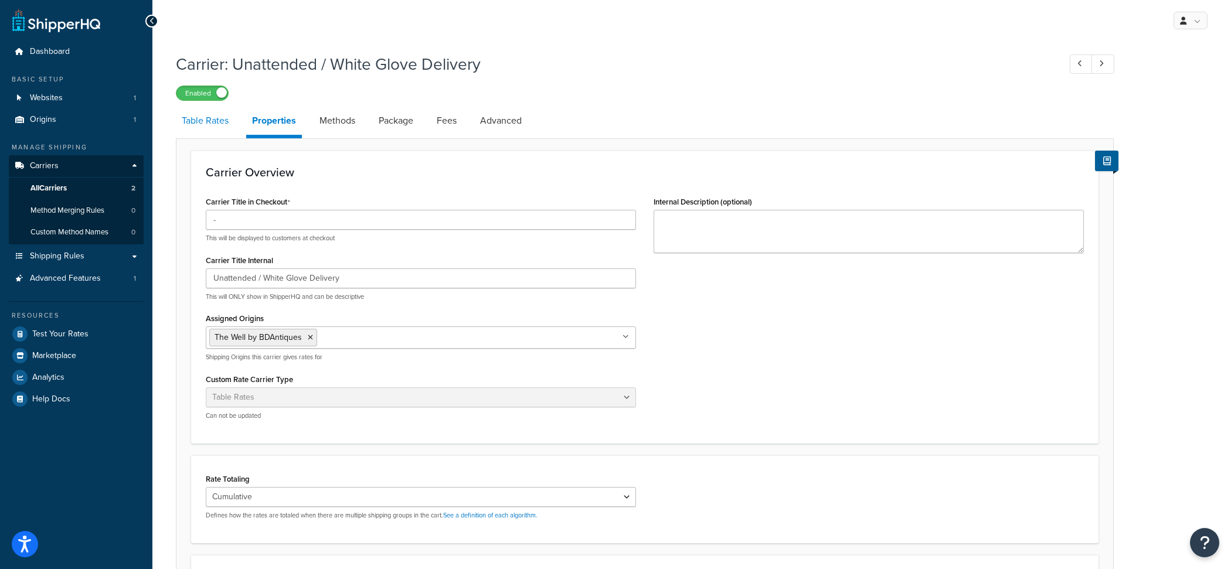
click at [215, 121] on link "Table Rates" at bounding box center [205, 121] width 59 height 28
select select "25"
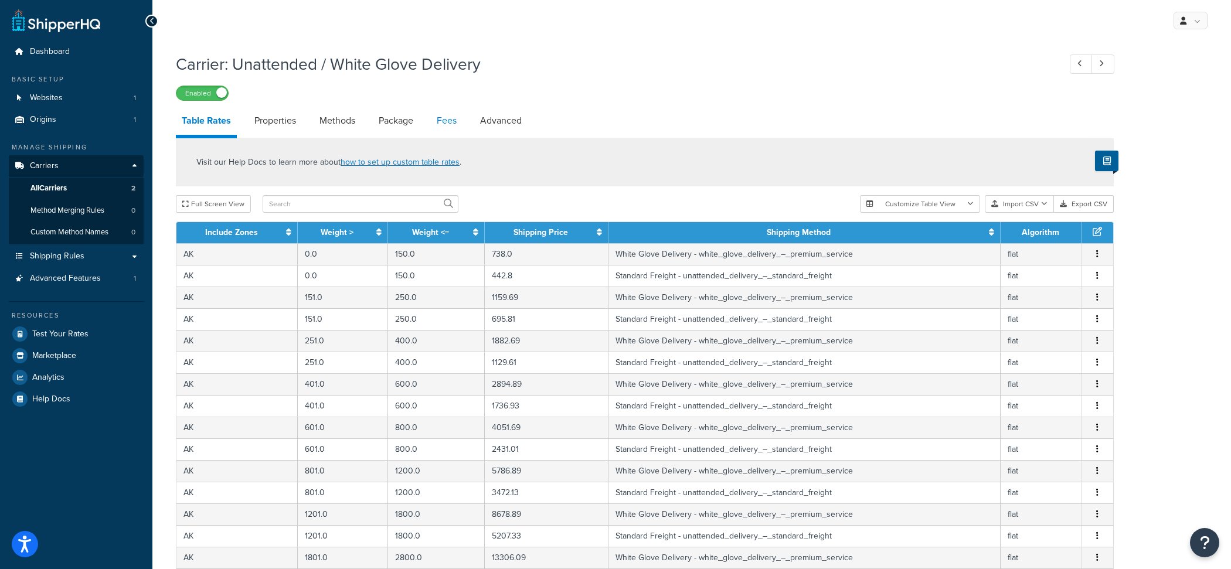
click at [435, 123] on link "Fees" at bounding box center [447, 121] width 32 height 28
select select "AFTER"
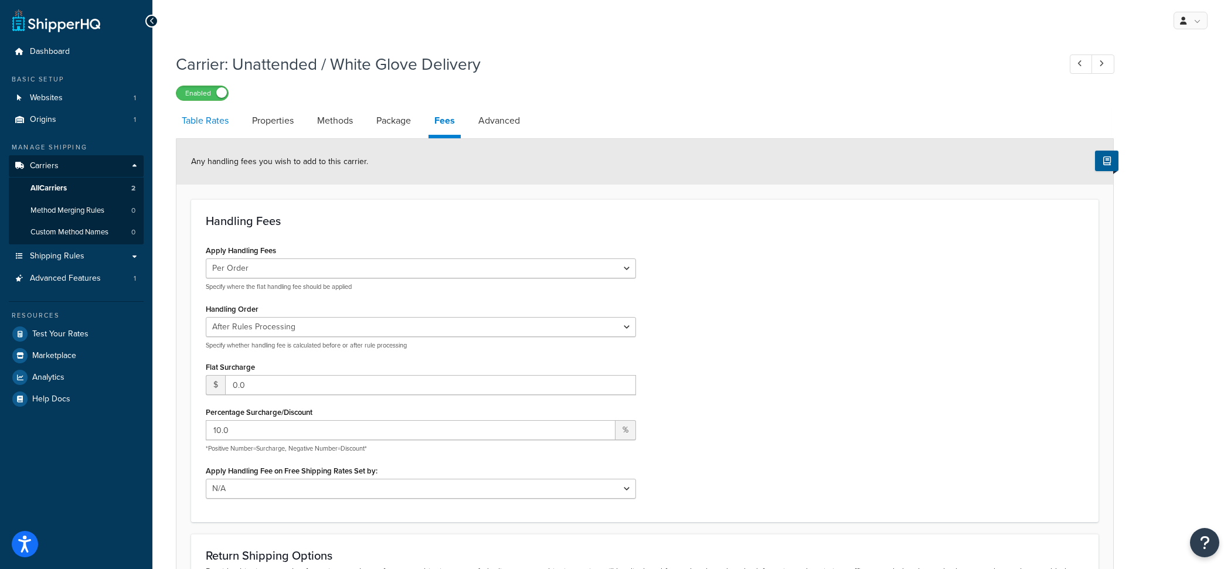
click at [214, 130] on link "Table Rates" at bounding box center [205, 121] width 59 height 28
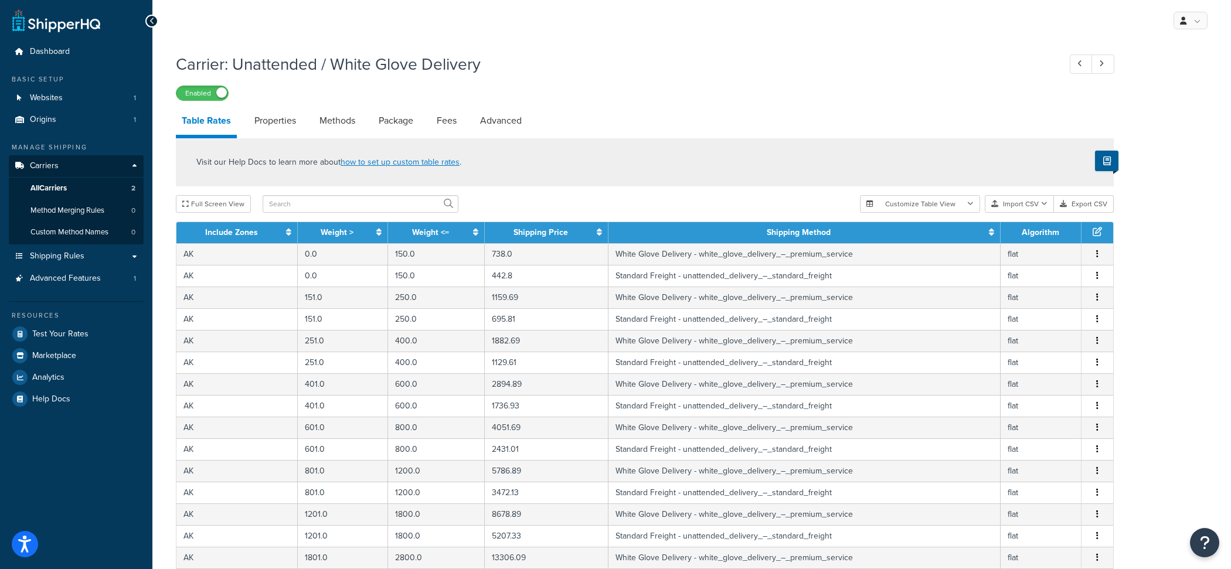
scroll to position [378, 0]
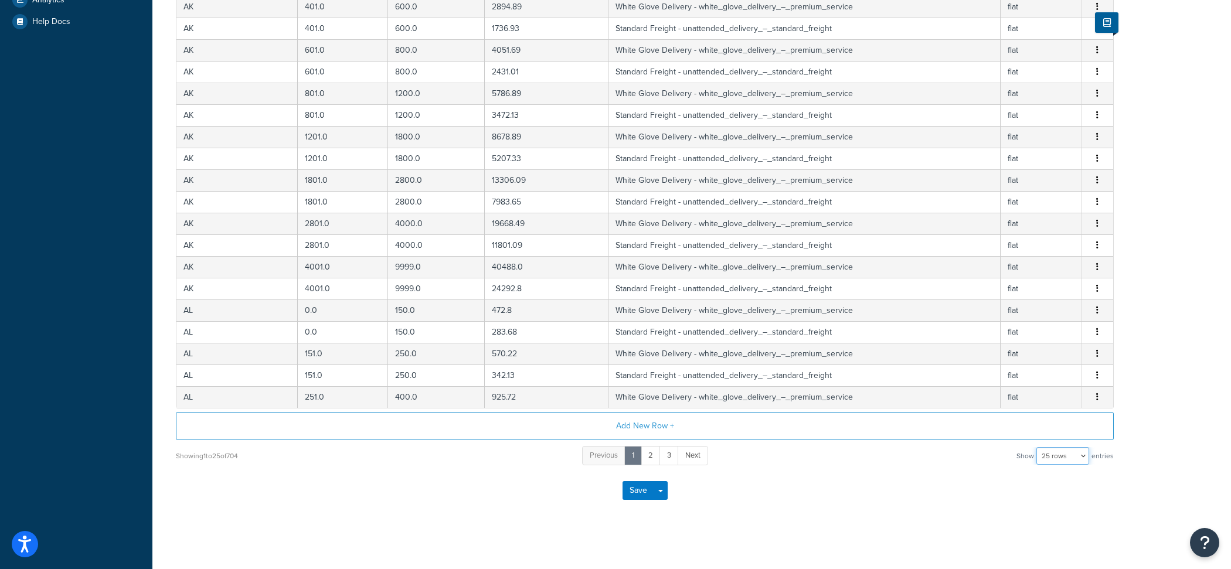
select select "100"
click option "100 rows" at bounding box center [0, 0] width 0 height 0
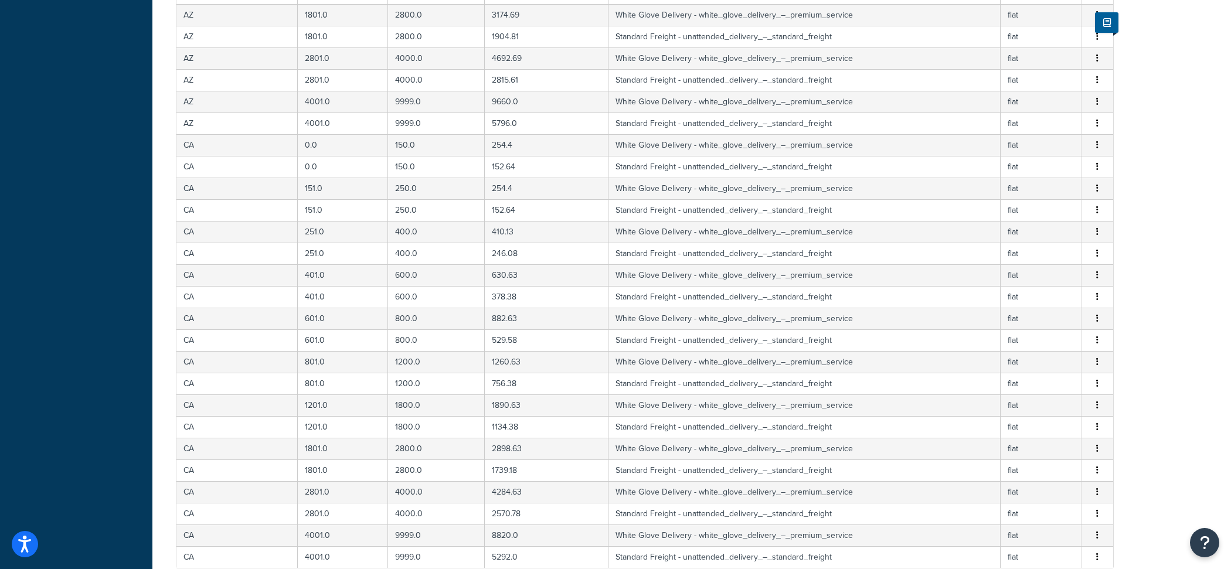
scroll to position [1994, 0]
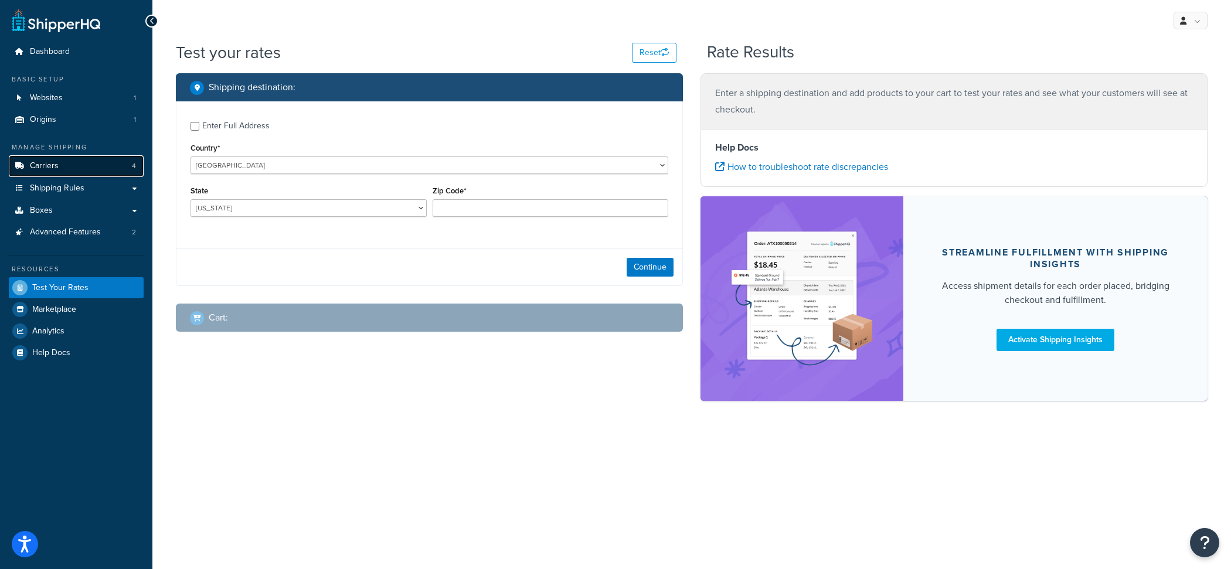
click at [122, 163] on link "Carriers 4" at bounding box center [76, 166] width 135 height 22
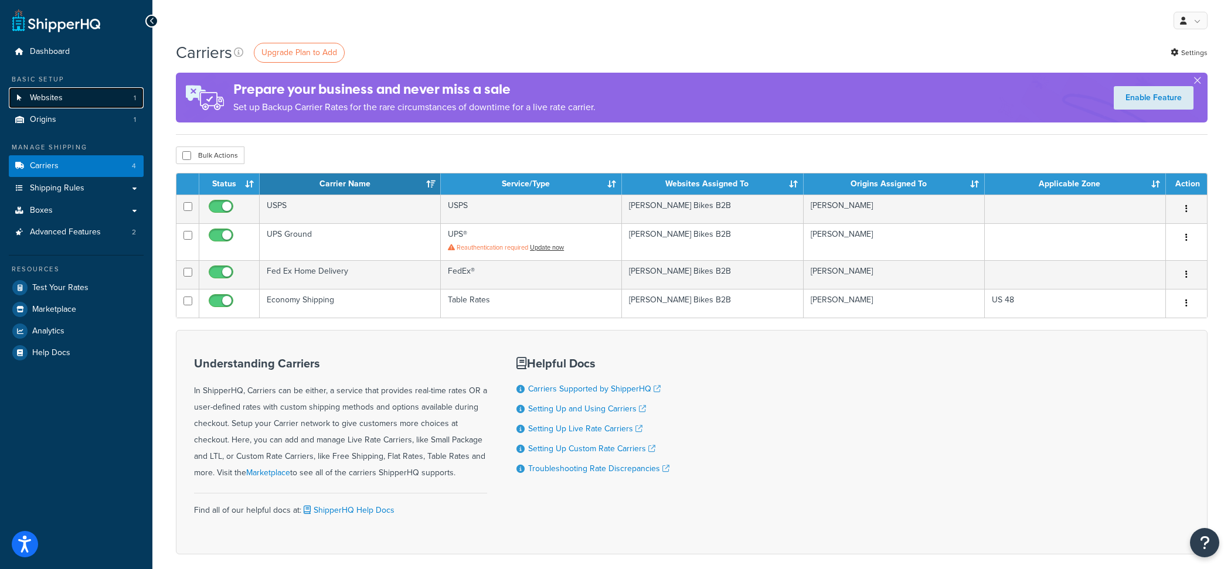
click at [82, 87] on link "Websites 1" at bounding box center [76, 98] width 135 height 22
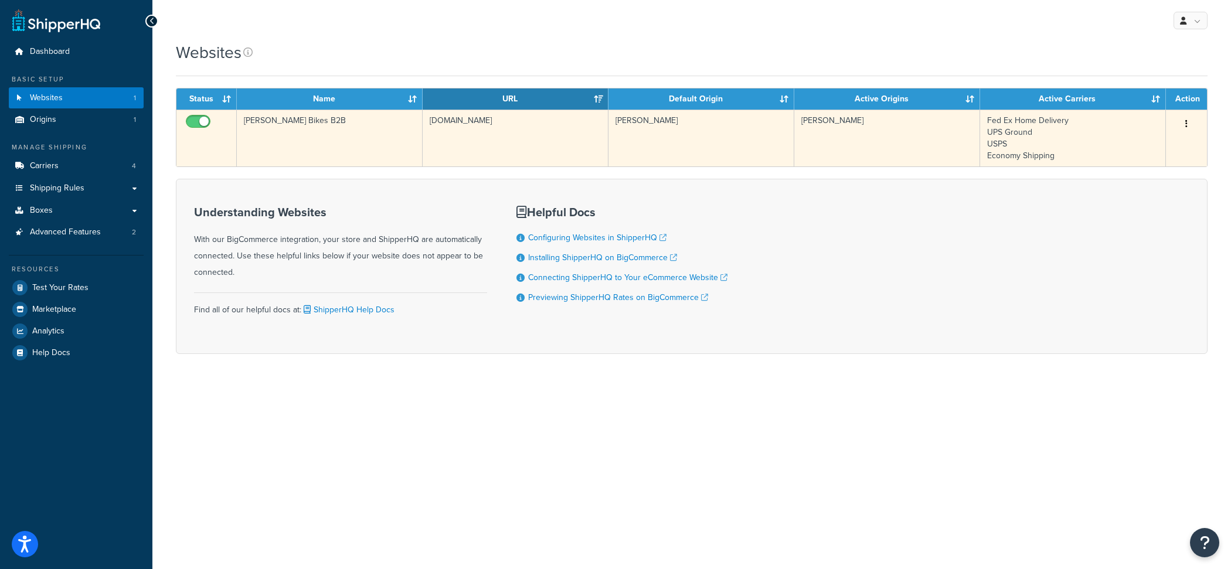
click at [307, 131] on td "[PERSON_NAME] Bikes B2B" at bounding box center [330, 138] width 186 height 57
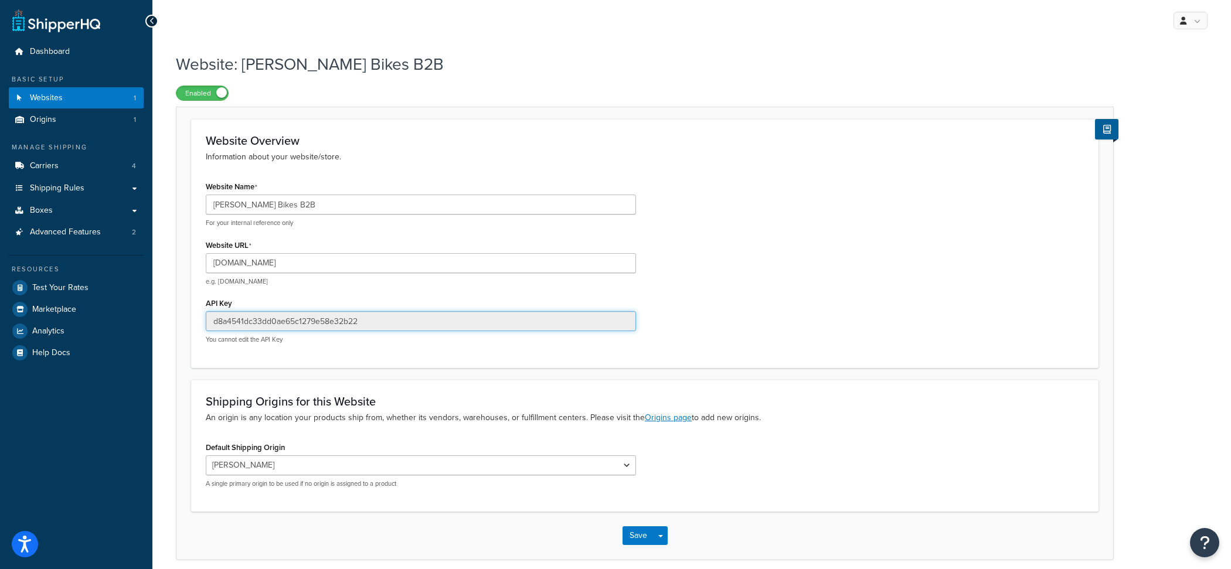
click at [358, 327] on input "d8a4541dc33dd0ae65c1279e58e32b22" at bounding box center [421, 321] width 430 height 20
click at [344, 318] on input "0522e596d6f53e8a39187de855c08828" at bounding box center [421, 321] width 430 height 20
click at [95, 166] on link "Carriers 4" at bounding box center [76, 166] width 135 height 22
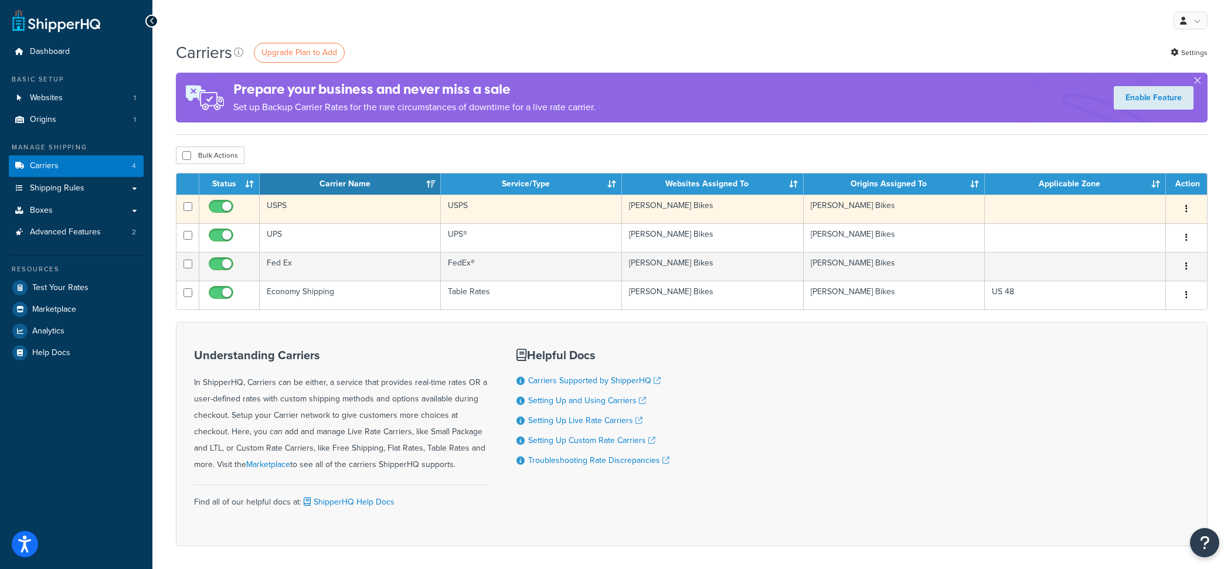
click at [333, 211] on td "USPS" at bounding box center [350, 209] width 181 height 29
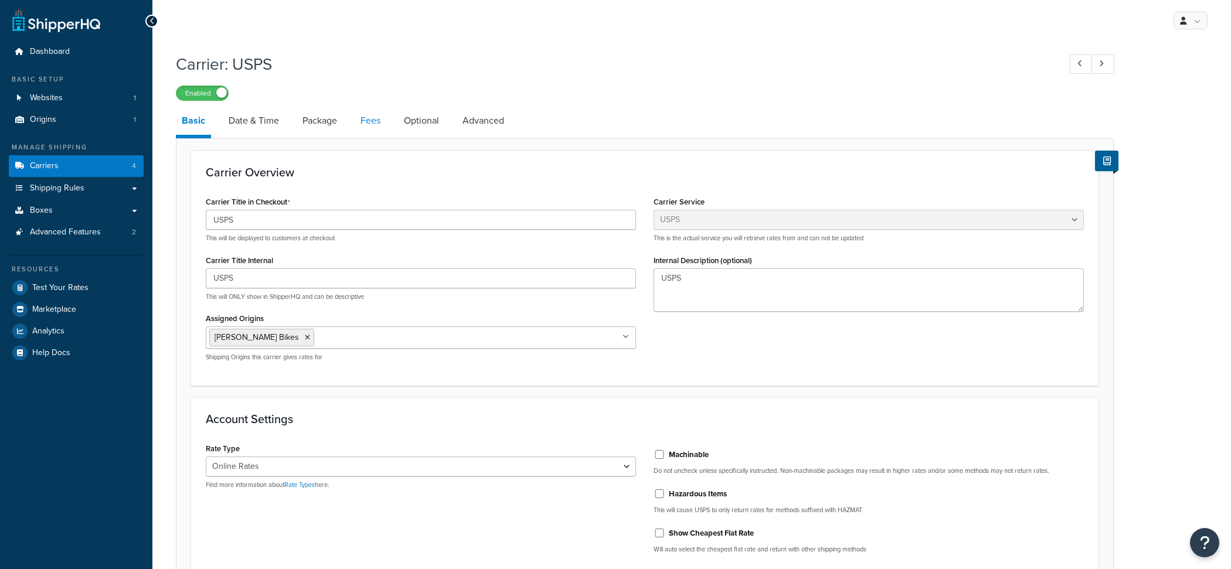
click at [364, 123] on link "Fees" at bounding box center [371, 121] width 32 height 28
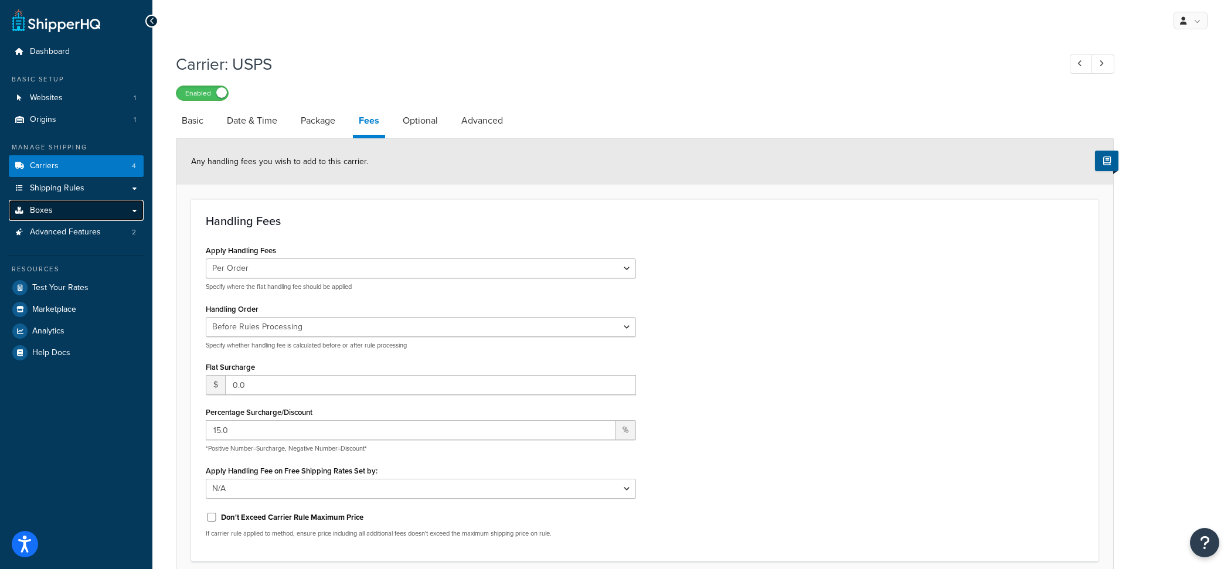
click at [112, 207] on link "Boxes" at bounding box center [76, 211] width 135 height 22
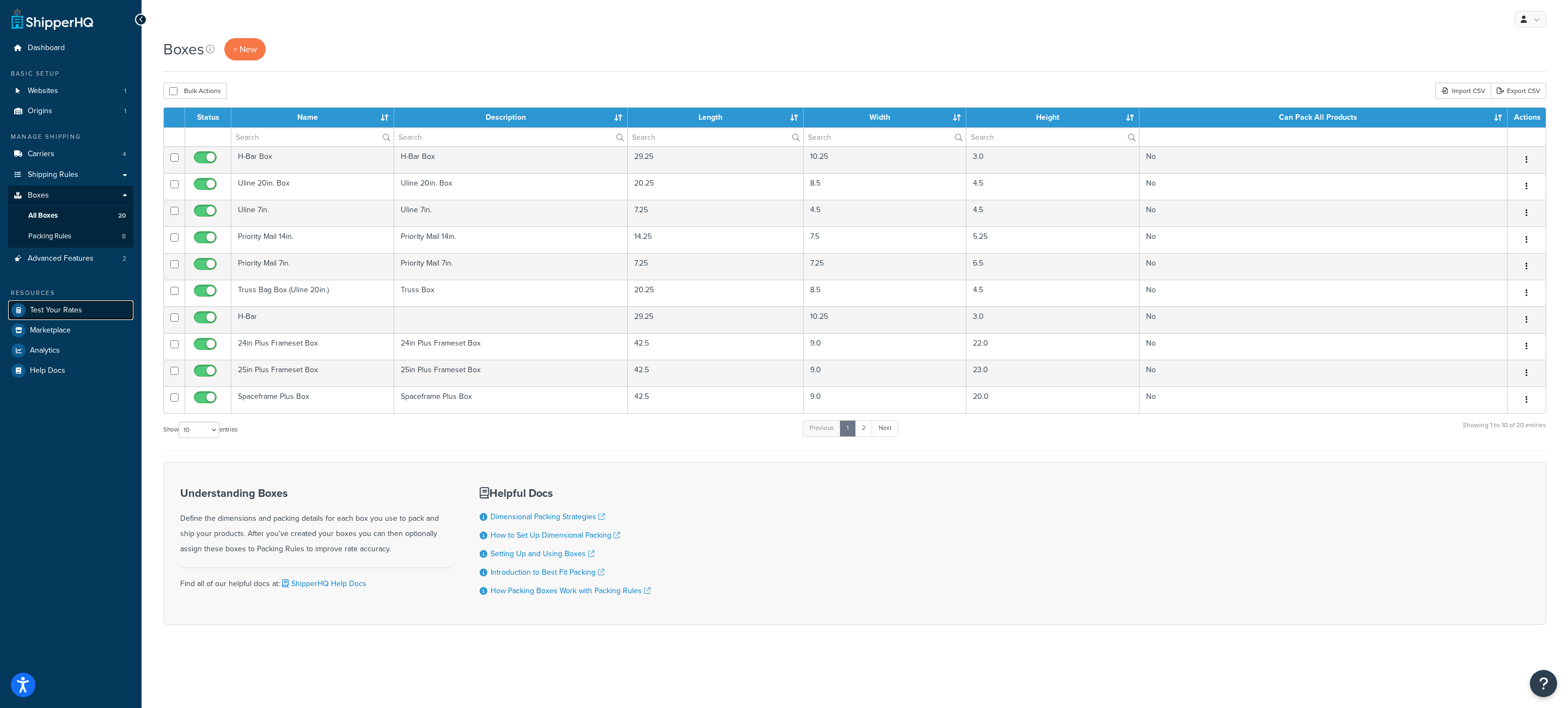
click at [108, 314] on link "Test Your Rates" at bounding box center [71, 310] width 125 height 19
